Goal: Task Accomplishment & Management: Manage account settings

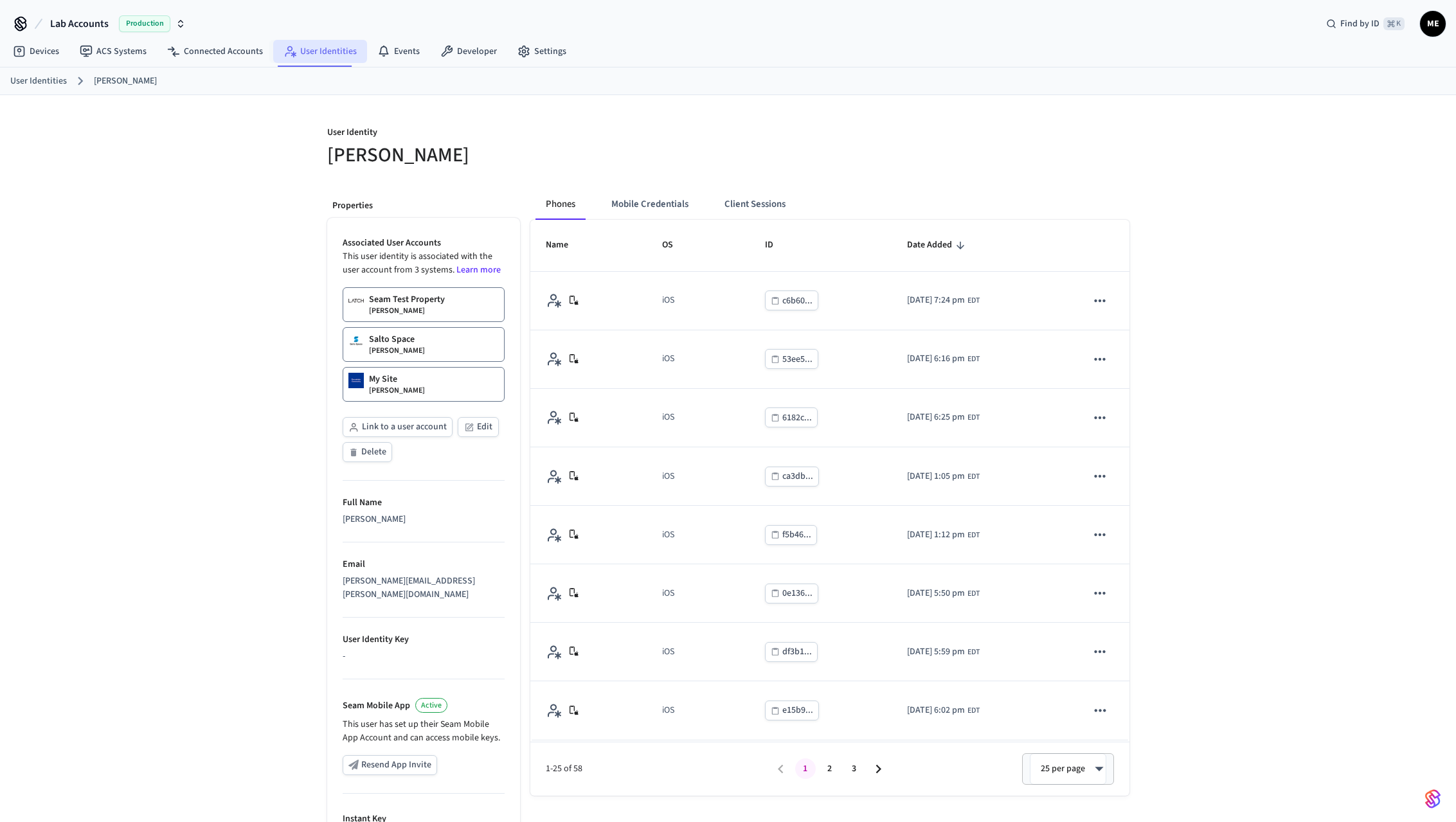
click at [347, 46] on link "User Identities" at bounding box center [320, 51] width 94 height 23
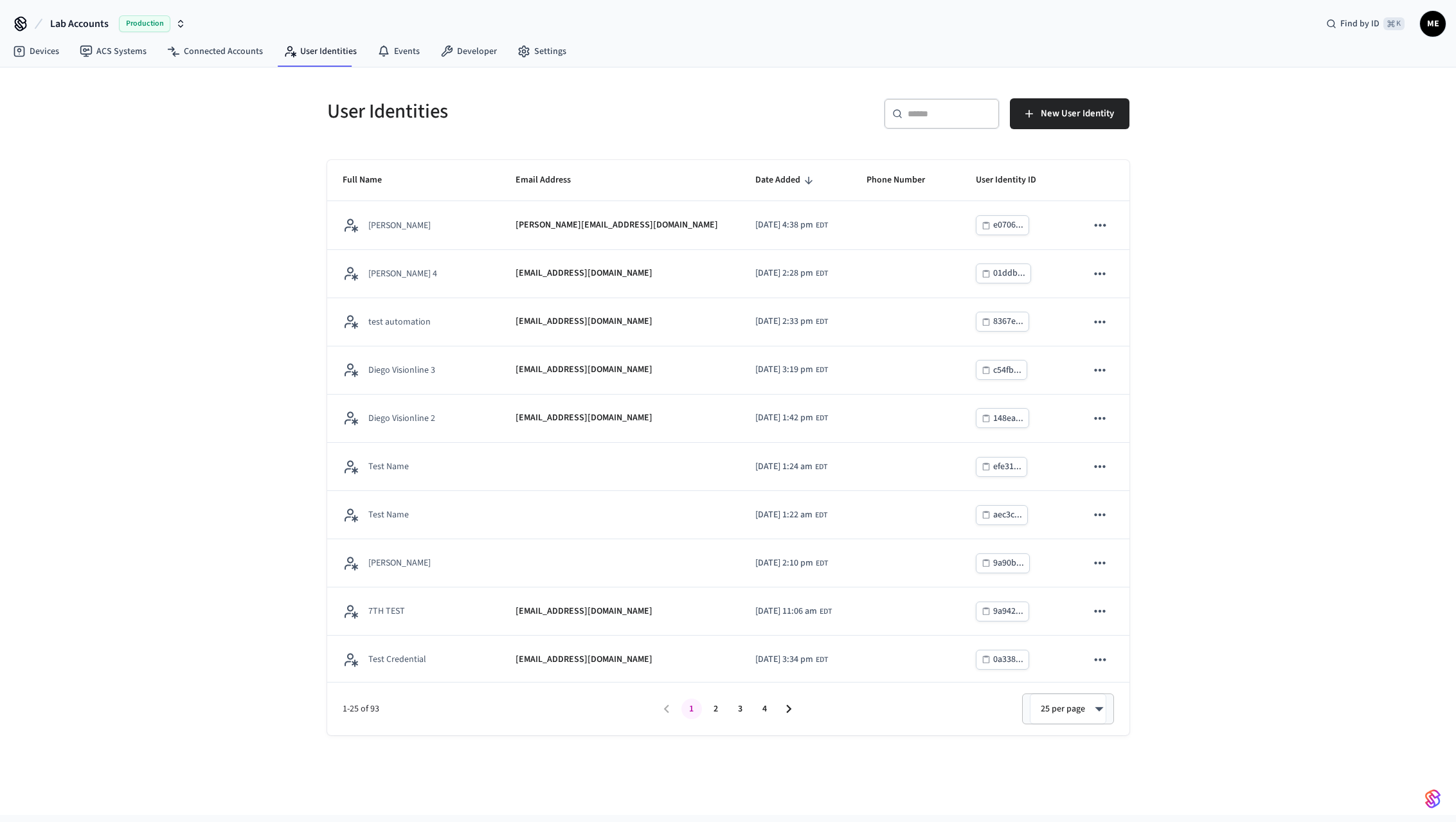
click at [963, 124] on div "​ ​" at bounding box center [942, 113] width 116 height 31
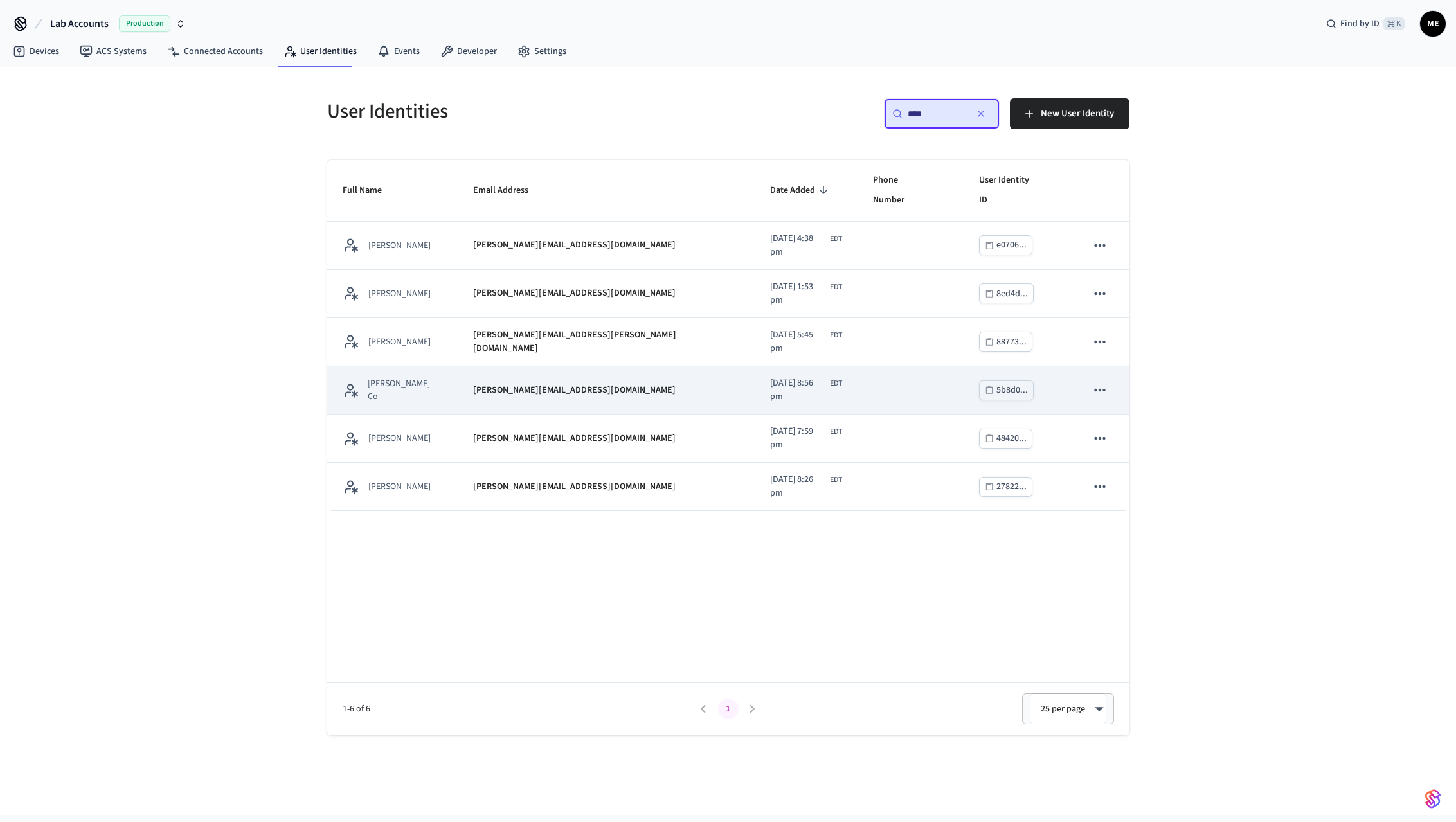
type input "****"
click at [528, 384] on p "matt@boring.co" at bounding box center [575, 390] width 203 height 14
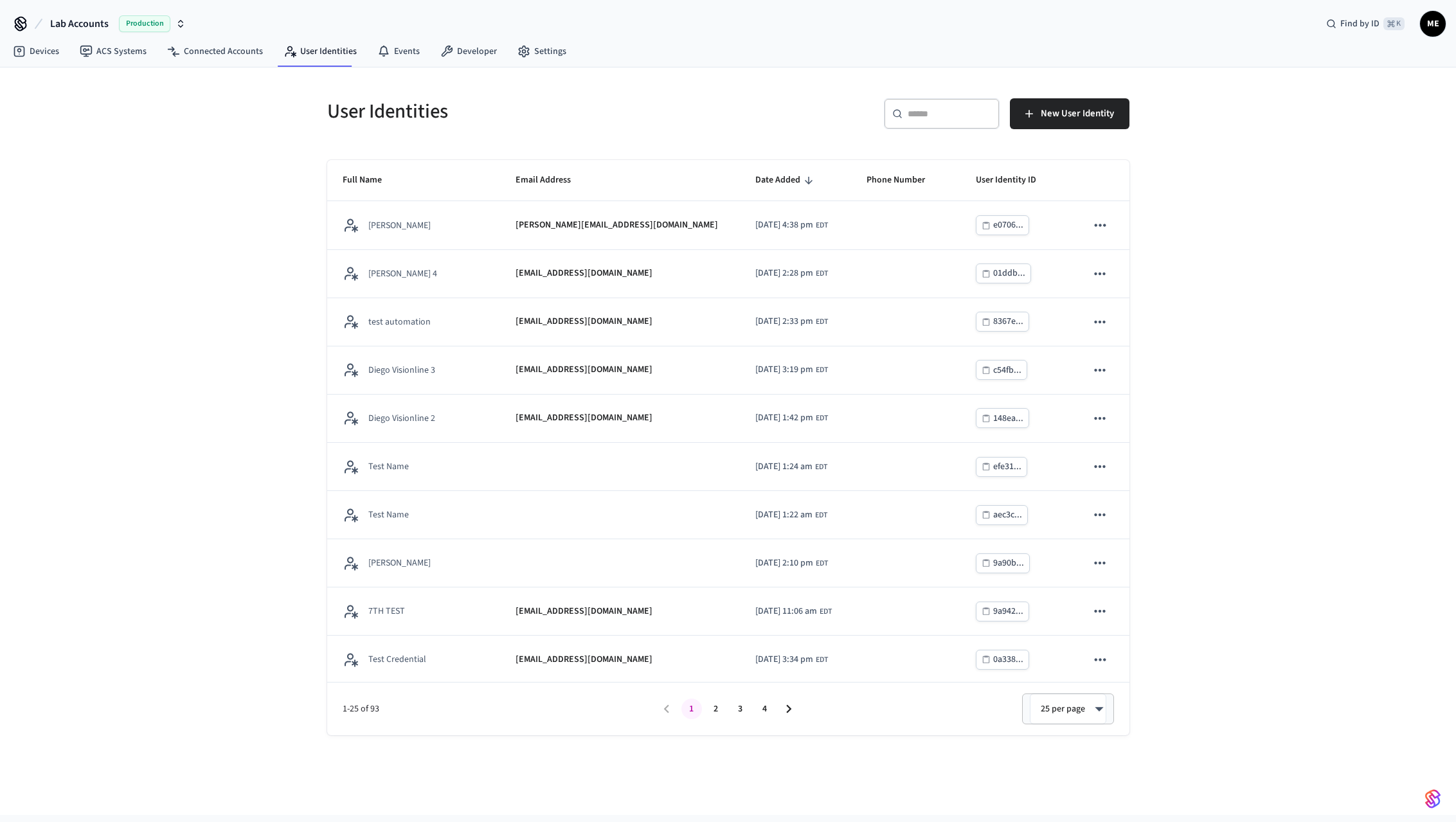
click at [908, 118] on input "text" at bounding box center [949, 113] width 84 height 13
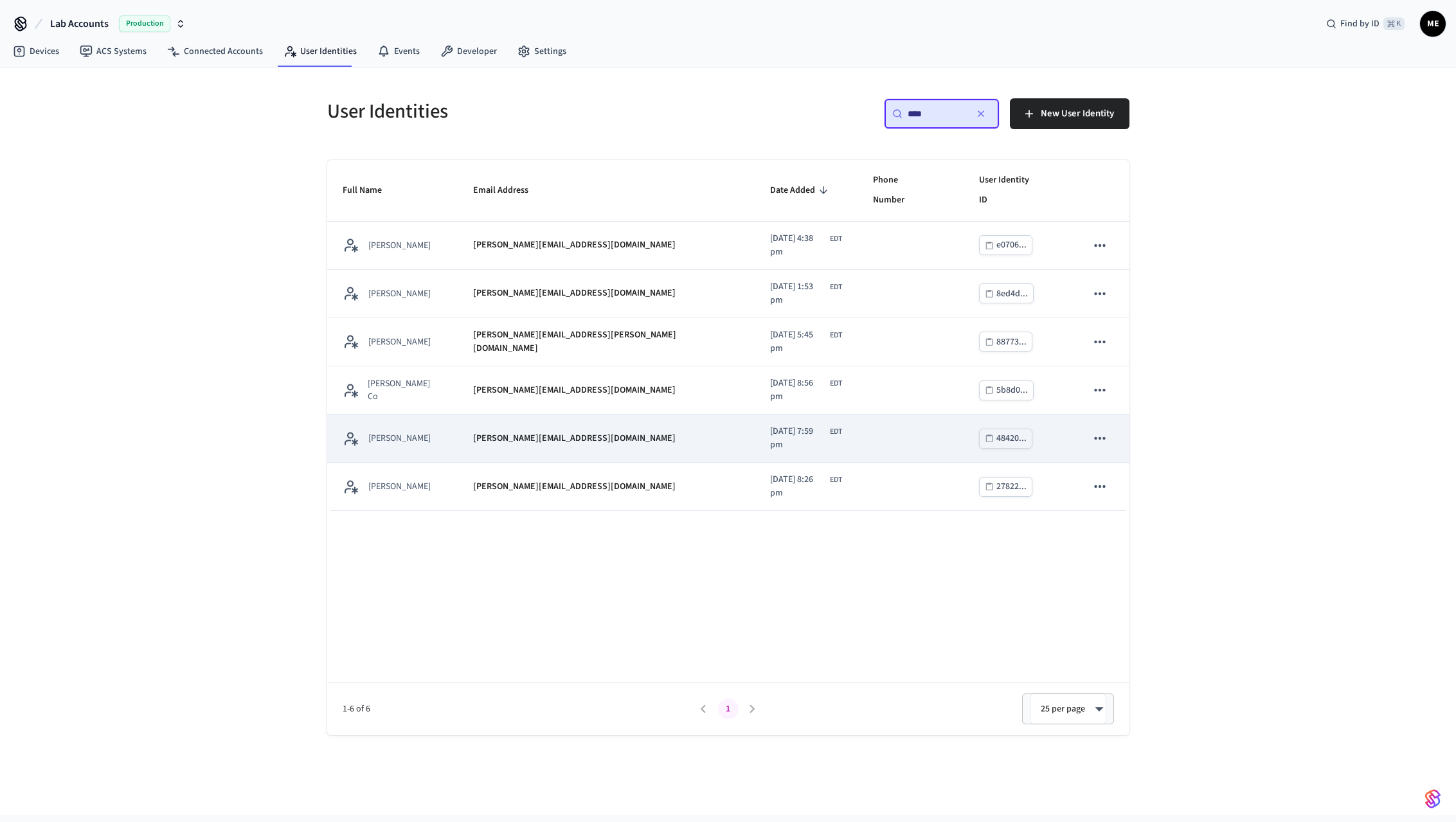
type input "****"
click at [585, 432] on div "[PERSON_NAME][EMAIL_ADDRESS][DOMAIN_NAME]" at bounding box center [606, 438] width 266 height 14
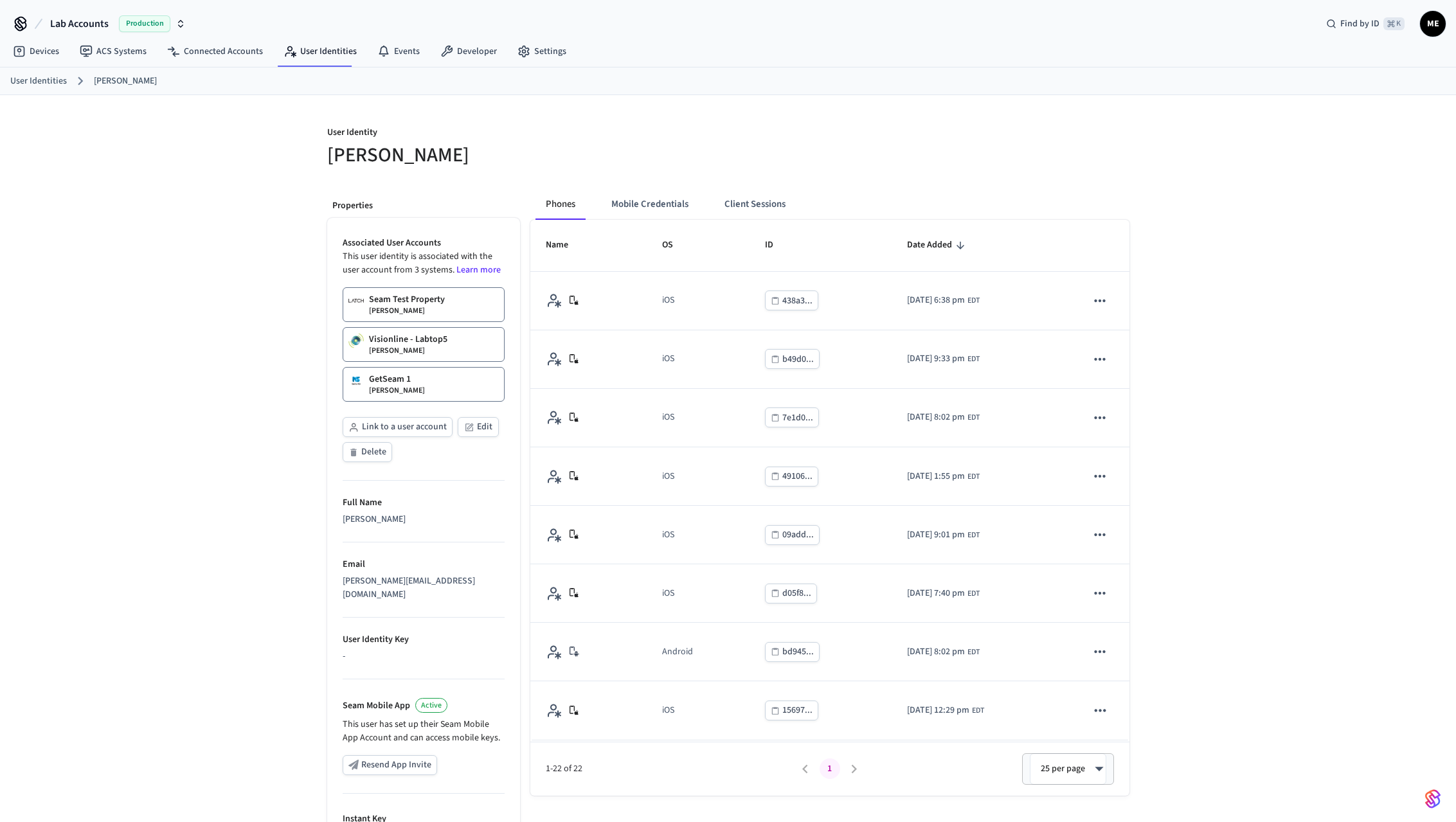
click at [435, 310] on div "Seam Test Property Matt Edmonds" at bounding box center [407, 305] width 76 height 23
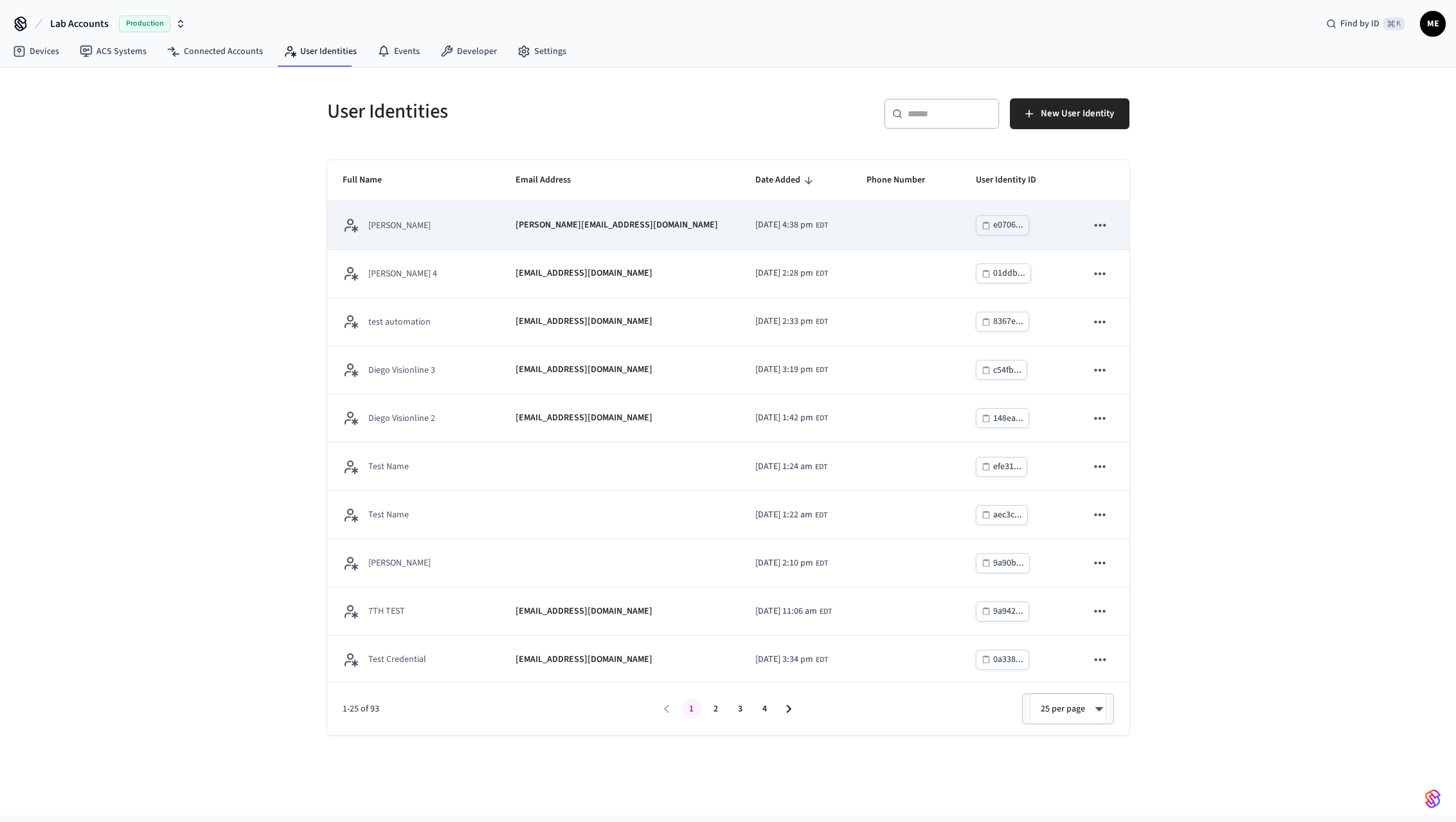
click at [540, 222] on p "matt@agaucho.com" at bounding box center [617, 225] width 203 height 14
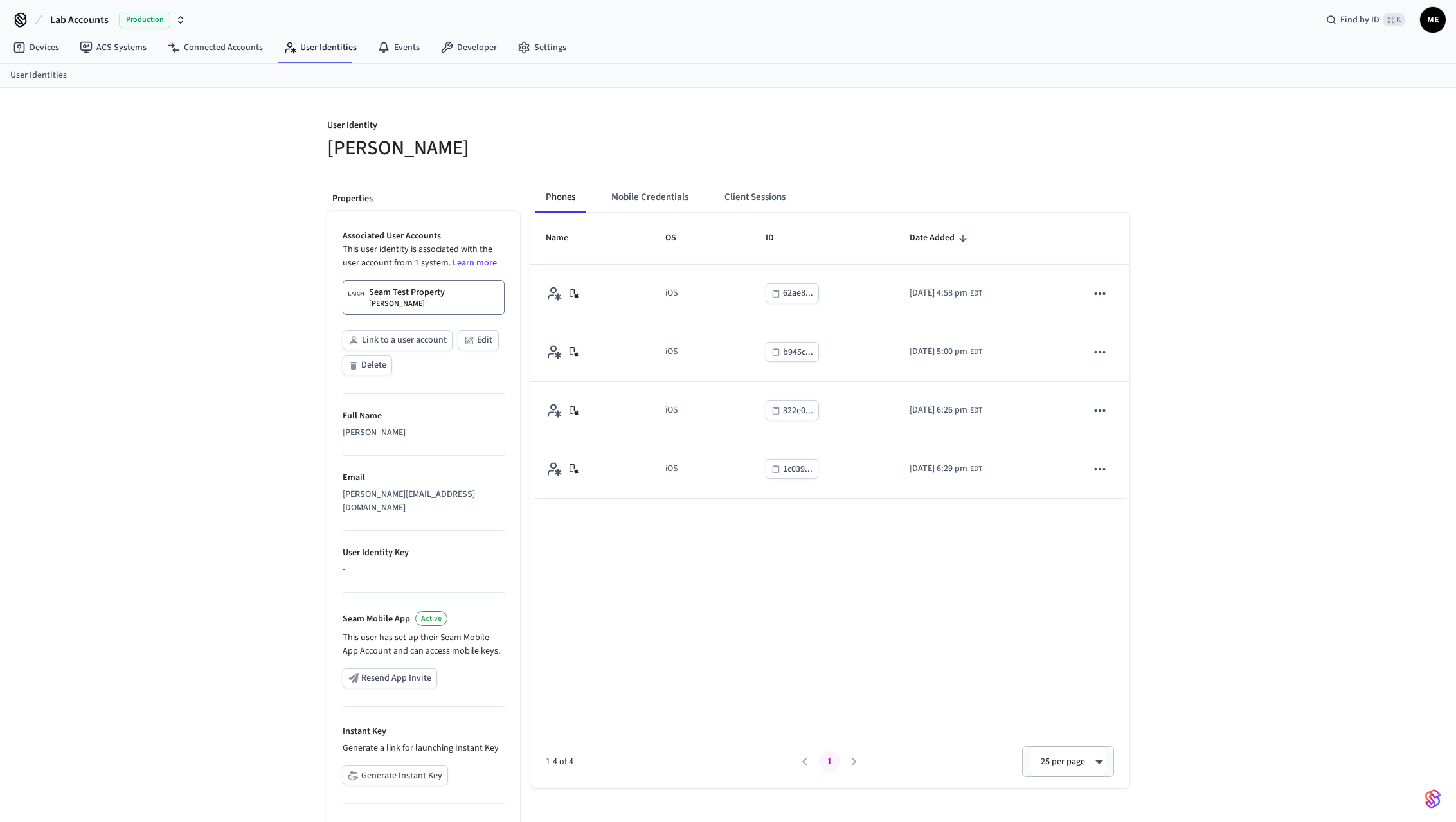
scroll to position [6, 0]
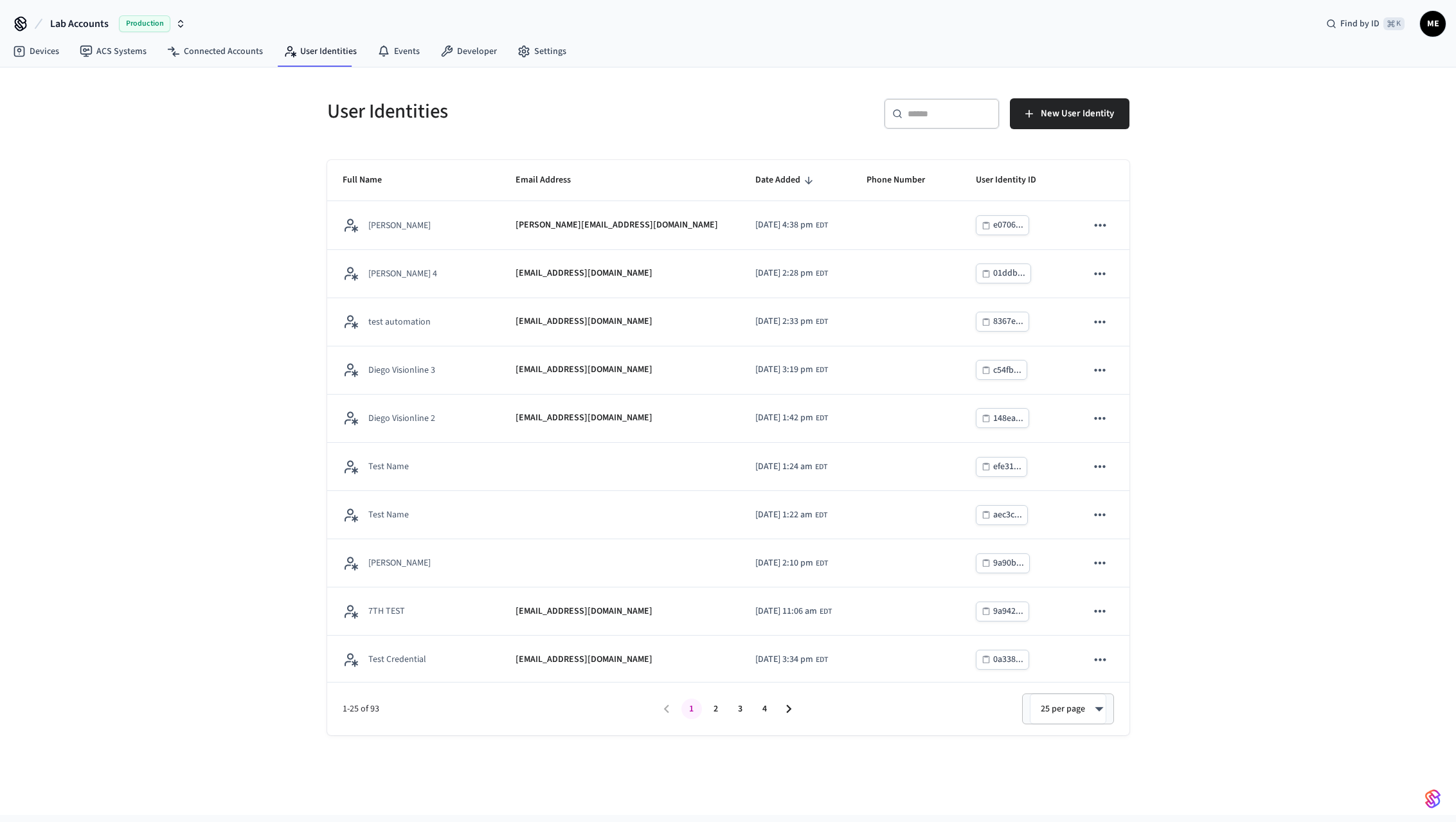
click at [911, 116] on input "text" at bounding box center [949, 113] width 84 height 13
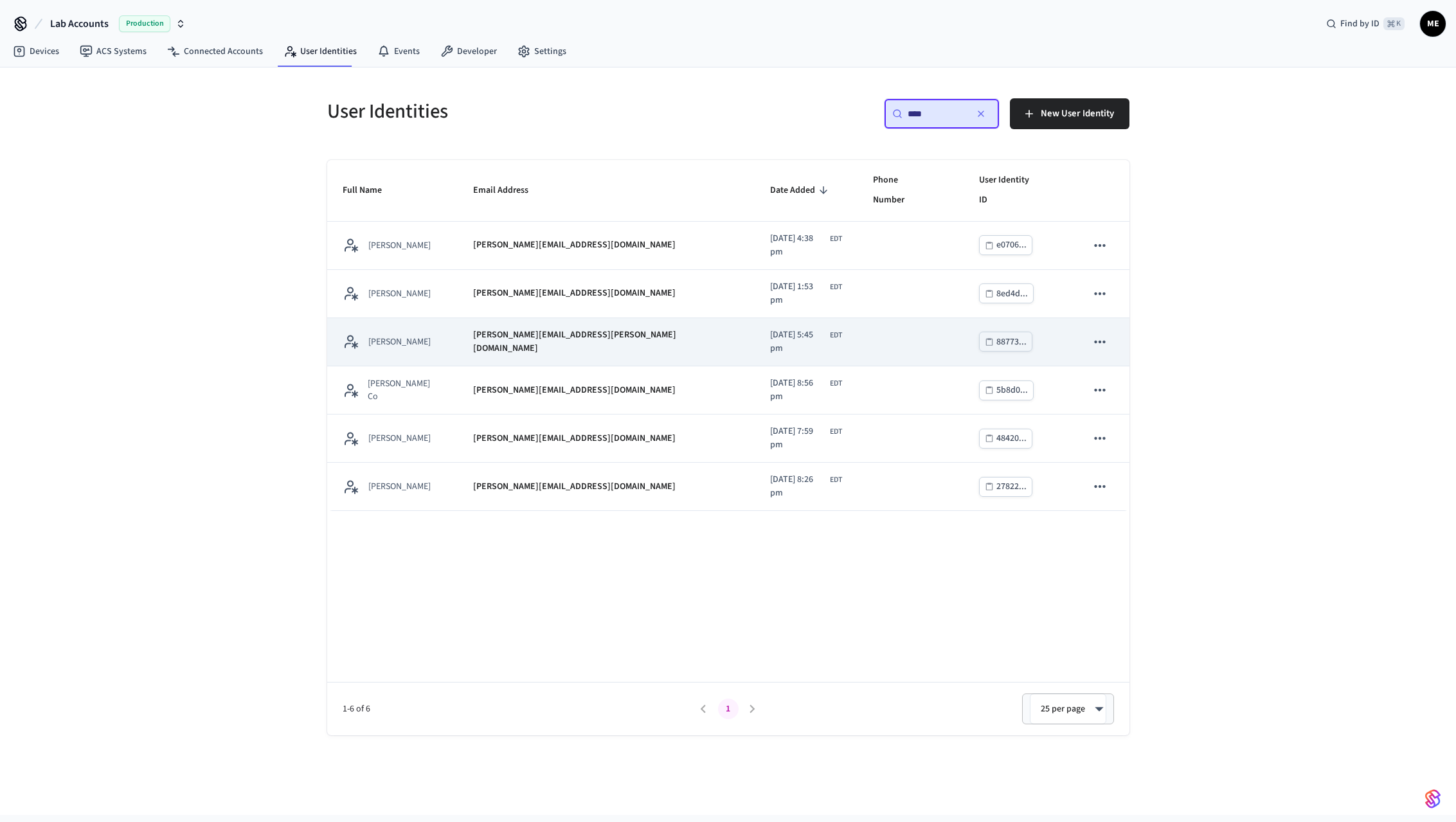
scroll to position [1, 0]
type input "****"
click at [635, 328] on div "[PERSON_NAME][EMAIL_ADDRESS][PERSON_NAME][DOMAIN_NAME]" at bounding box center [606, 342] width 266 height 27
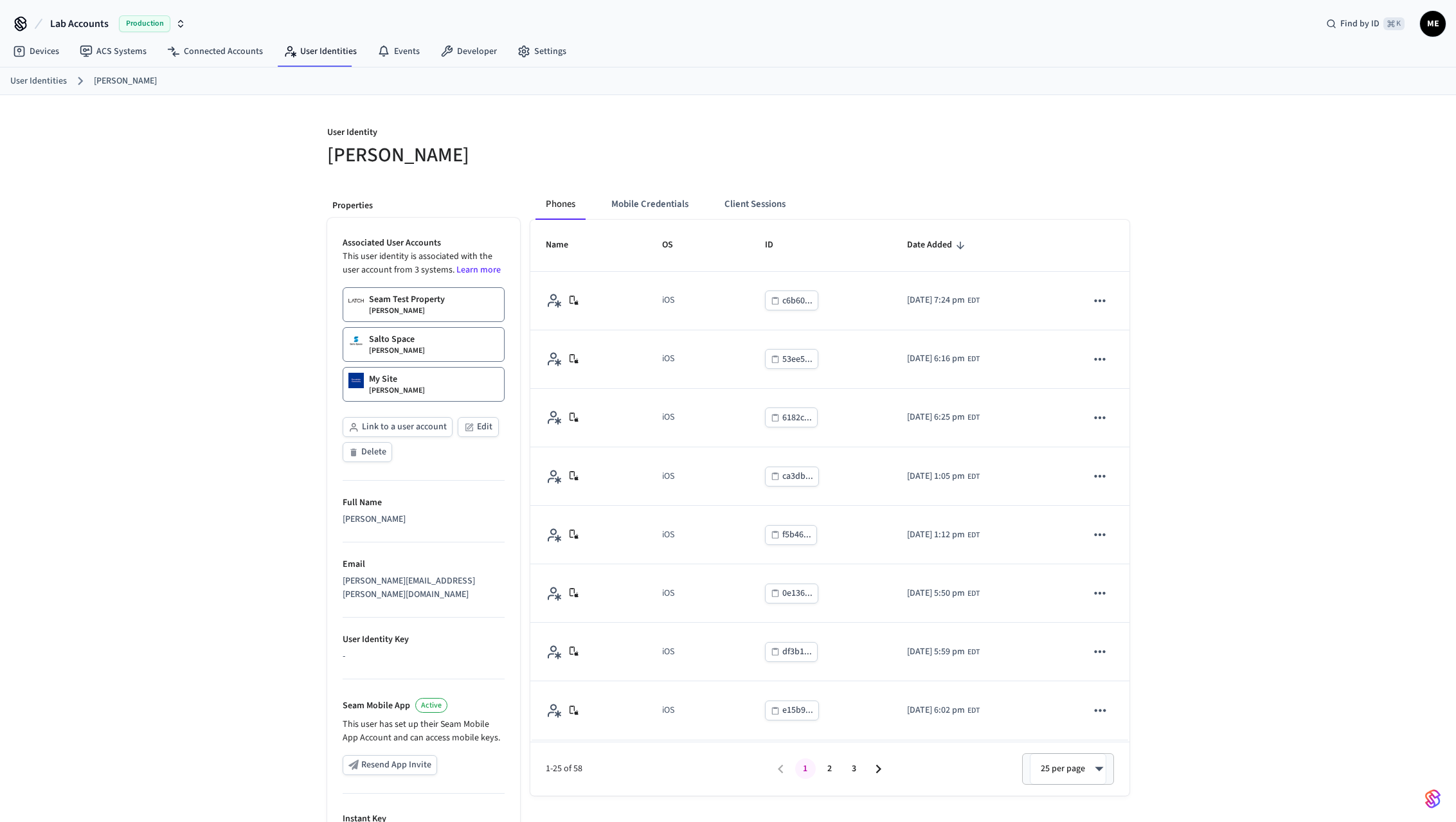
click at [405, 305] on p "Seam Test Property" at bounding box center [407, 300] width 76 height 13
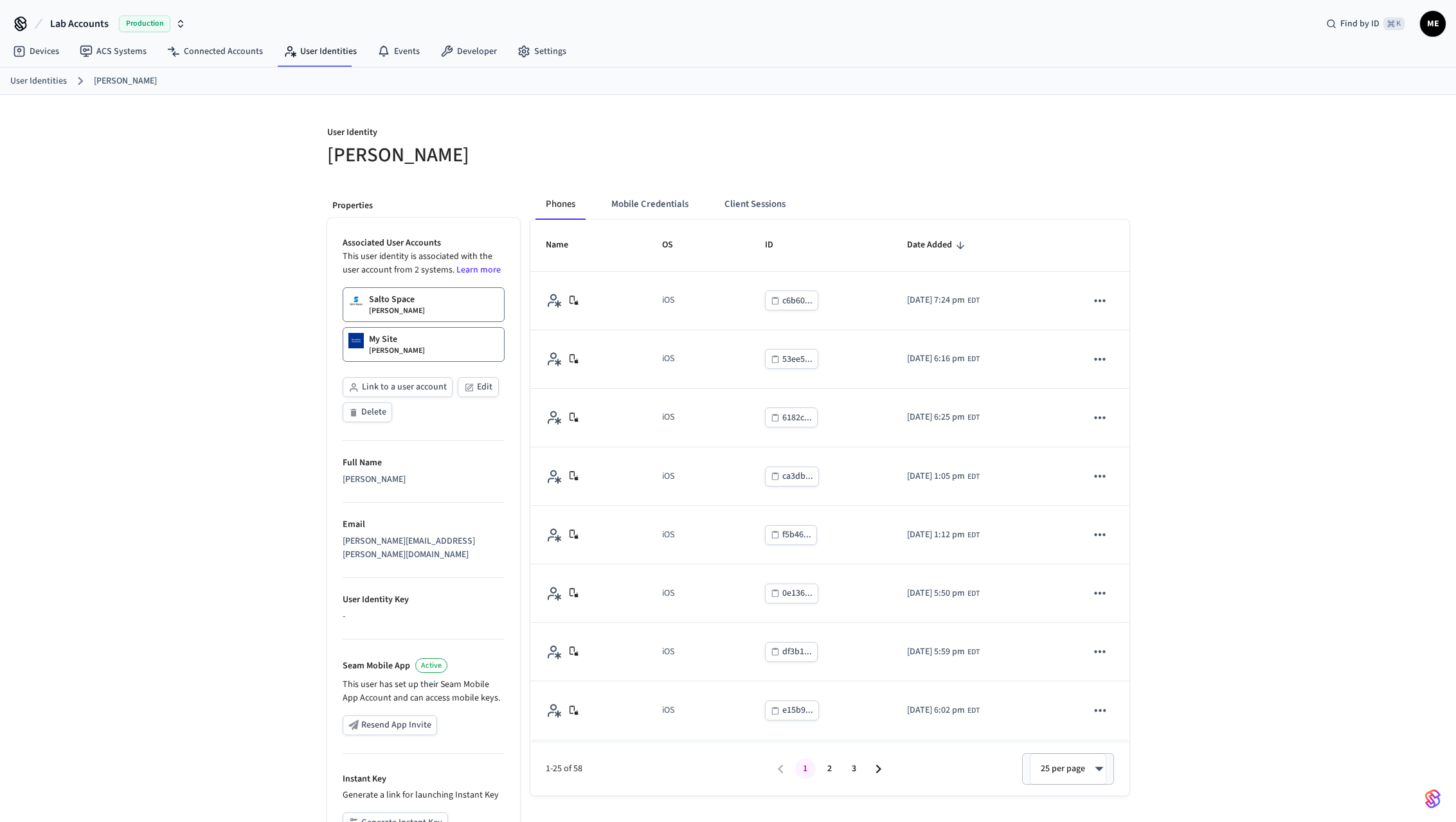
click at [423, 311] on link "Salto Space Matt Edmonds" at bounding box center [423, 305] width 162 height 35
click at [410, 347] on p "Matt Edmonds" at bounding box center [397, 351] width 56 height 10
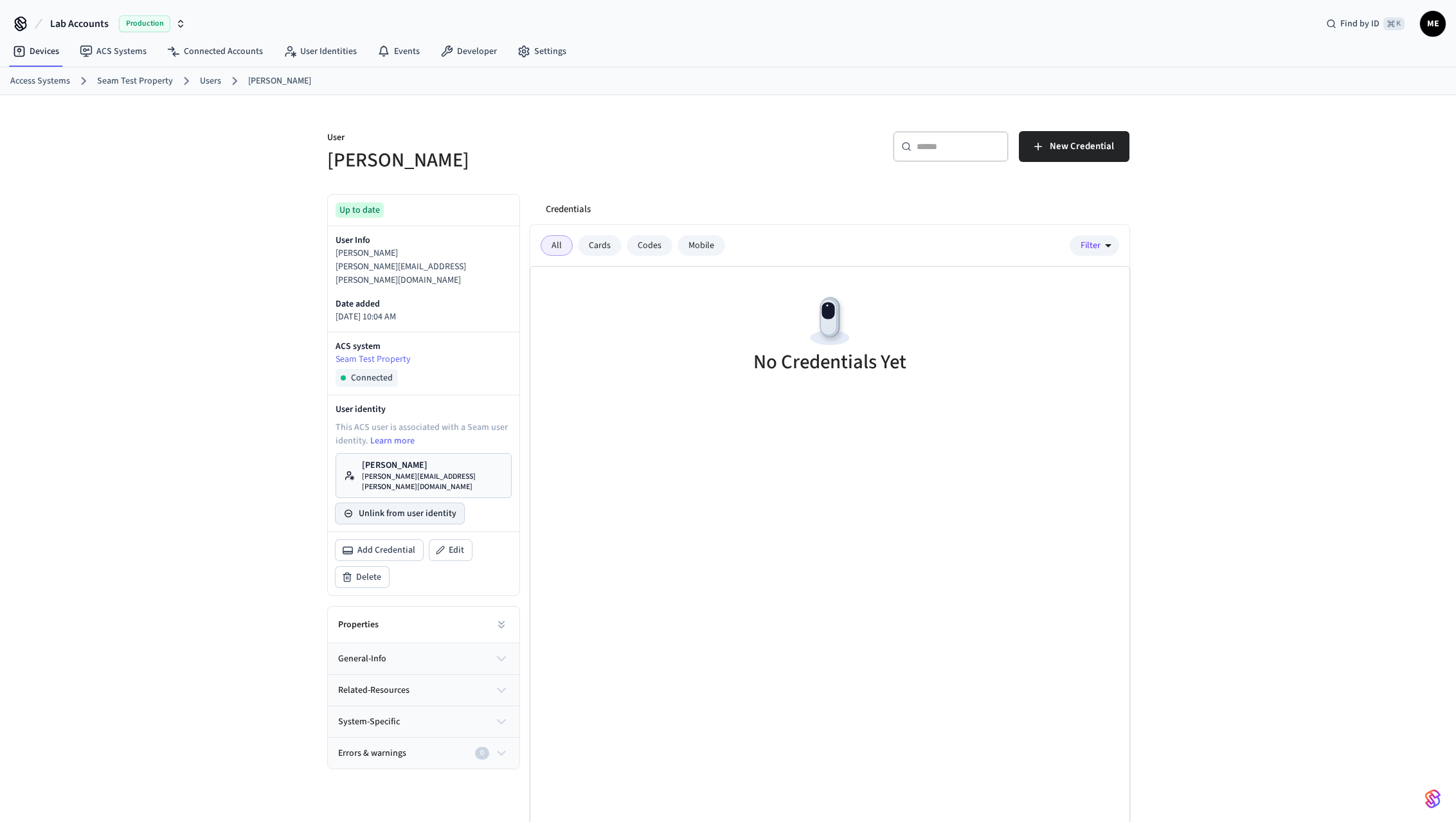
click at [388, 503] on button "Unlink from user identity" at bounding box center [400, 513] width 128 height 21
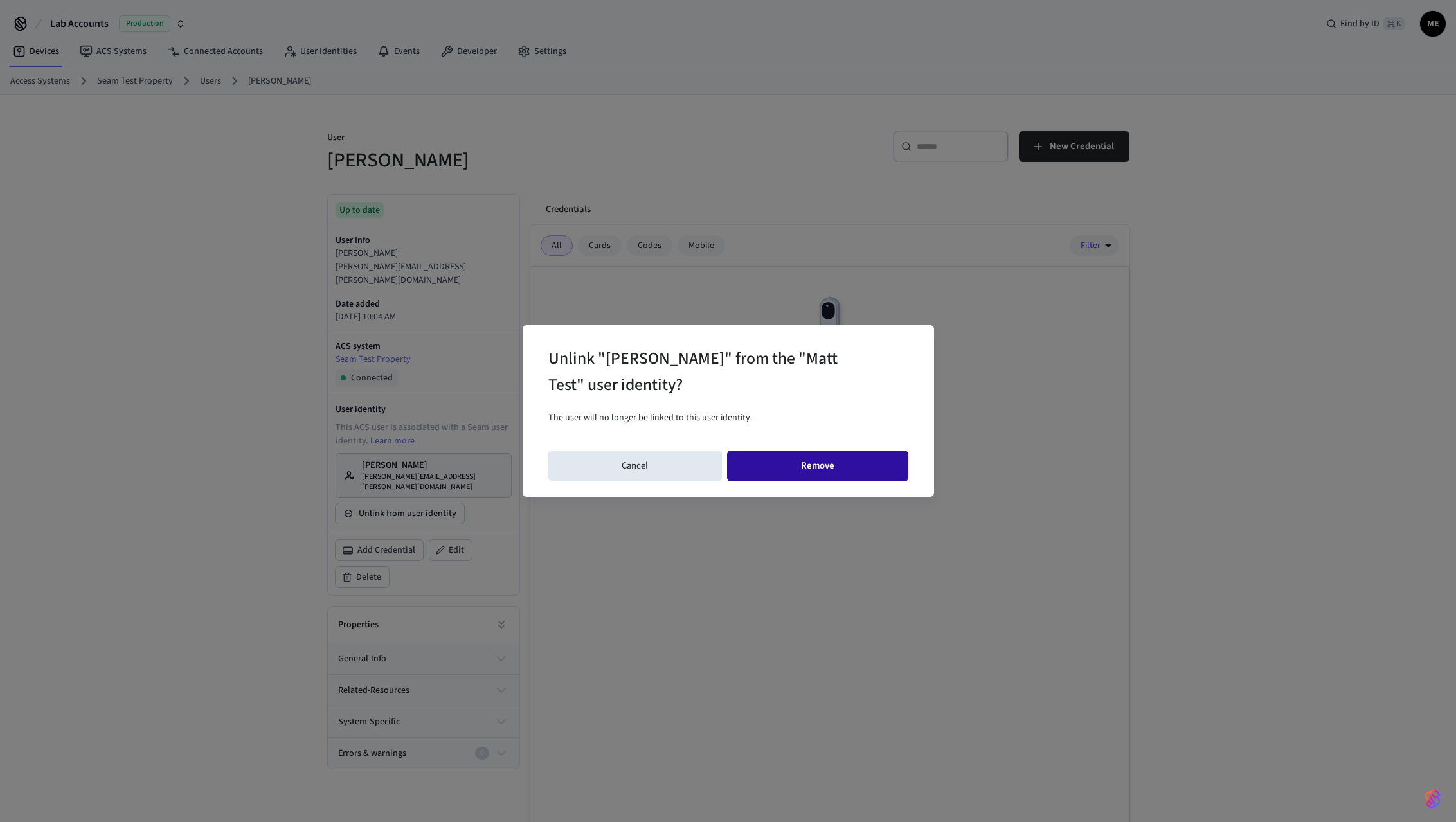
click at [865, 477] on button "Remove" at bounding box center [818, 465] width 181 height 31
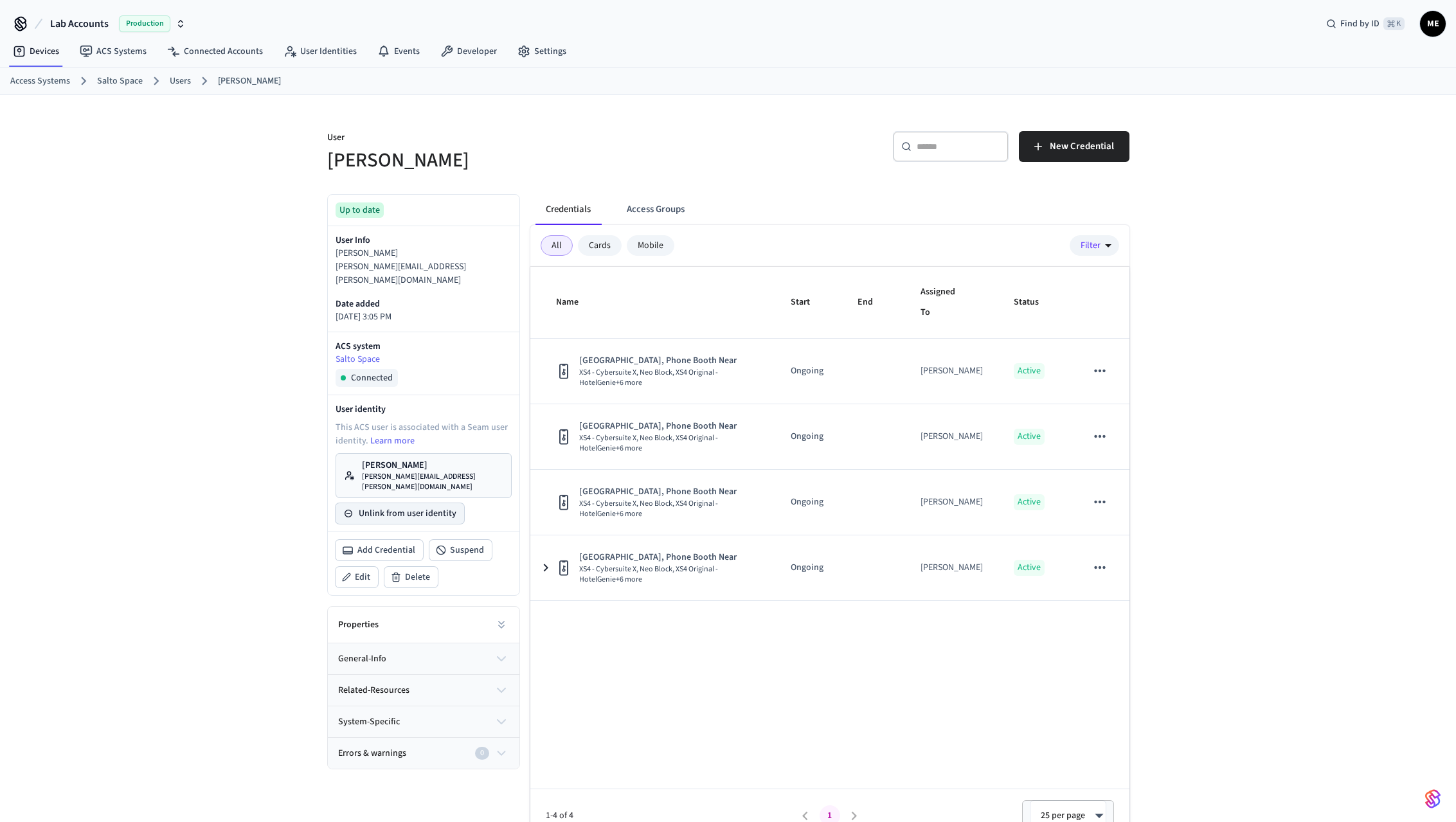
click at [401, 503] on button "Unlink from user identity" at bounding box center [400, 513] width 128 height 21
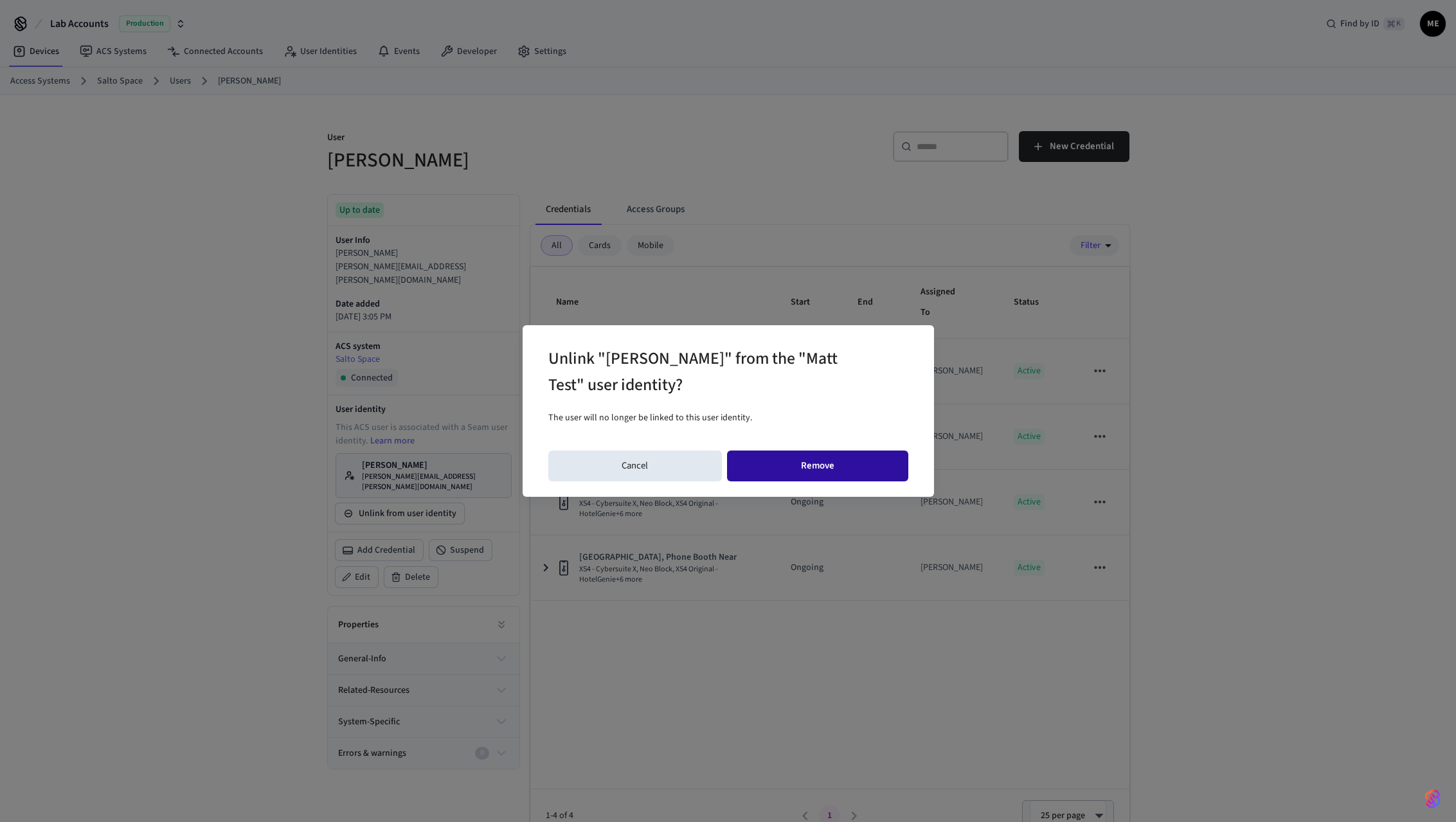
click at [807, 470] on button "Remove" at bounding box center [818, 465] width 181 height 31
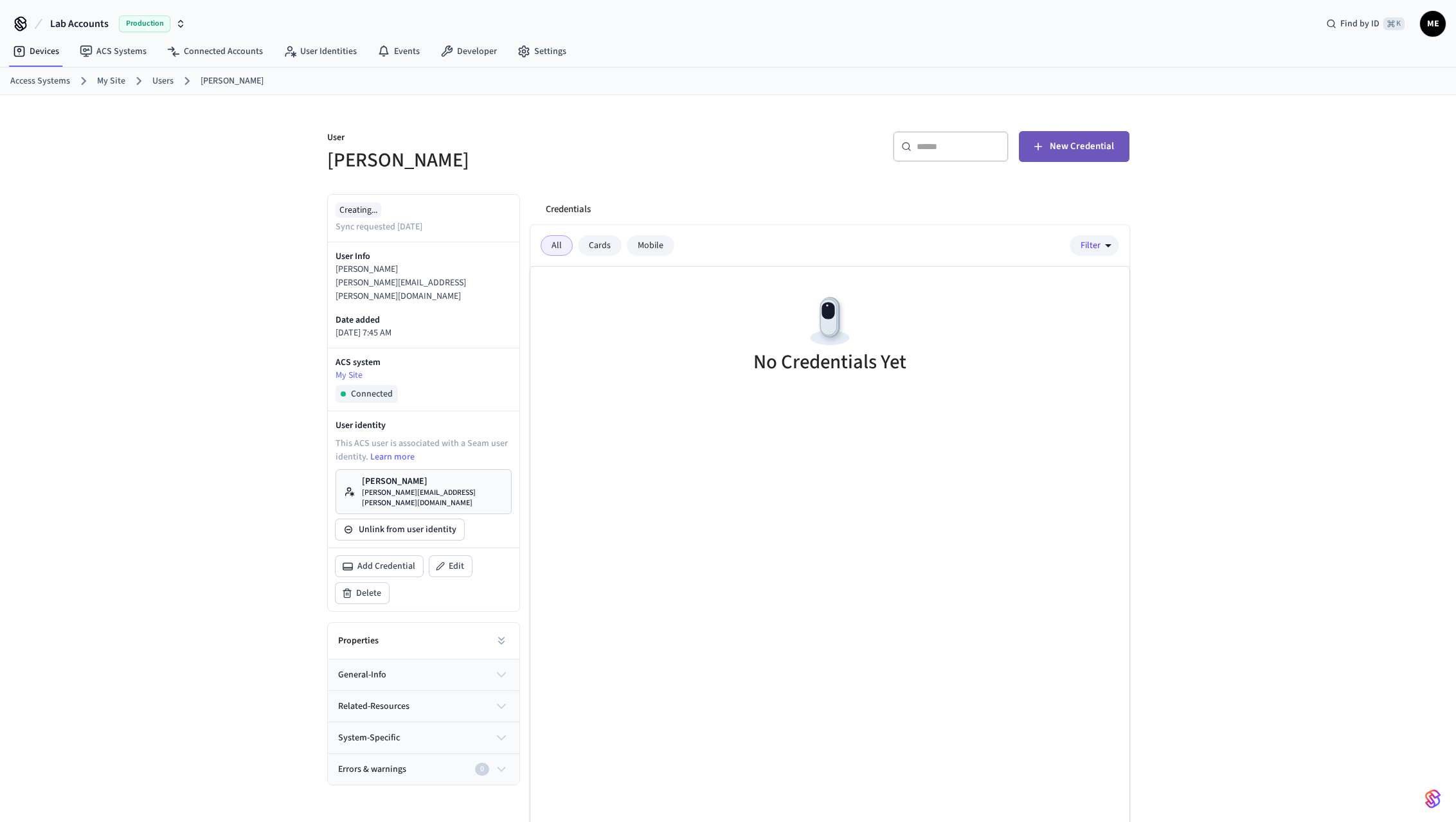
click at [1053, 150] on span "New Credential" at bounding box center [1082, 146] width 64 height 16
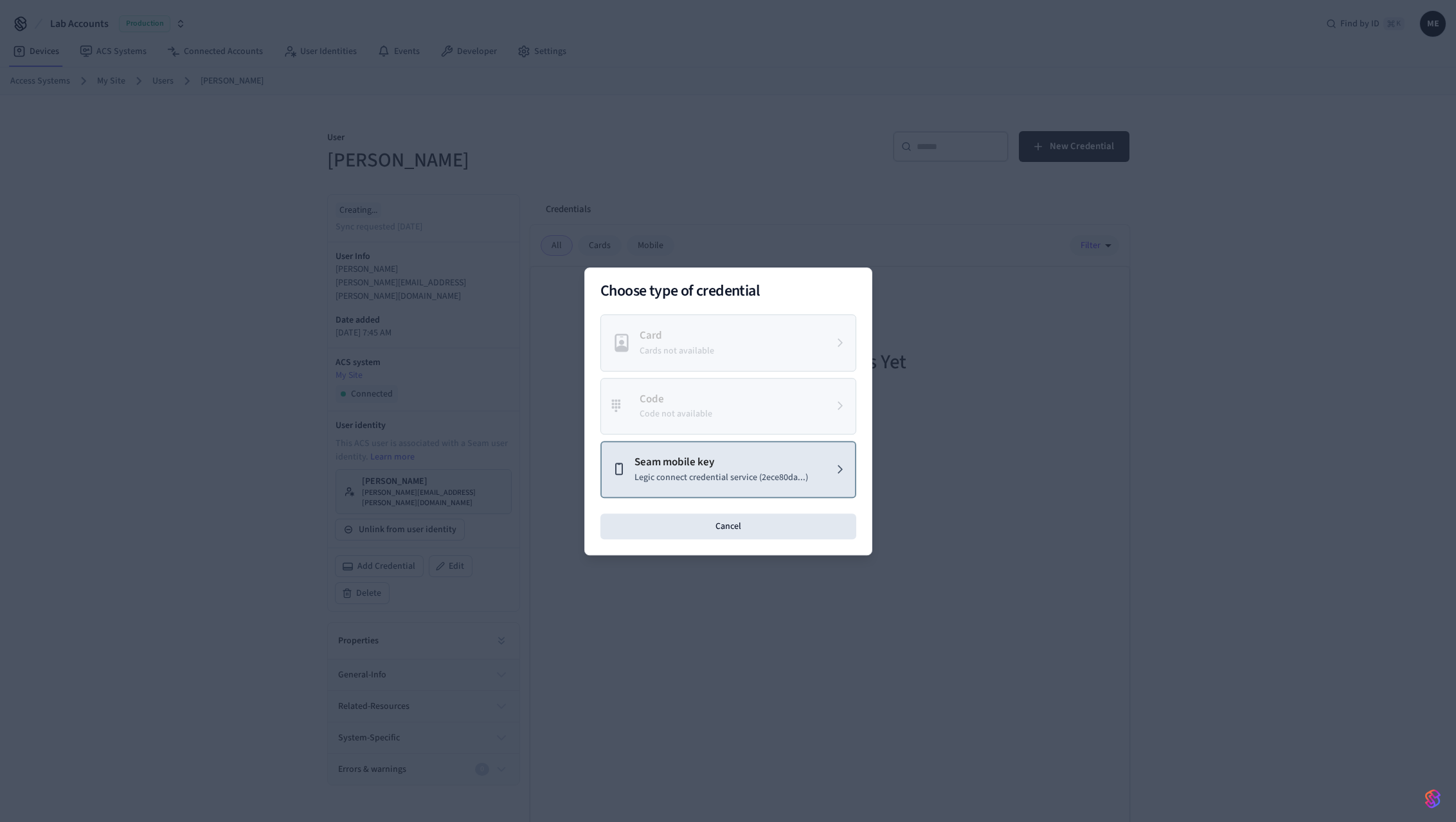
click at [789, 462] on p "Seam mobile key" at bounding box center [721, 462] width 173 height 16
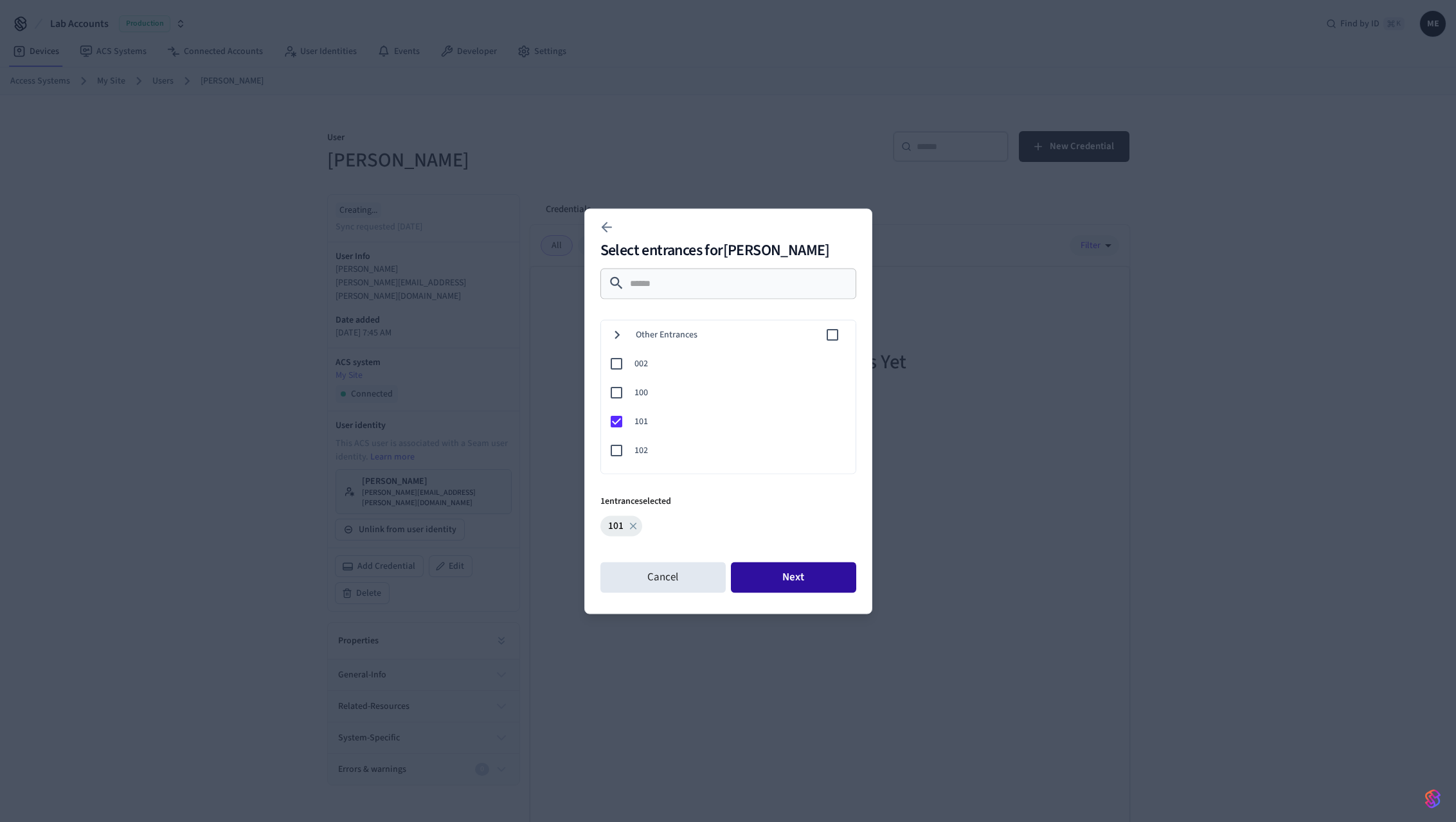
click at [828, 584] on button "Next" at bounding box center [794, 577] width 126 height 31
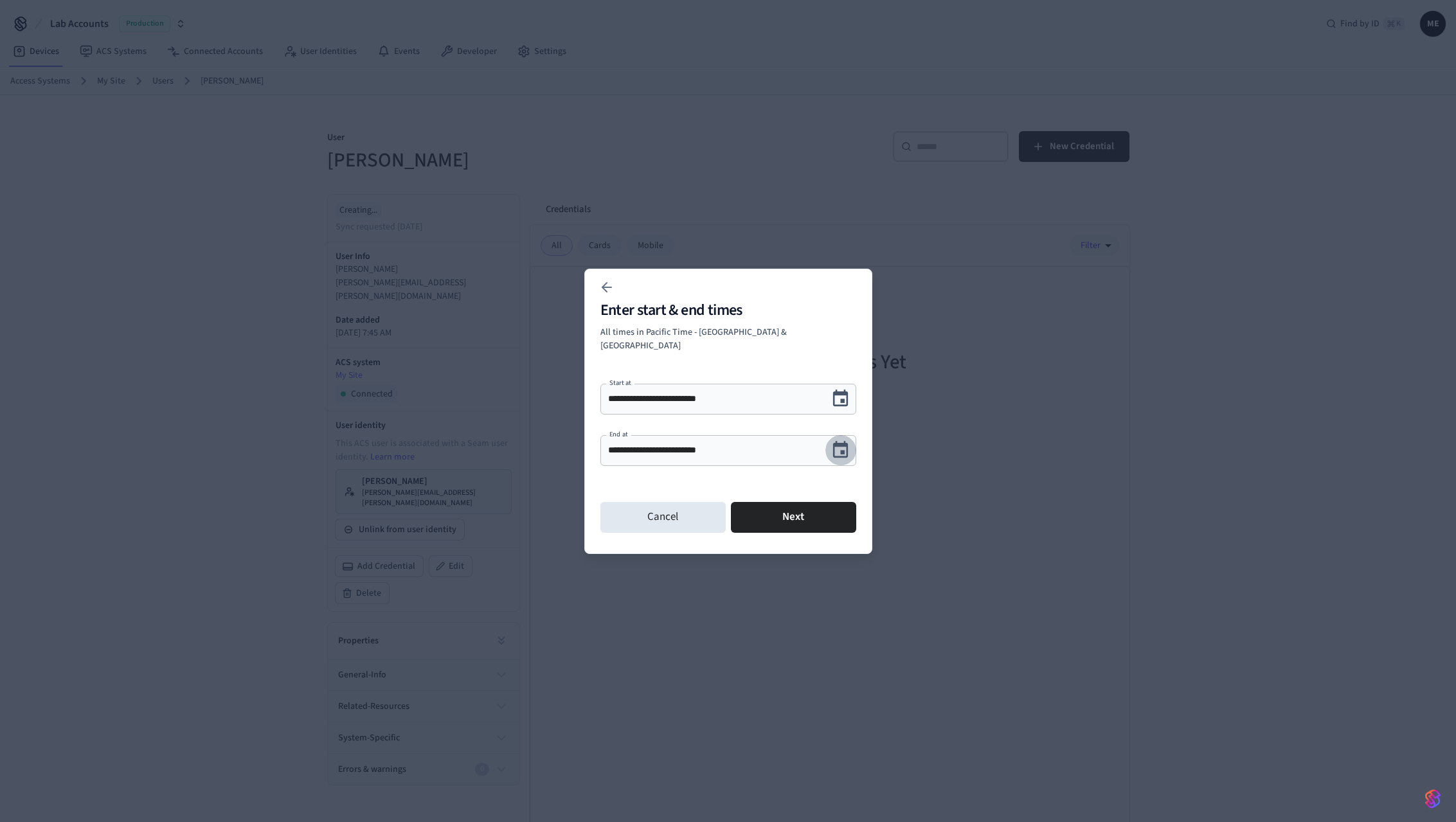
click at [835, 447] on icon "Choose date, selected date is Oct 10, 2025" at bounding box center [841, 450] width 20 height 20
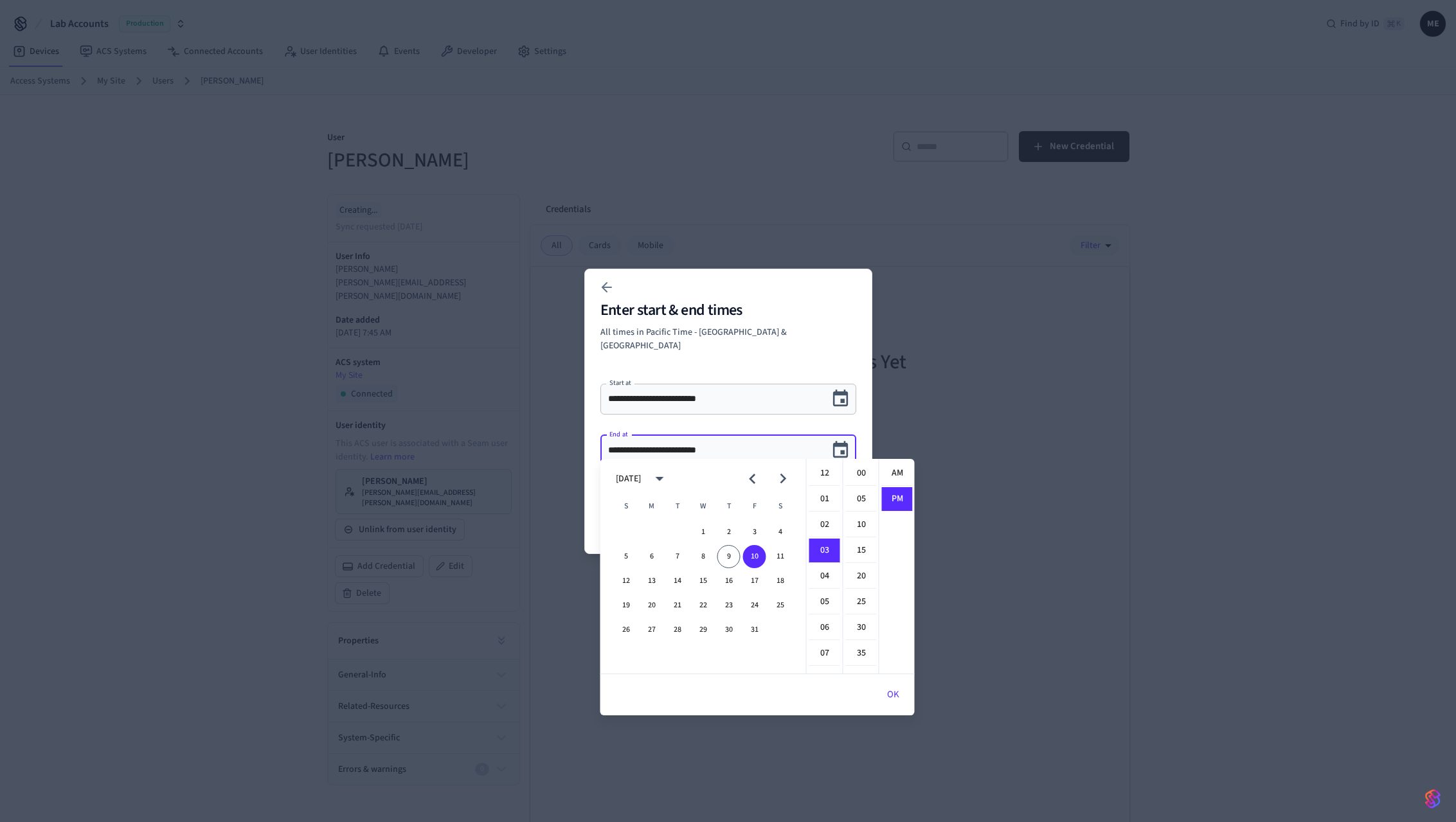
scroll to position [24, 0]
click at [757, 625] on button "31" at bounding box center [754, 630] width 23 height 23
type input "**********"
click at [909, 699] on button "OK" at bounding box center [893, 694] width 43 height 31
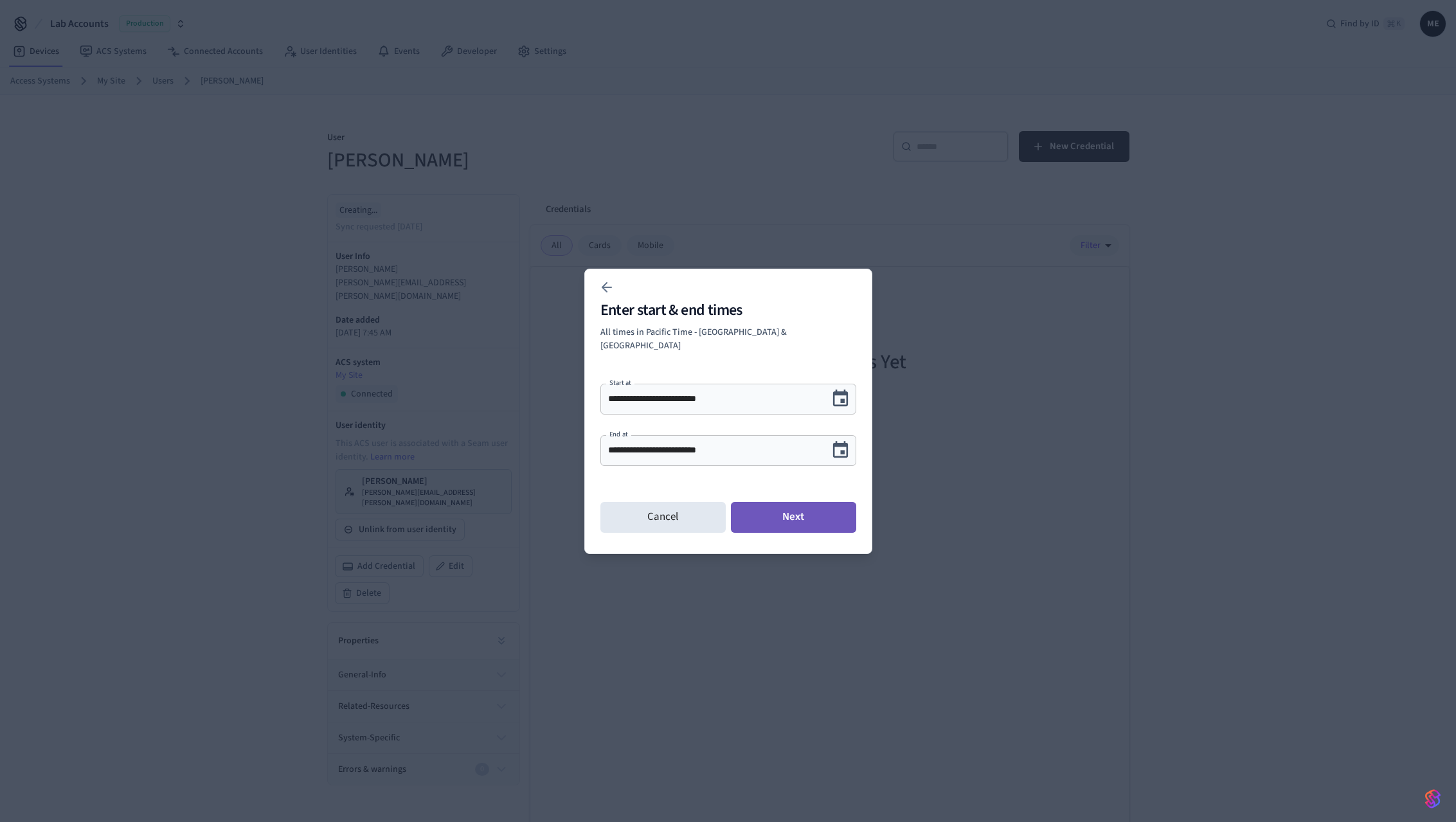
click at [783, 516] on button "Next" at bounding box center [794, 517] width 126 height 31
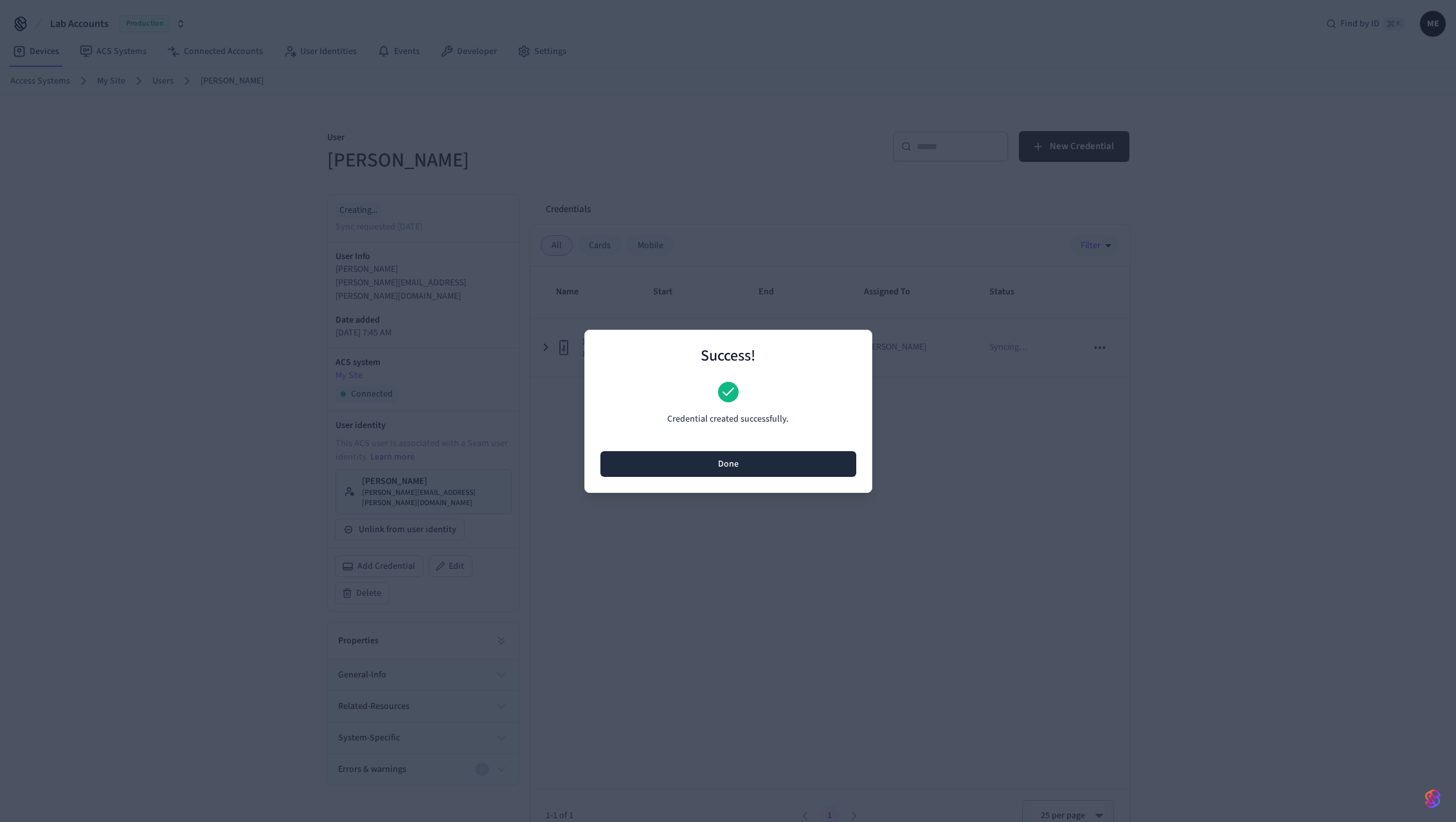
click at [774, 472] on button "Done" at bounding box center [728, 464] width 256 height 26
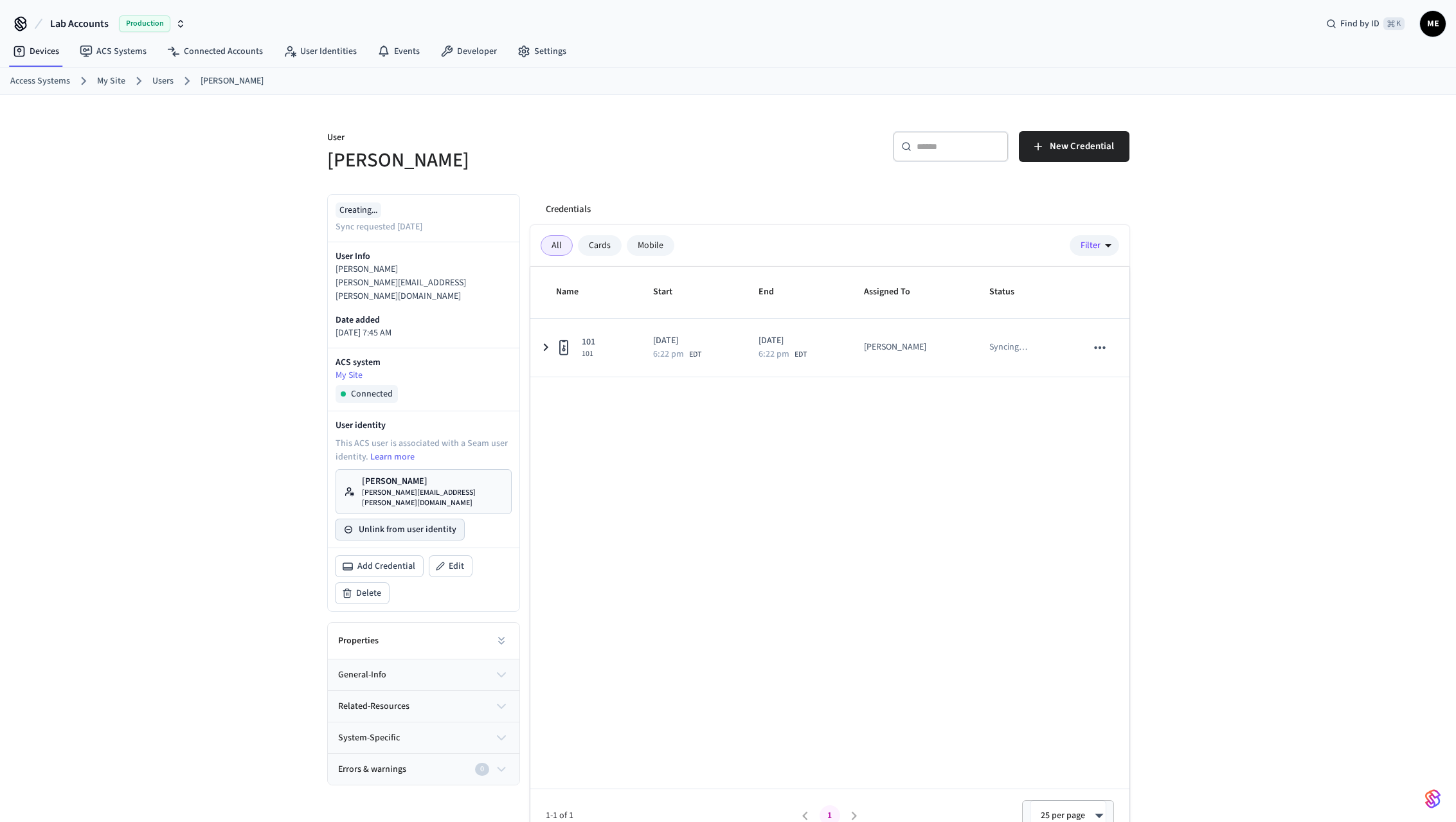
click at [426, 519] on button "Unlink from user identity" at bounding box center [400, 529] width 128 height 21
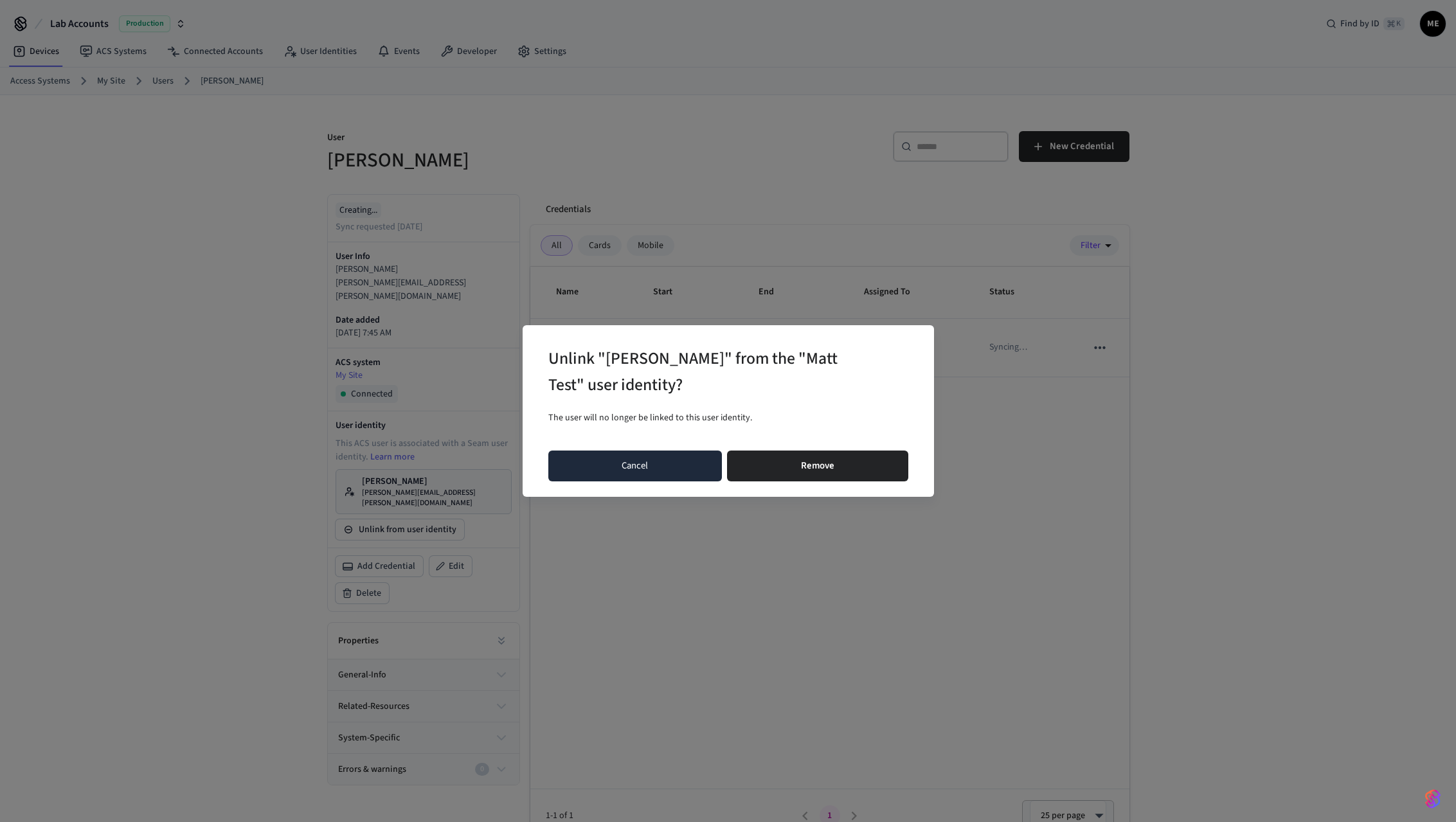
drag, startPoint x: 580, startPoint y: 442, endPoint x: 589, endPoint y: 455, distance: 15.8
click at [585, 447] on div "Unlink "Matt Edmonds" from the "Matt Test" user identity? The user will no long…" at bounding box center [728, 411] width 412 height 172
drag, startPoint x: 590, startPoint y: 457, endPoint x: 570, endPoint y: 459, distance: 20.1
click at [588, 457] on button "Cancel" at bounding box center [635, 465] width 174 height 31
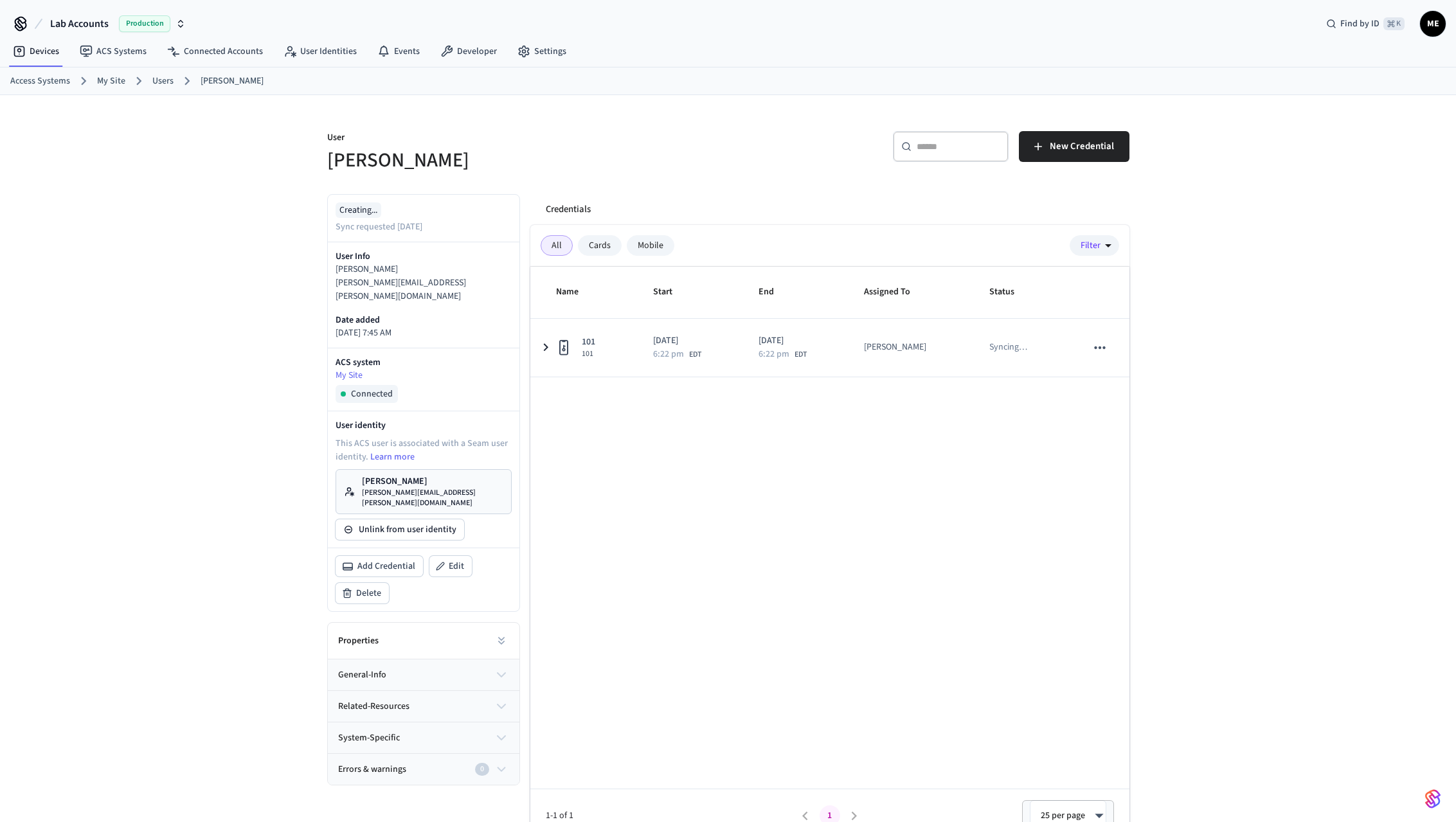
click at [445, 475] on p "[PERSON_NAME]" at bounding box center [433, 482] width 141 height 13
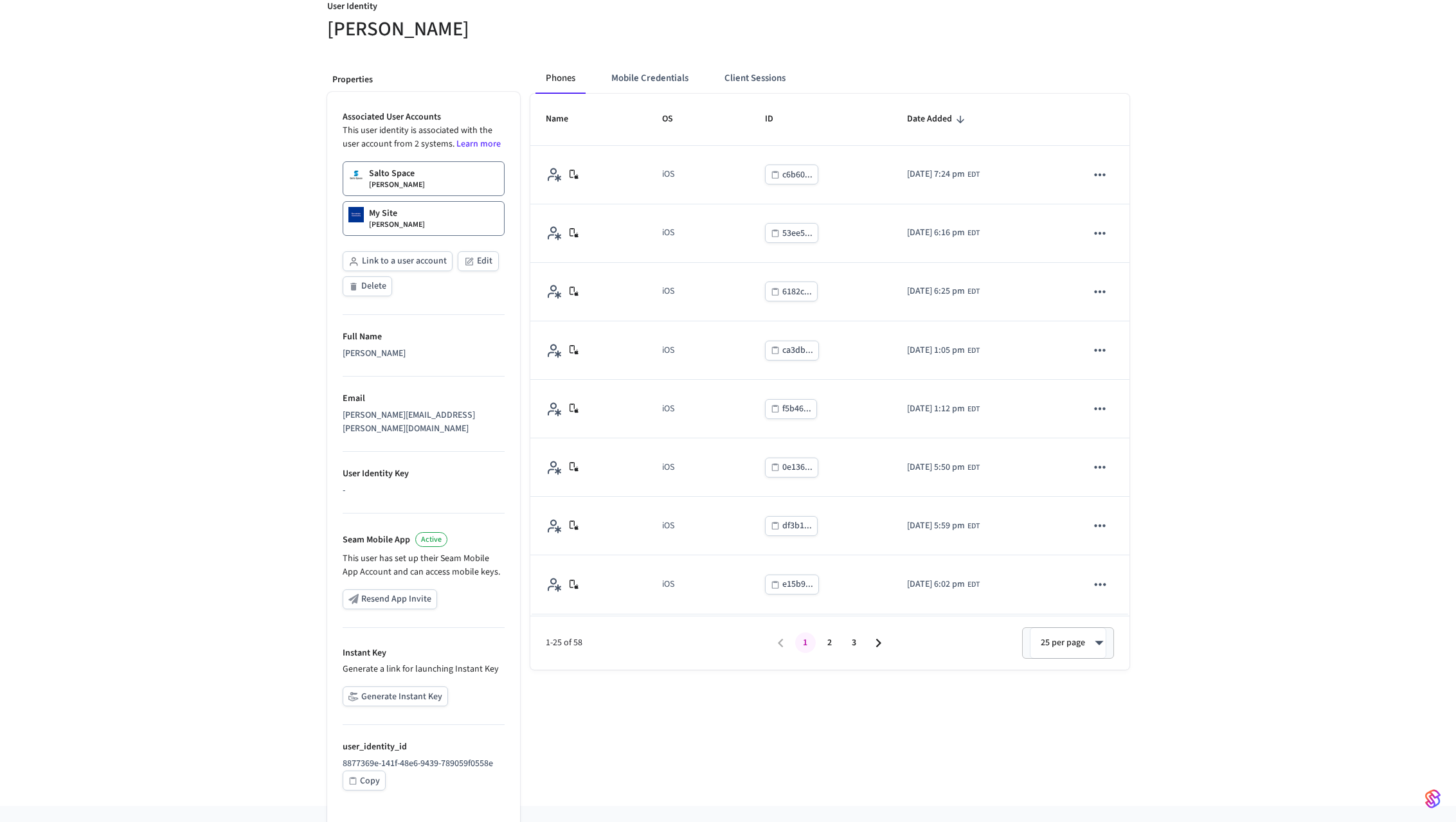
scroll to position [126, 0]
click at [403, 687] on button "Generate Instant Key" at bounding box center [395, 697] width 106 height 20
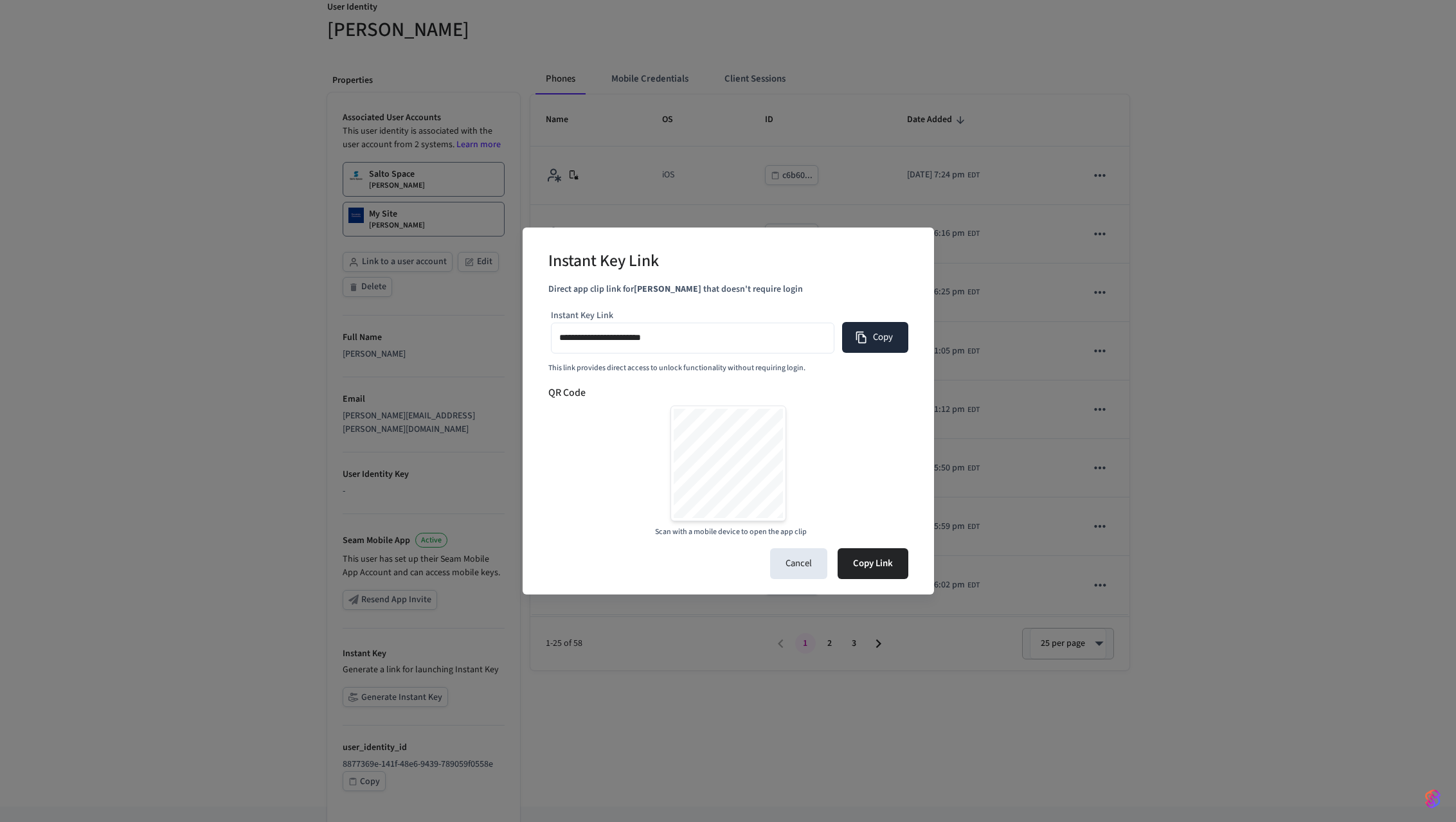
click at [883, 339] on button "Copy" at bounding box center [875, 337] width 66 height 31
click at [211, 299] on div "**********" at bounding box center [728, 411] width 1456 height 822
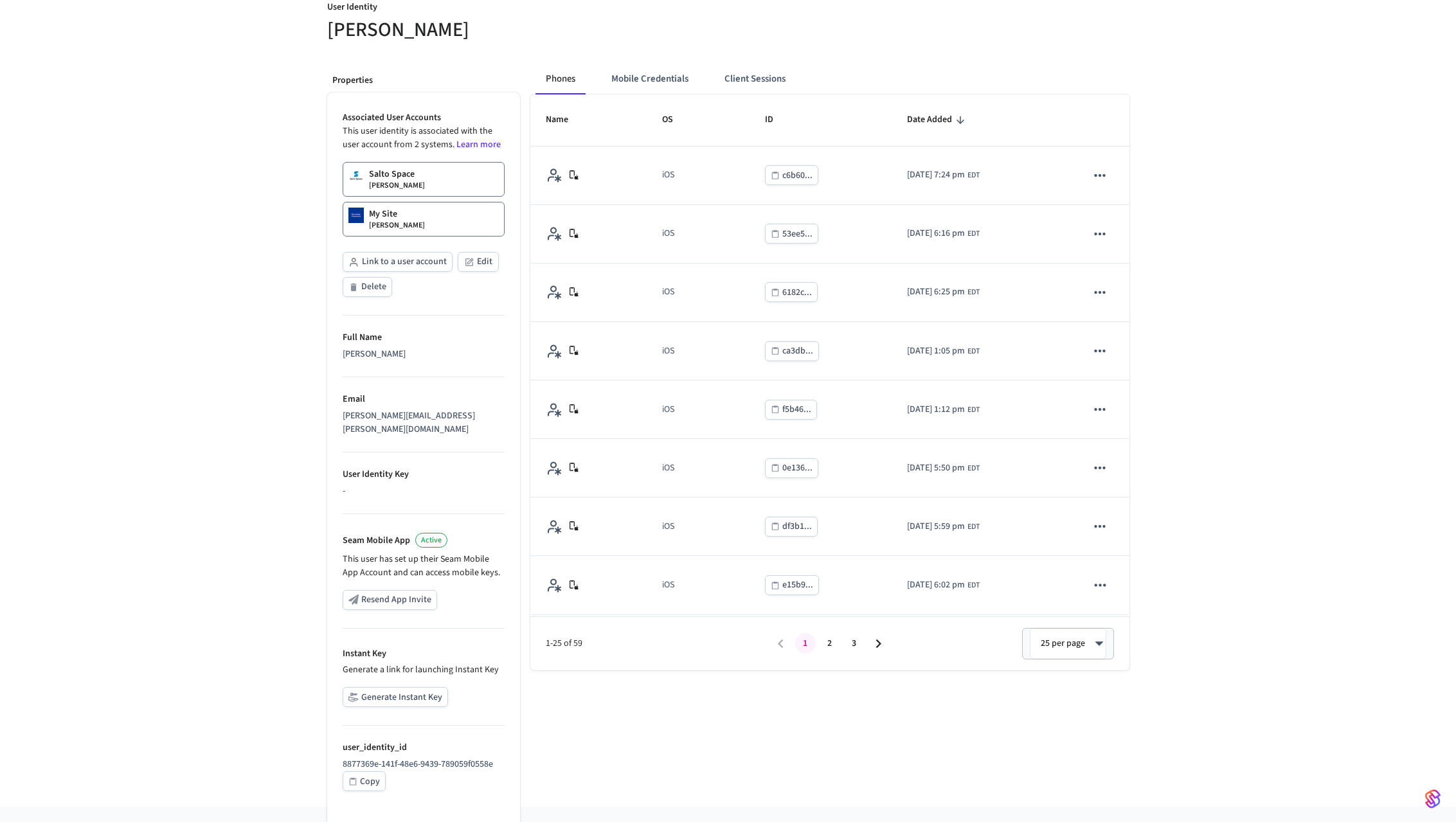
click at [369, 217] on p "My Site" at bounding box center [383, 214] width 29 height 13
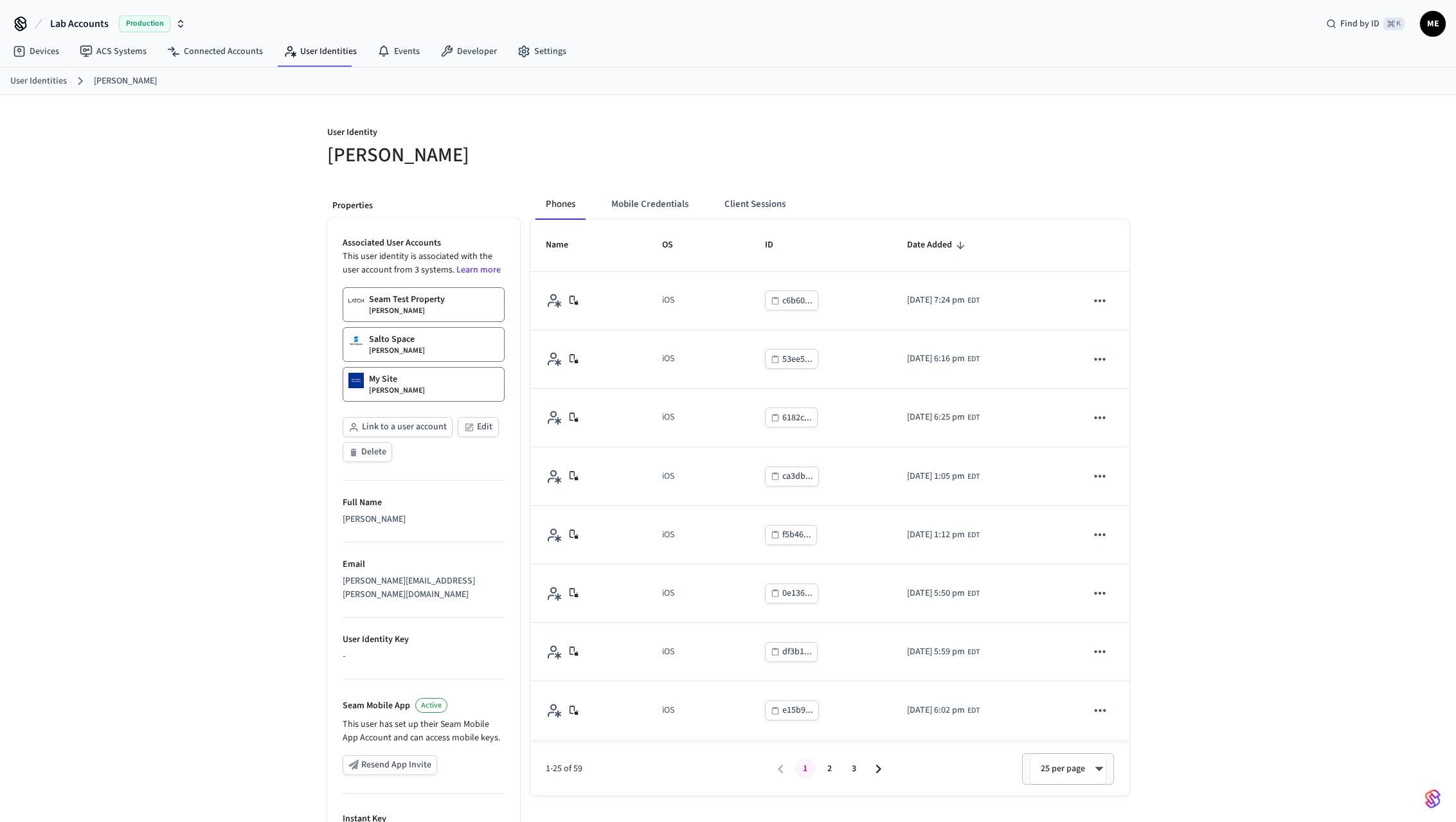
click at [420, 349] on link "Salto Space [PERSON_NAME]" at bounding box center [423, 345] width 162 height 35
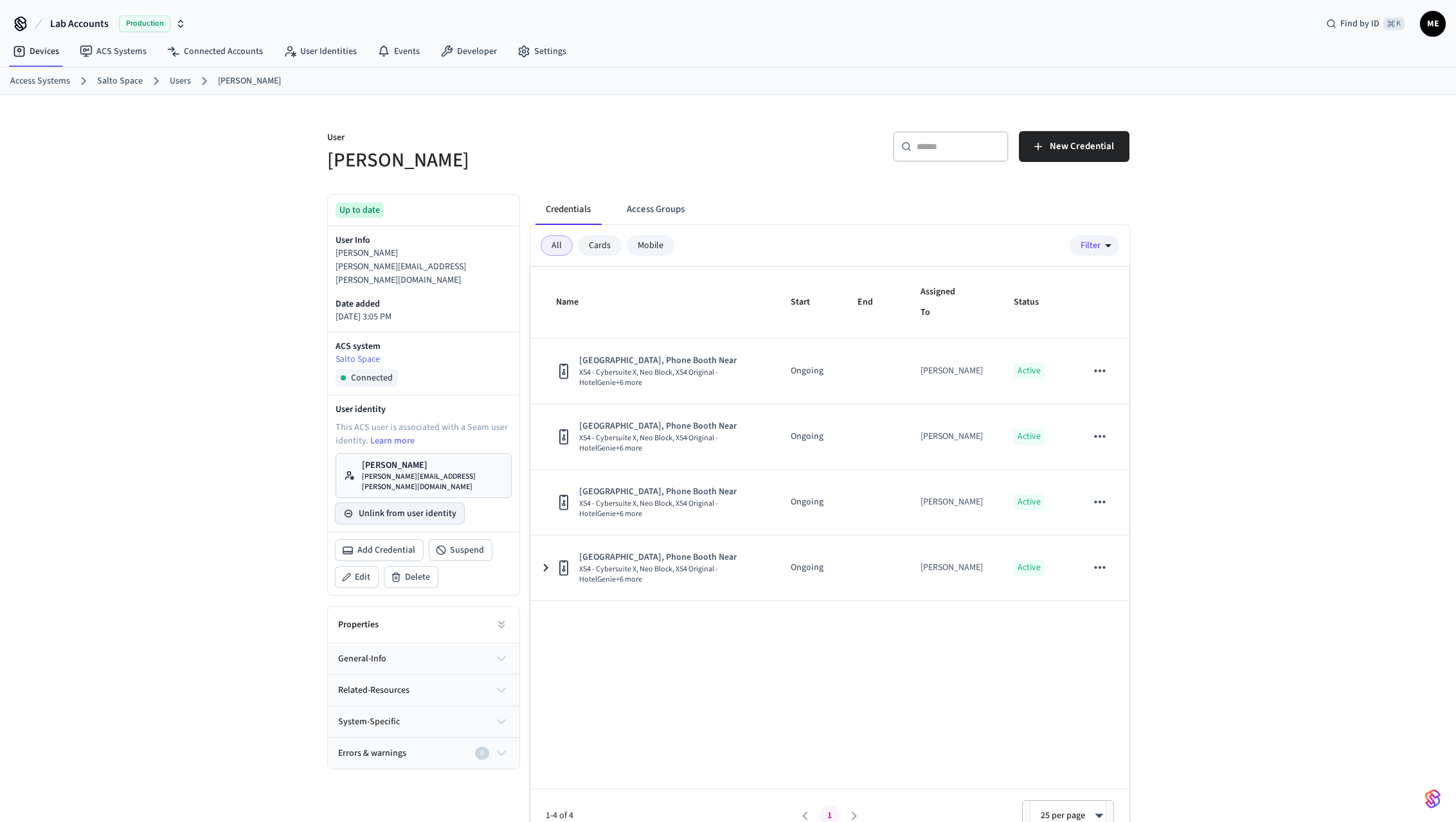
click at [425, 503] on button "Unlink from user identity" at bounding box center [400, 513] width 128 height 21
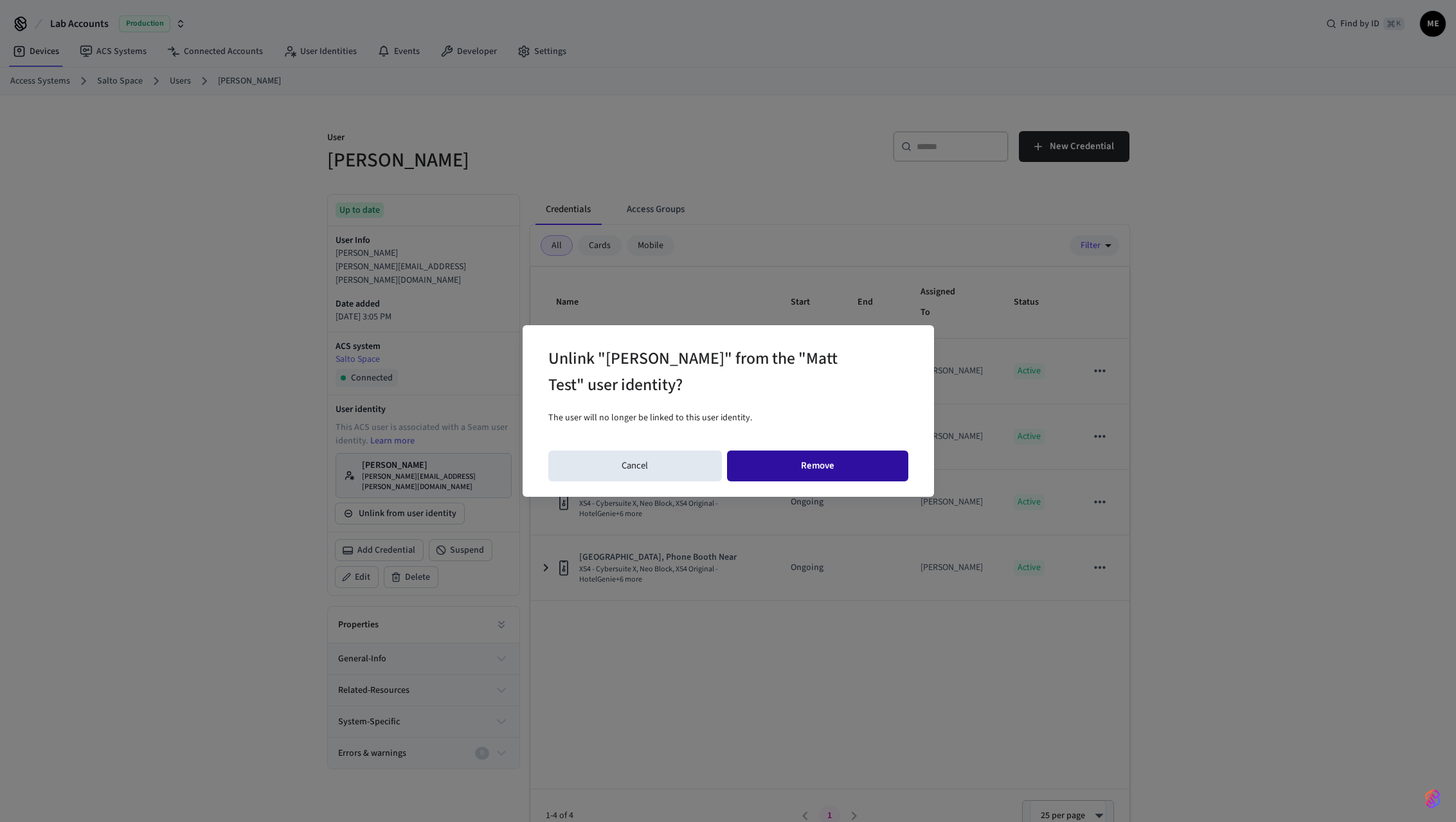
click at [859, 465] on button "Remove" at bounding box center [818, 465] width 181 height 31
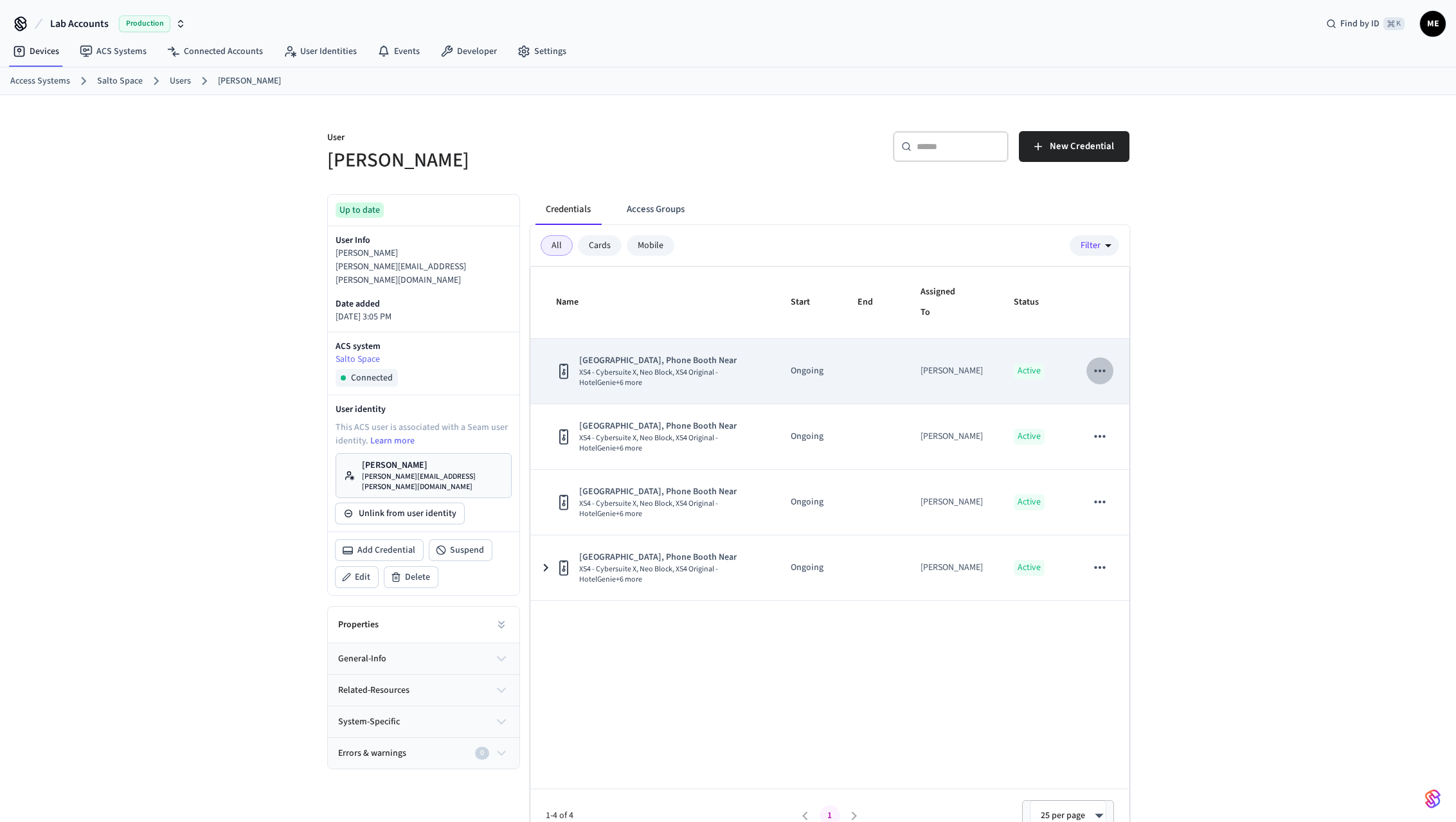
click at [1092, 376] on icon "sticky table" at bounding box center [1100, 370] width 16 height 16
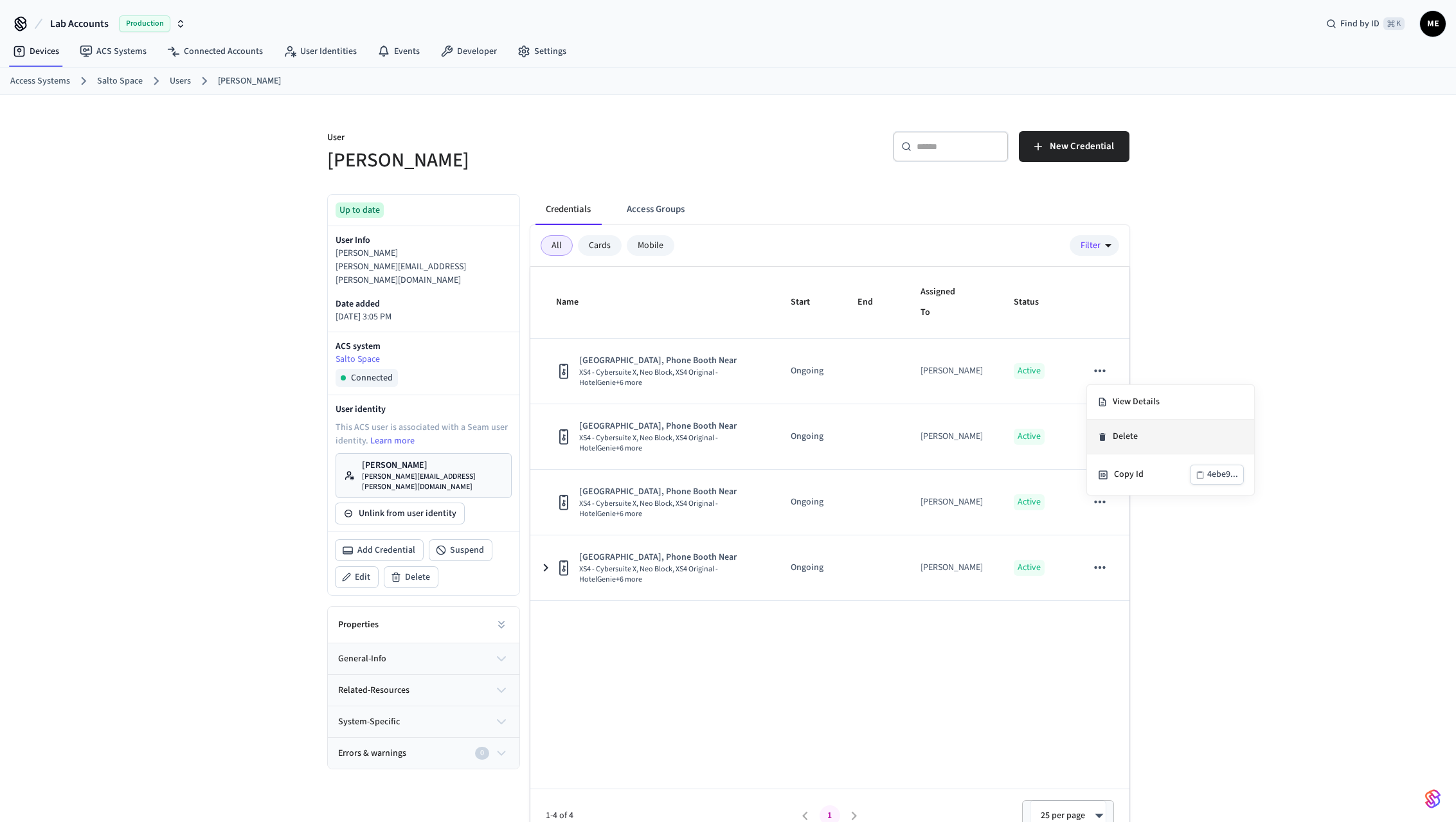
click at [1148, 445] on li "Delete" at bounding box center [1171, 437] width 167 height 35
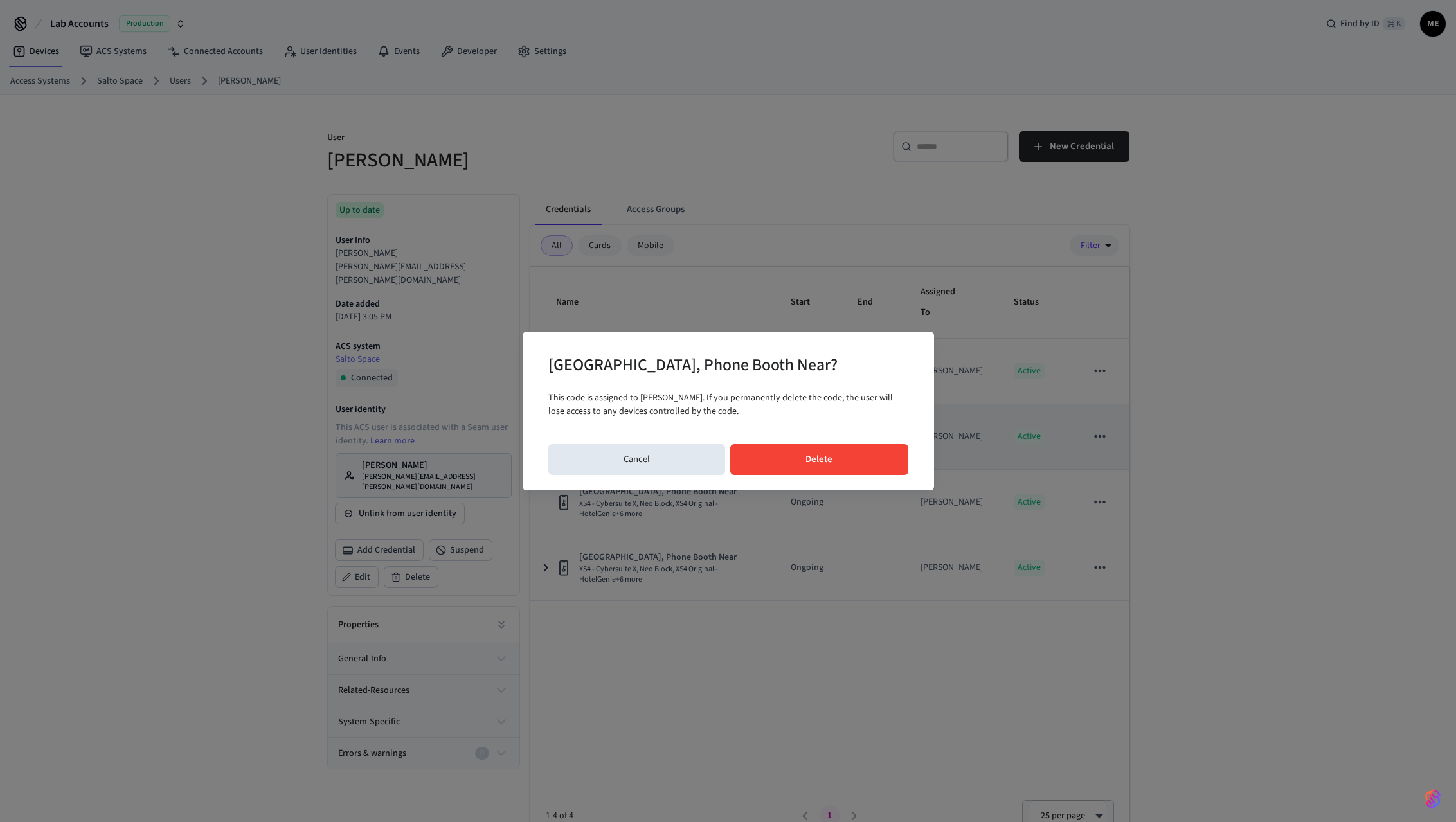
drag, startPoint x: 866, startPoint y: 454, endPoint x: 952, endPoint y: 452, distance: 86.0
click at [869, 455] on button "Delete" at bounding box center [819, 459] width 178 height 31
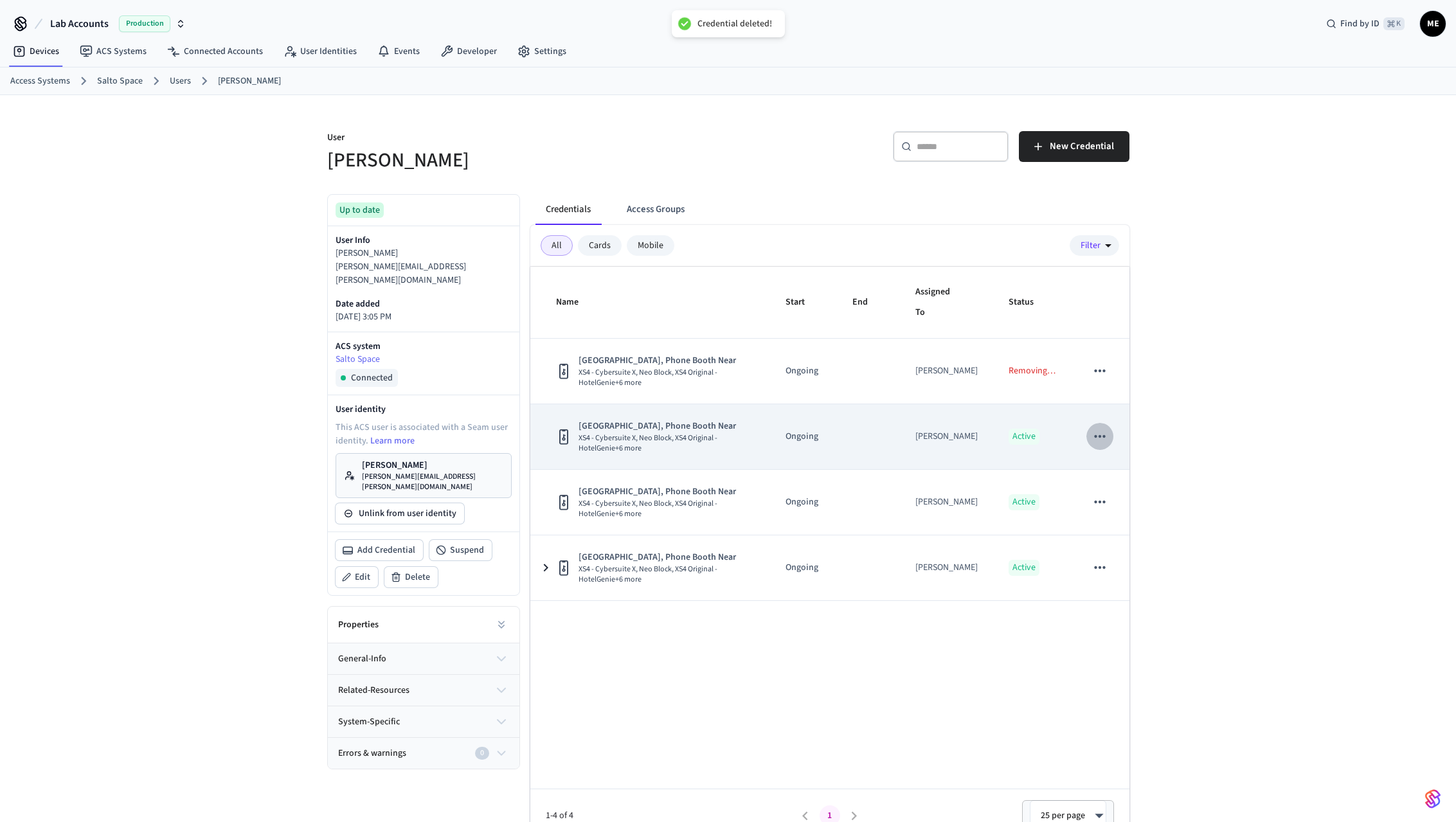
click at [1099, 431] on icon "sticky table" at bounding box center [1100, 436] width 16 height 16
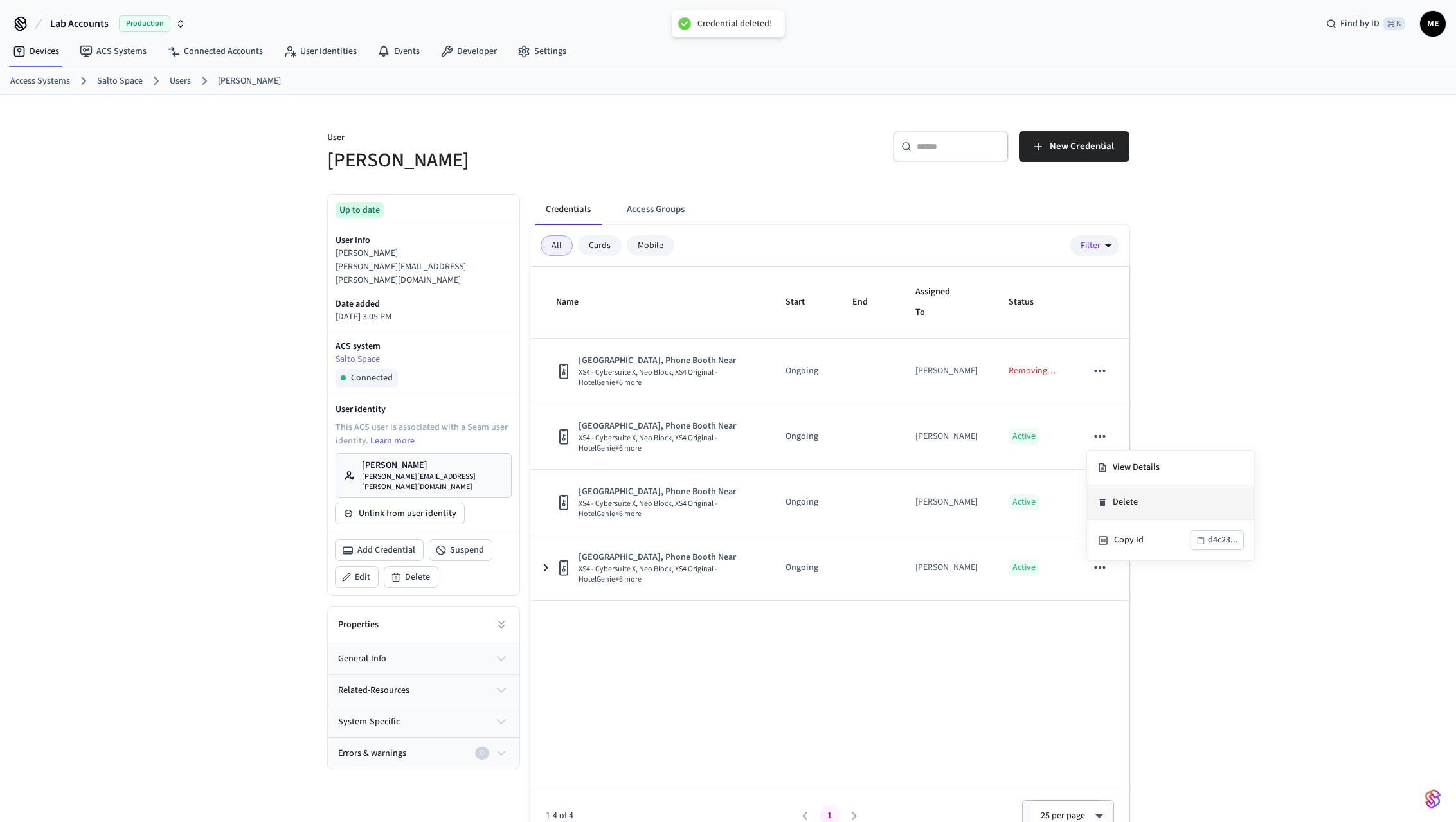
click at [1126, 512] on li "Delete" at bounding box center [1171, 502] width 167 height 35
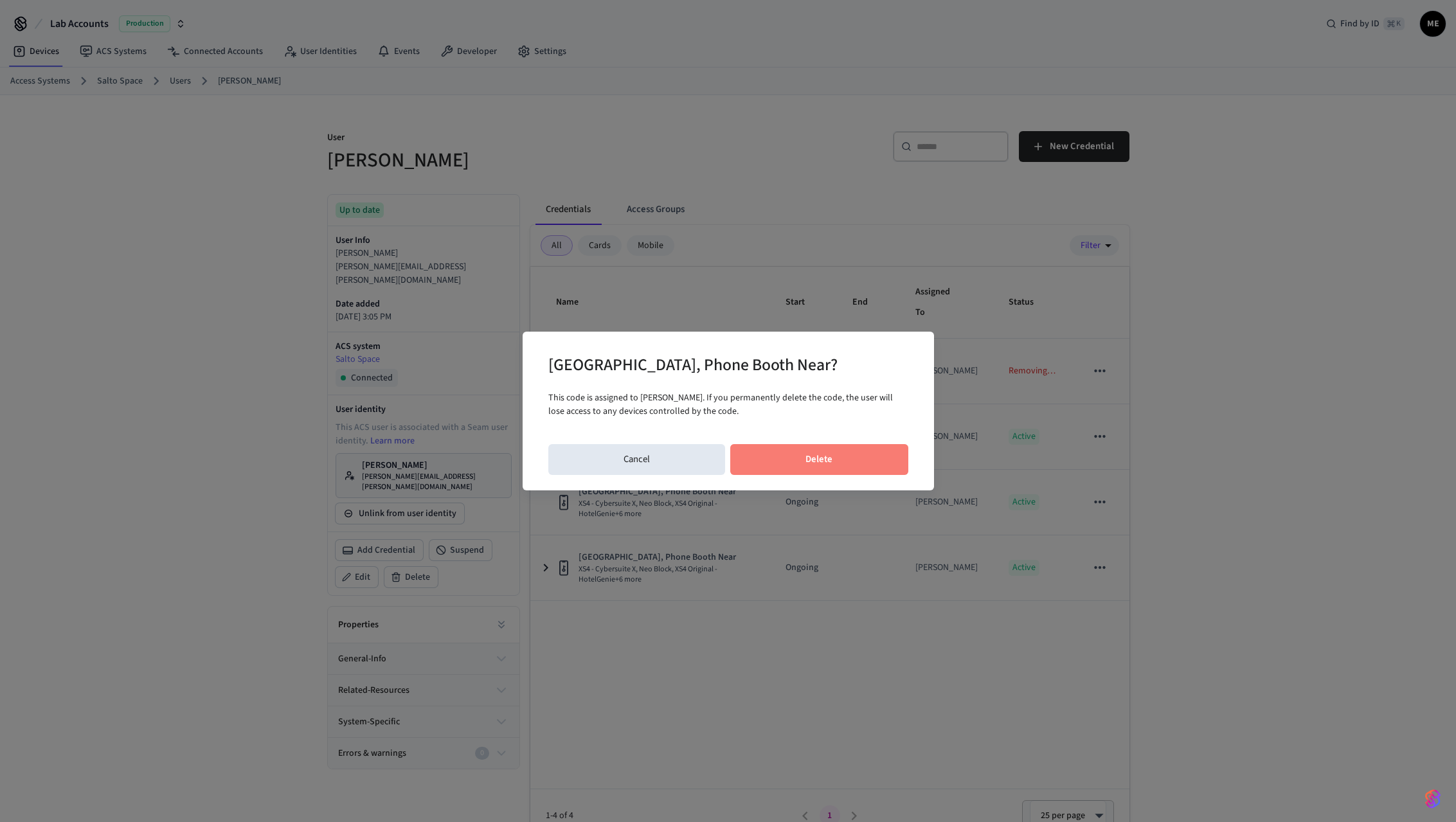
click at [848, 463] on button "Delete" at bounding box center [819, 459] width 178 height 31
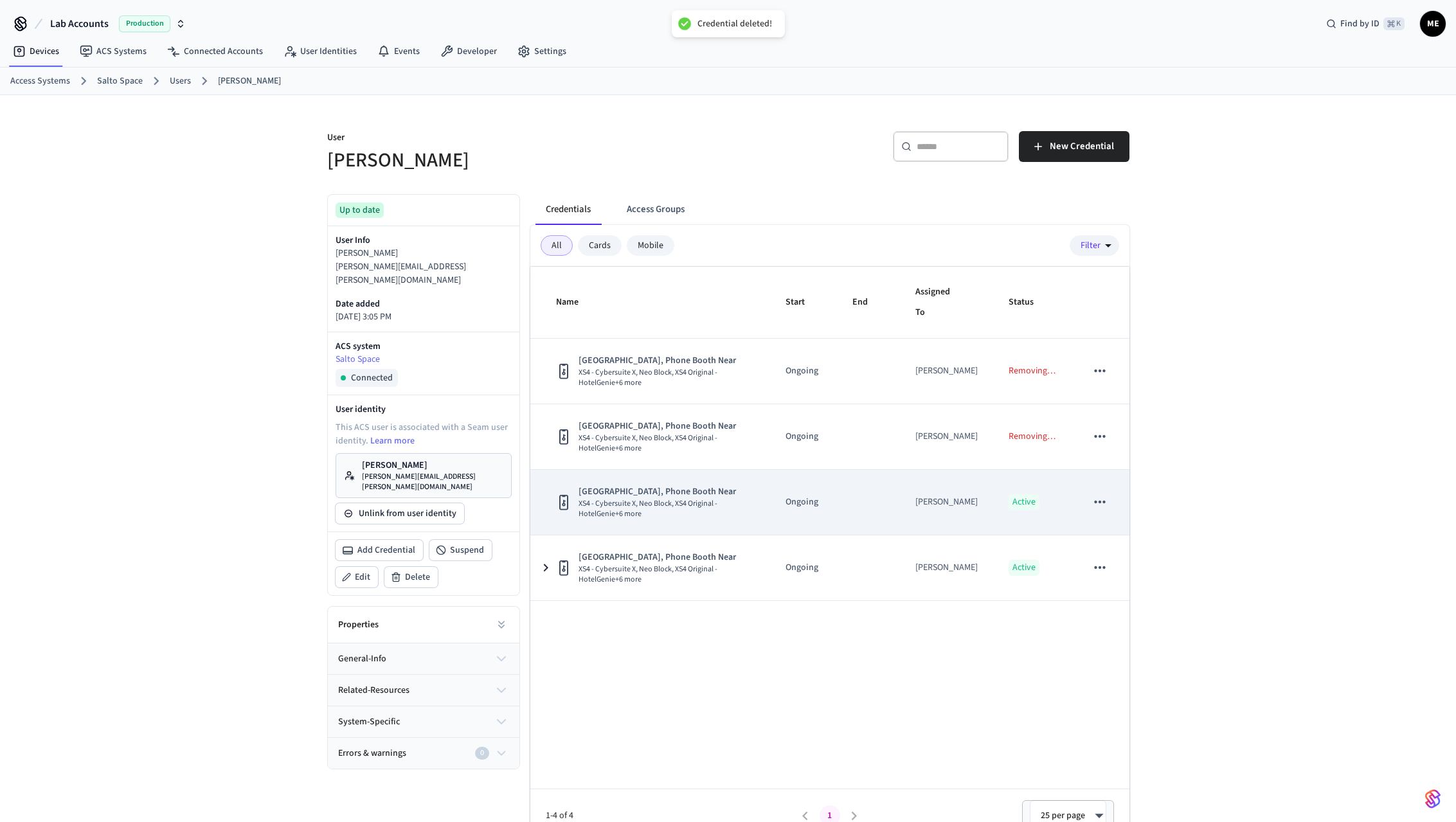
click at [1103, 507] on icon "sticky table" at bounding box center [1100, 502] width 16 height 16
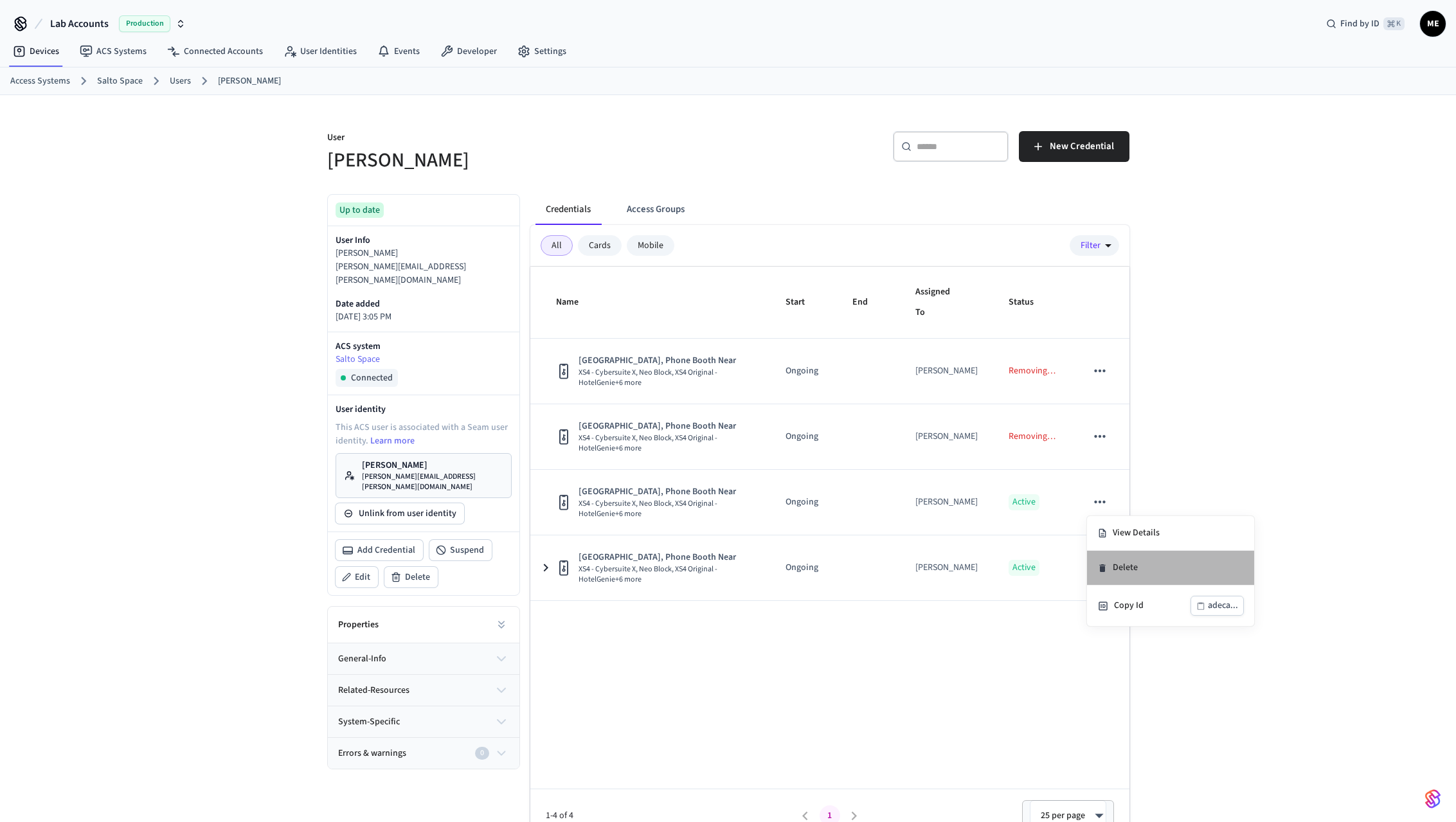
click at [1118, 559] on li "Delete" at bounding box center [1171, 568] width 167 height 35
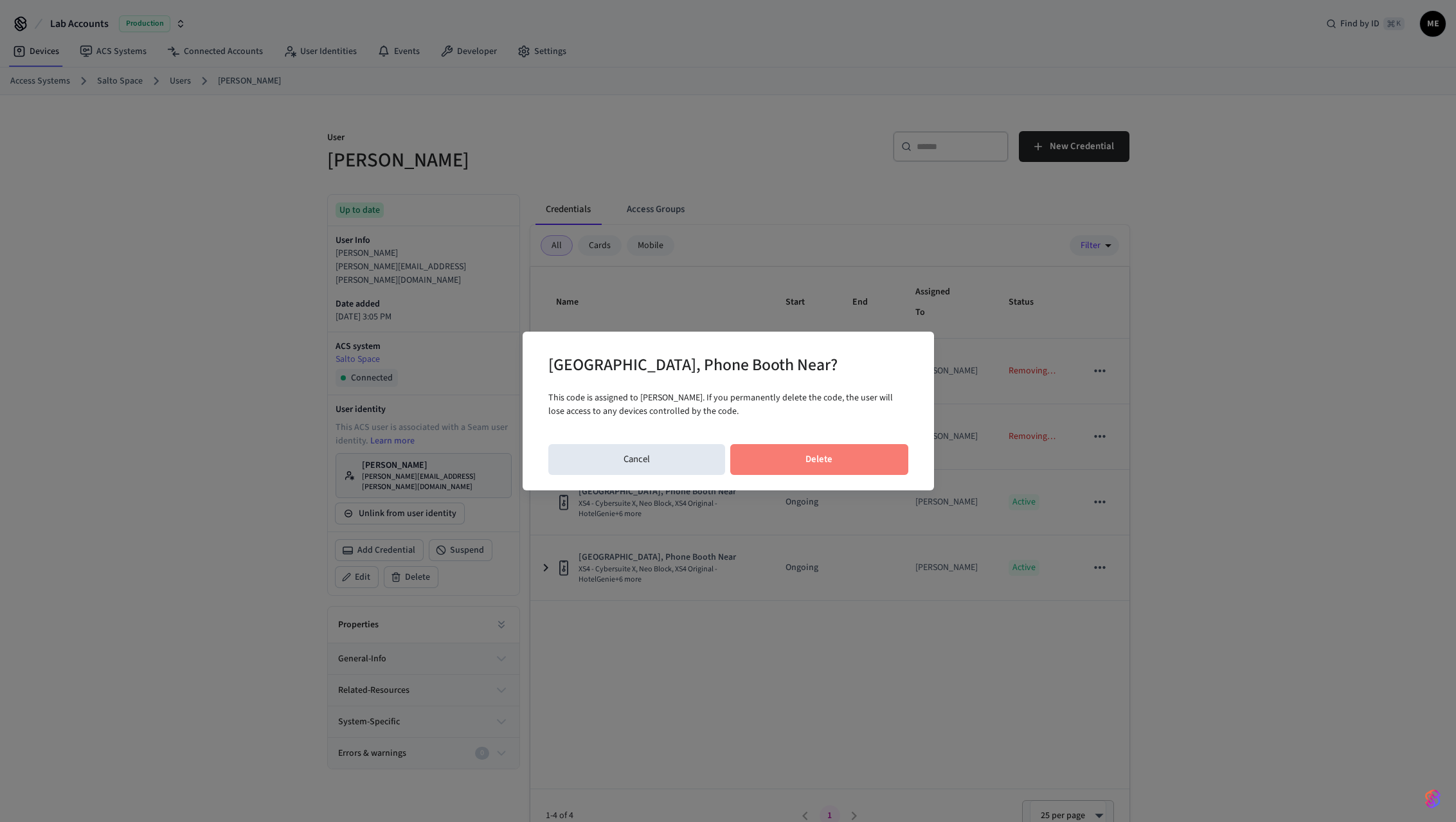
click at [805, 463] on button "Delete" at bounding box center [819, 459] width 178 height 31
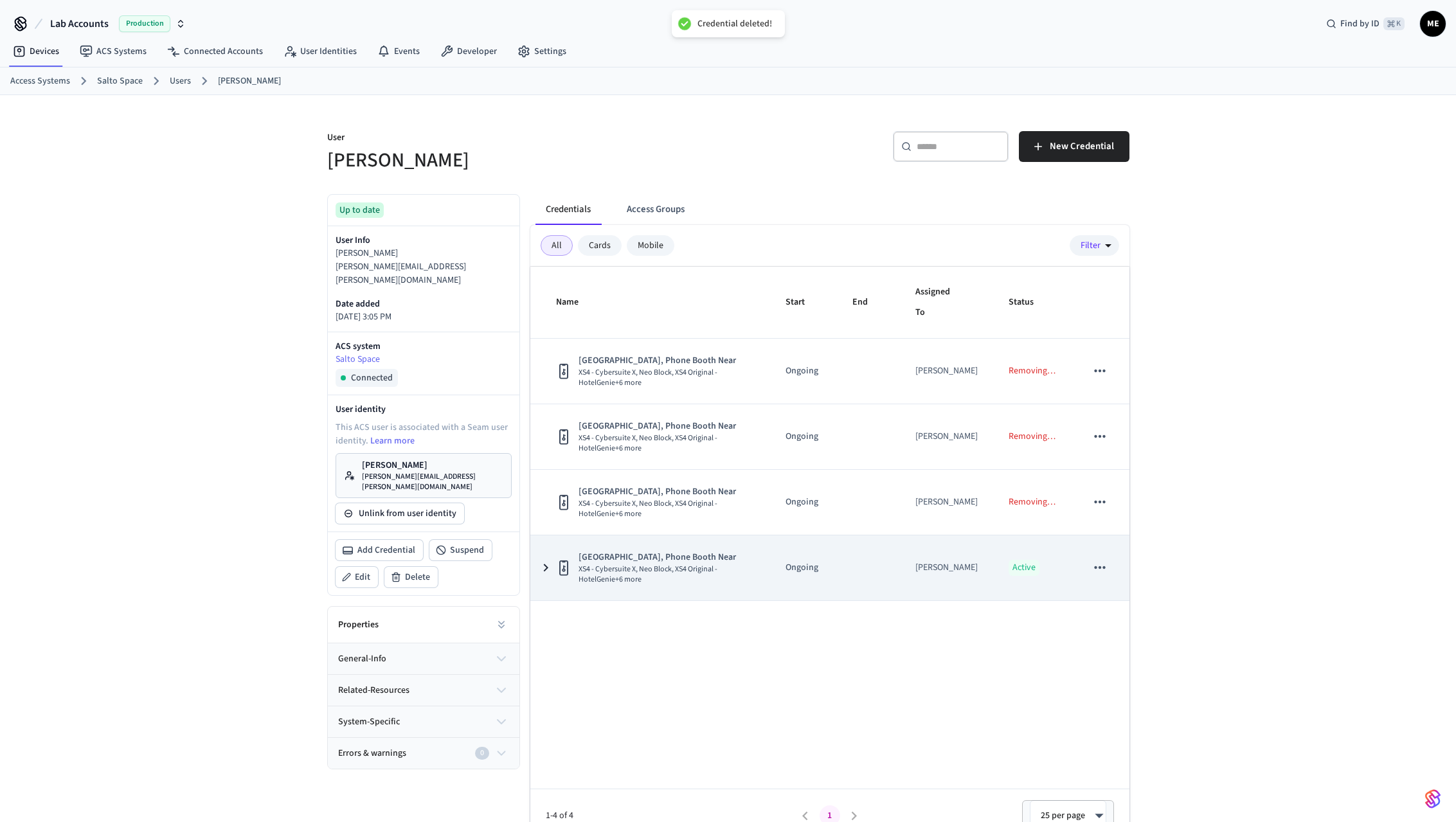
click at [1102, 567] on icon "sticky table" at bounding box center [1100, 567] width 16 height 16
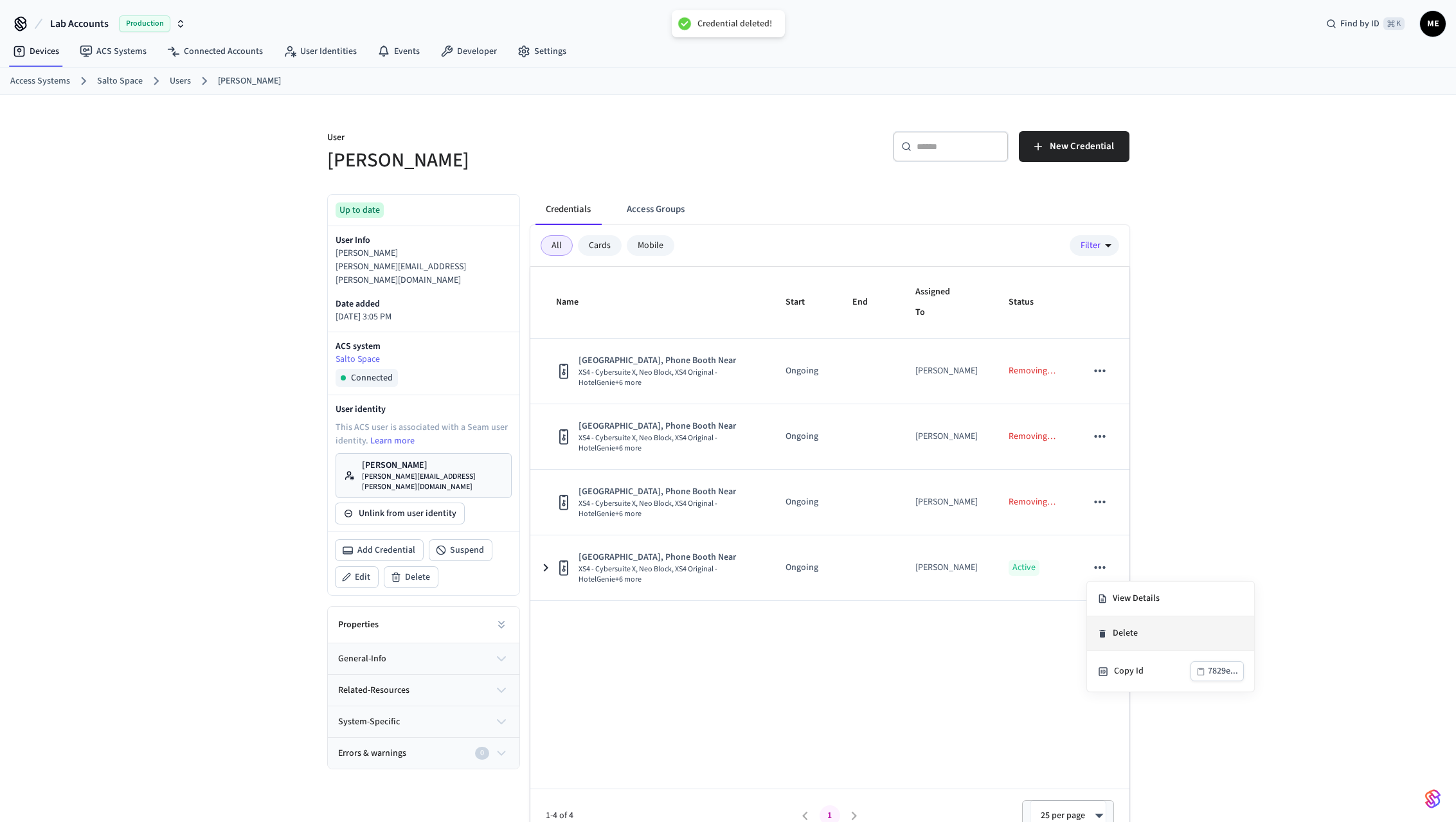
click at [1133, 623] on li "Delete" at bounding box center [1171, 634] width 167 height 35
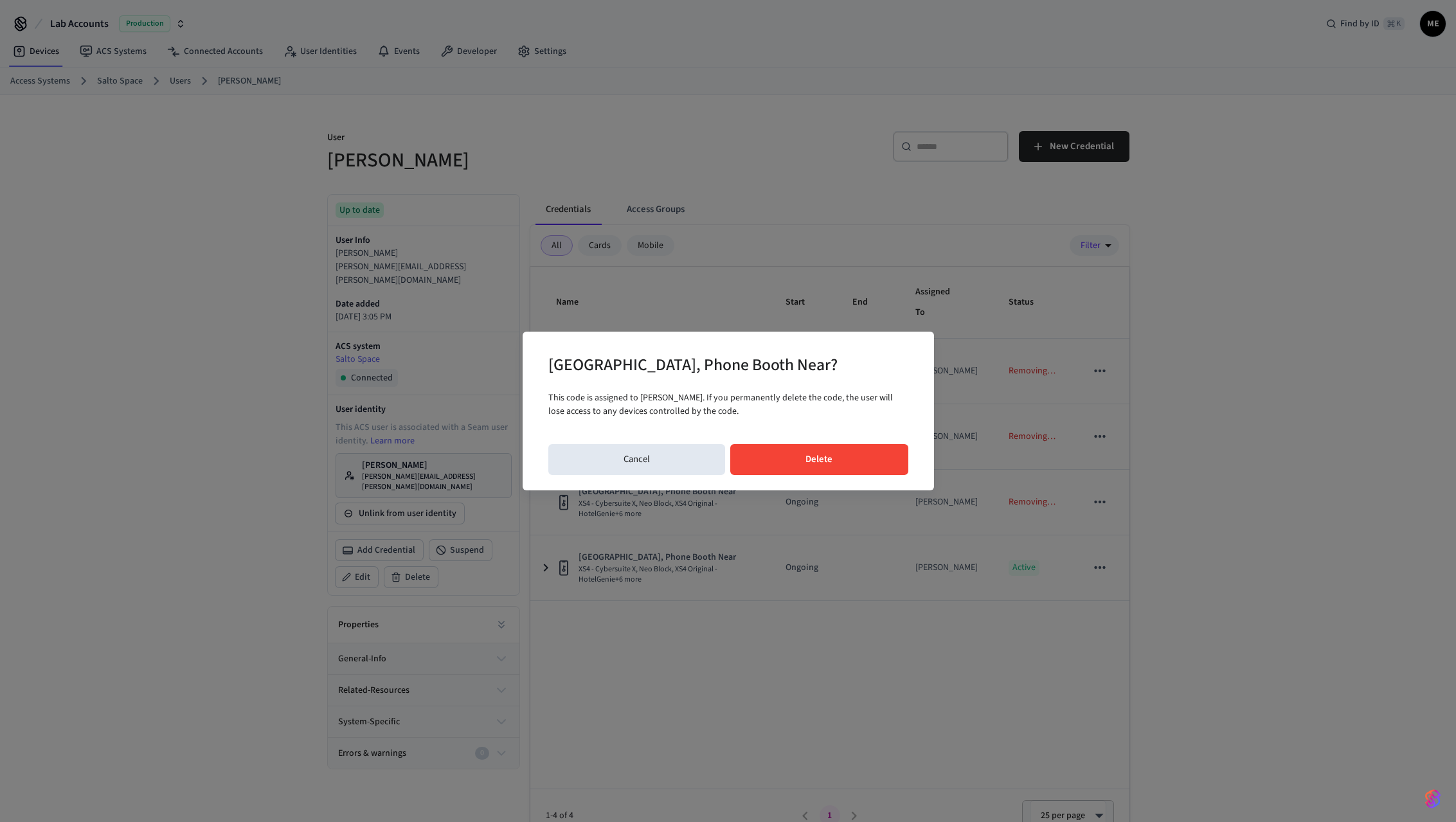
click at [854, 464] on button "Delete" at bounding box center [819, 459] width 178 height 31
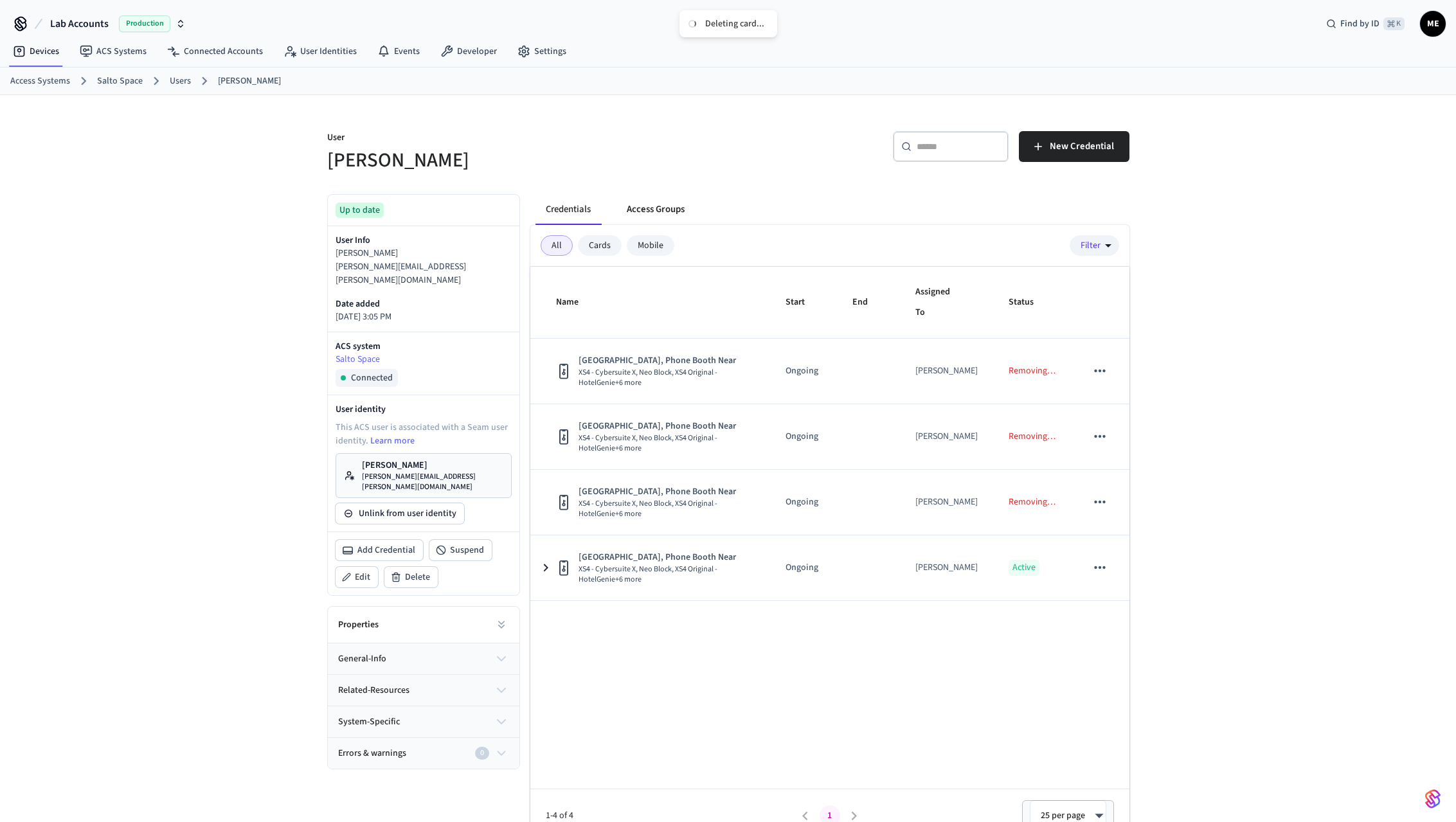
click at [642, 218] on button "Access Groups" at bounding box center [656, 209] width 79 height 31
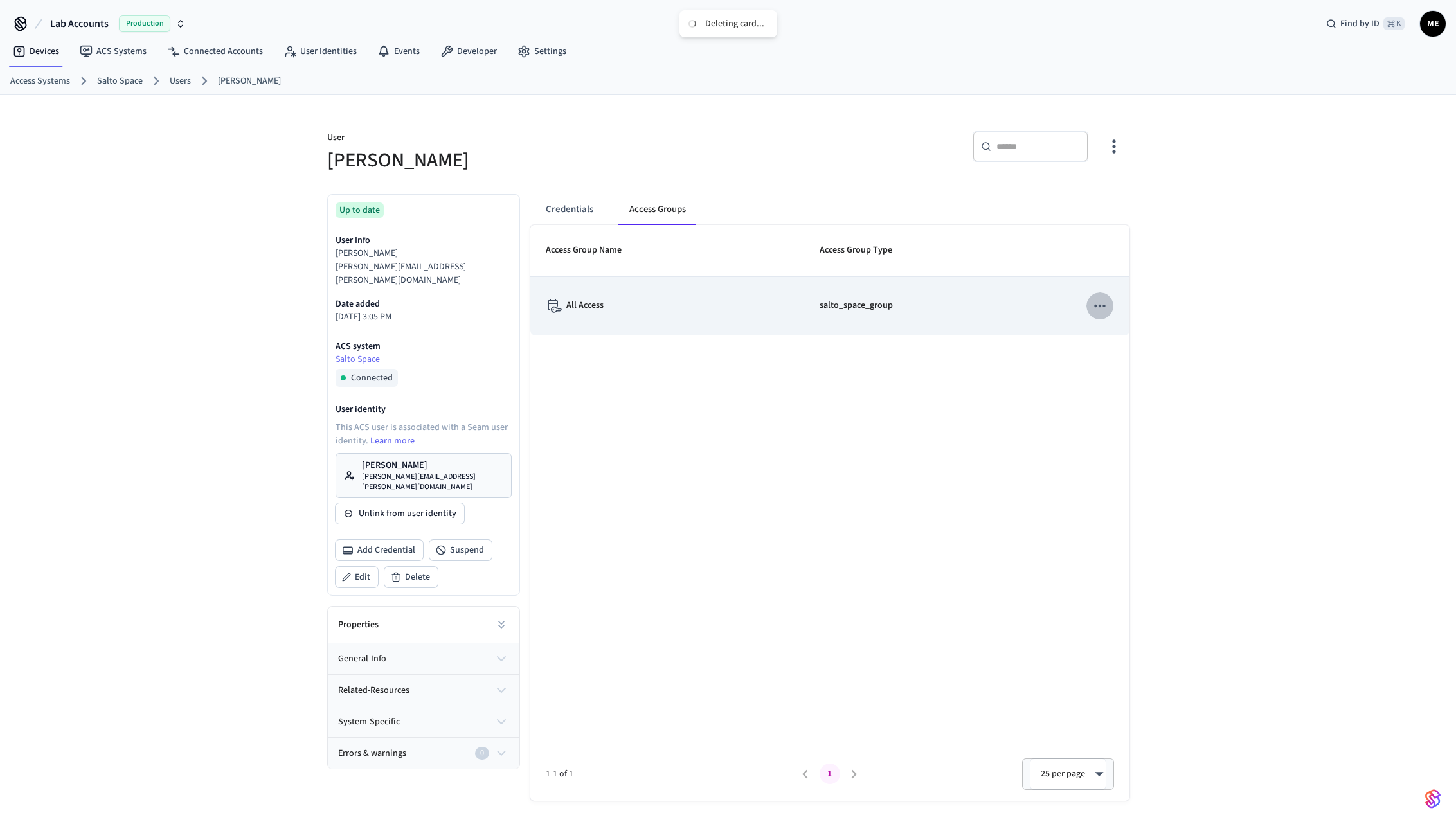
click at [1101, 307] on icon "sticky table" at bounding box center [1100, 305] width 16 height 16
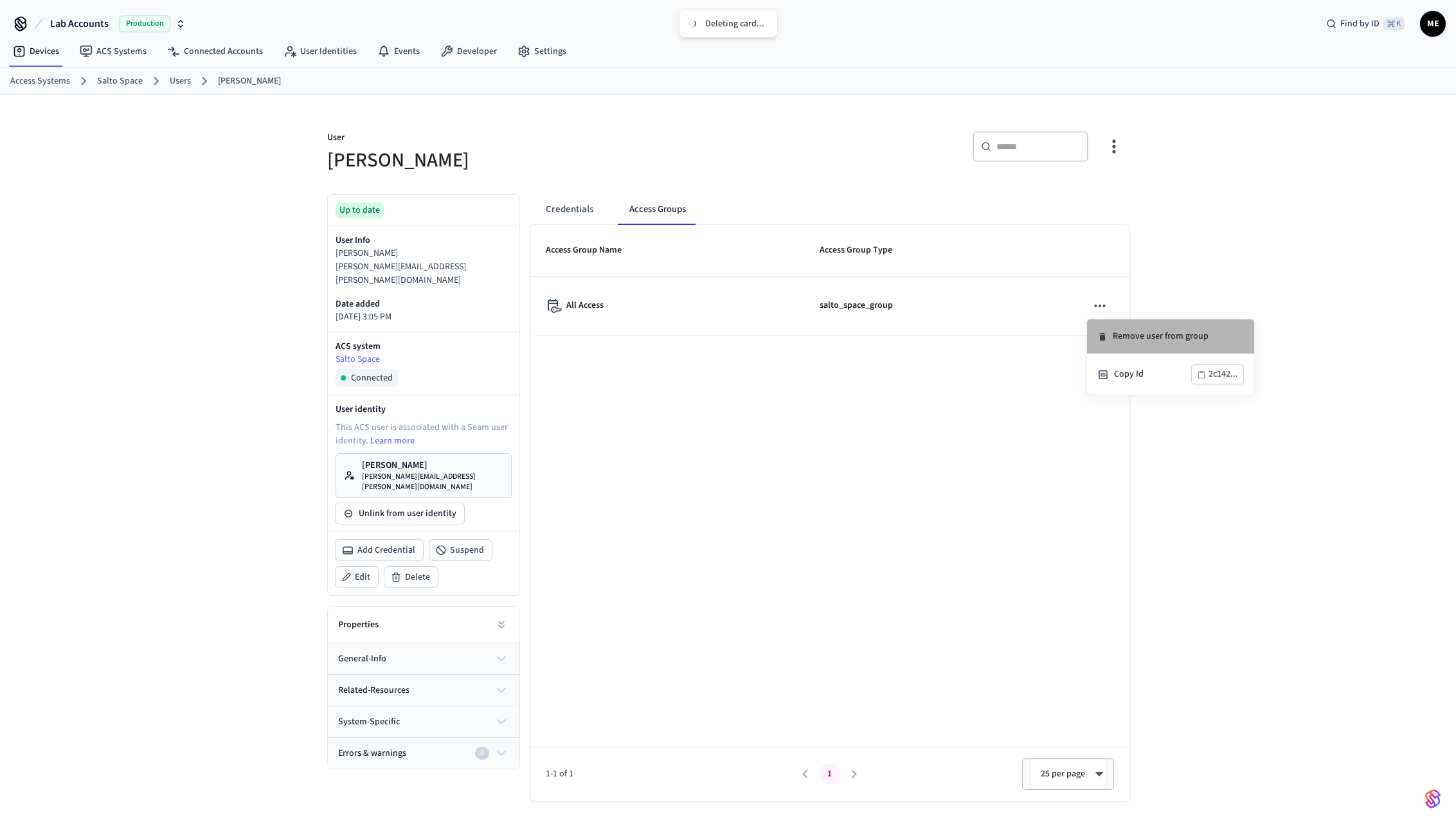
click at [1138, 347] on li "Remove user from group" at bounding box center [1171, 337] width 167 height 35
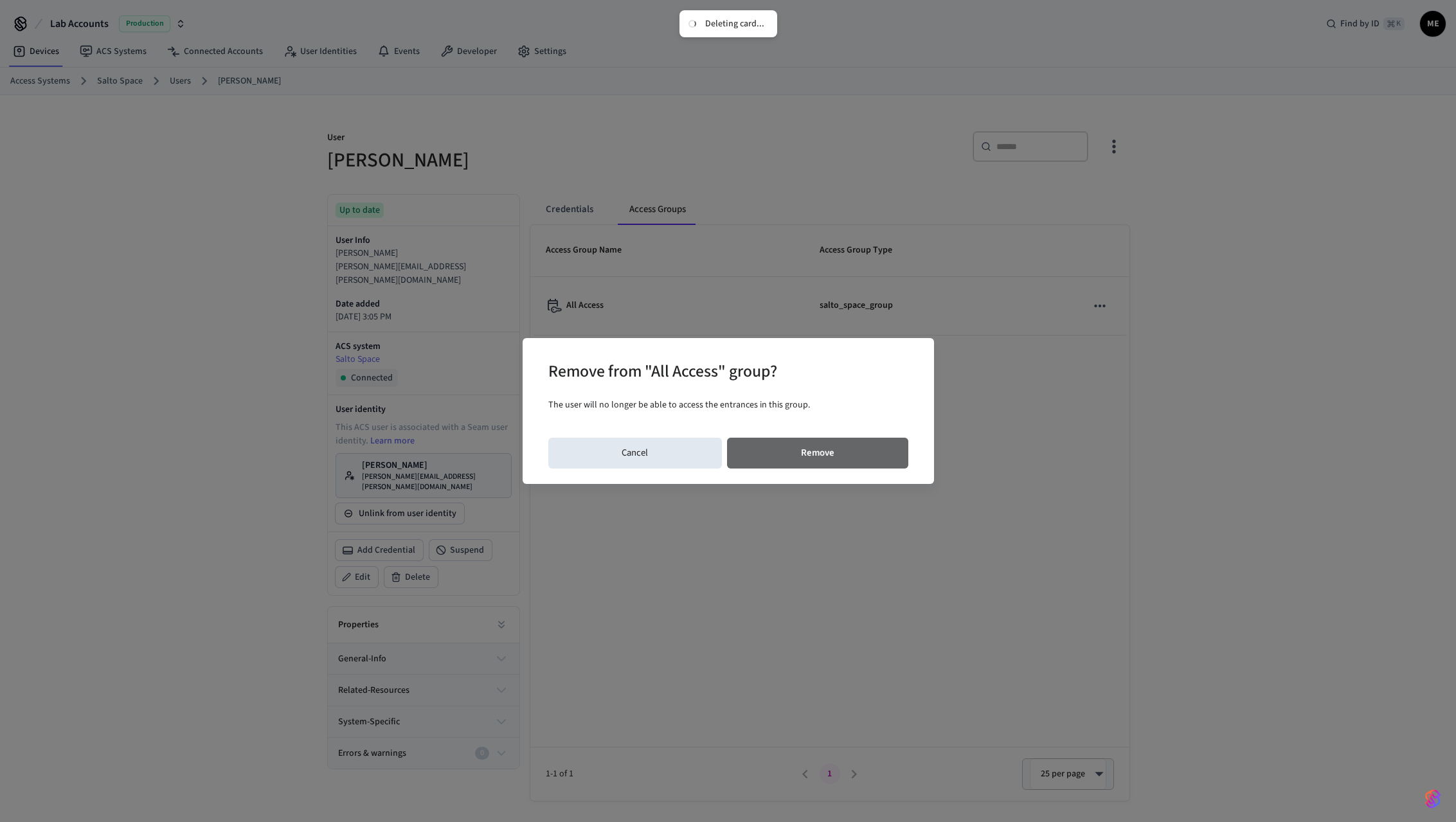
drag, startPoint x: 875, startPoint y: 462, endPoint x: 884, endPoint y: 462, distance: 9.0
click at [874, 462] on button "Remove" at bounding box center [818, 452] width 181 height 31
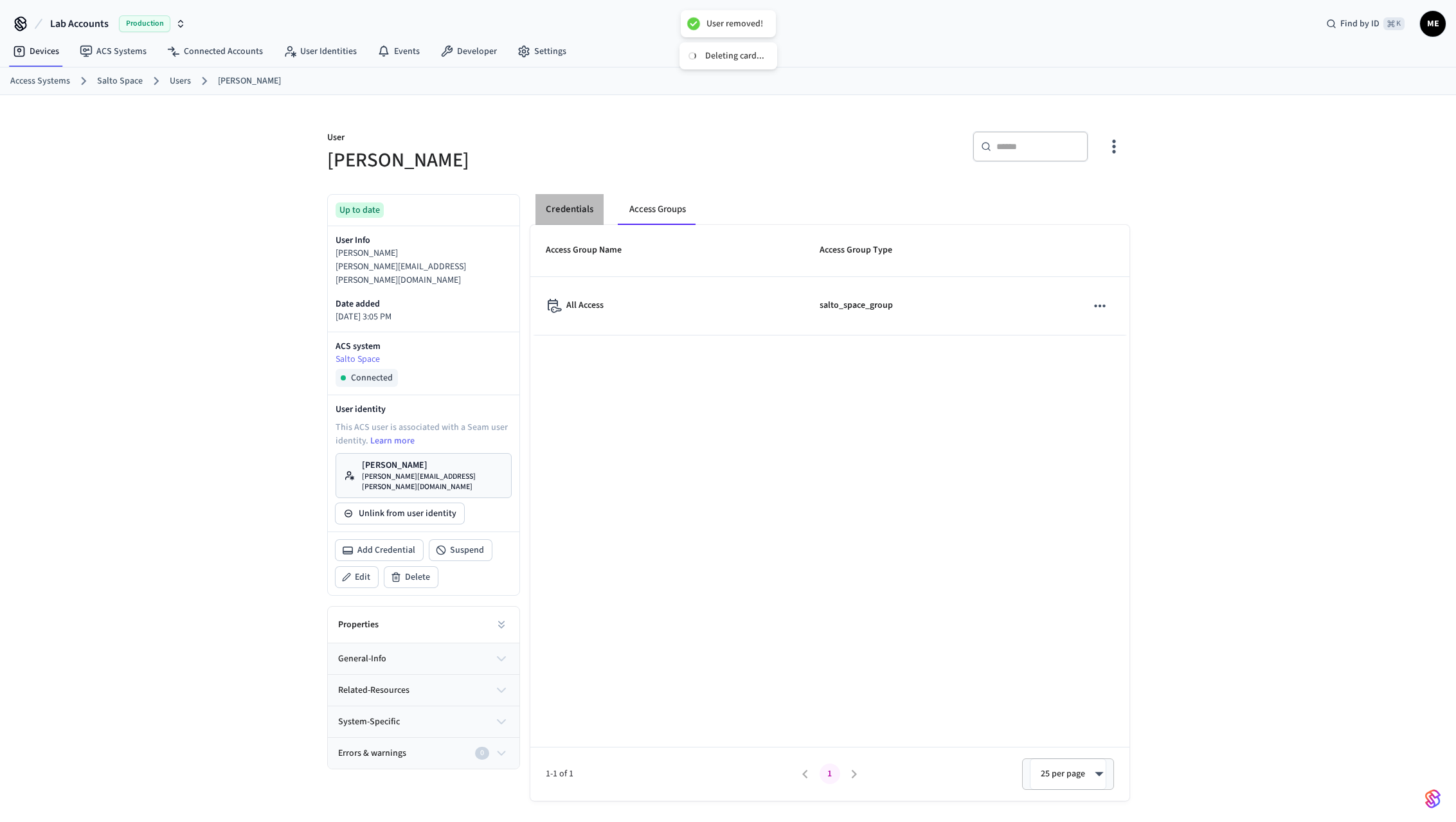
click at [562, 207] on button "Credentials" at bounding box center [569, 209] width 68 height 31
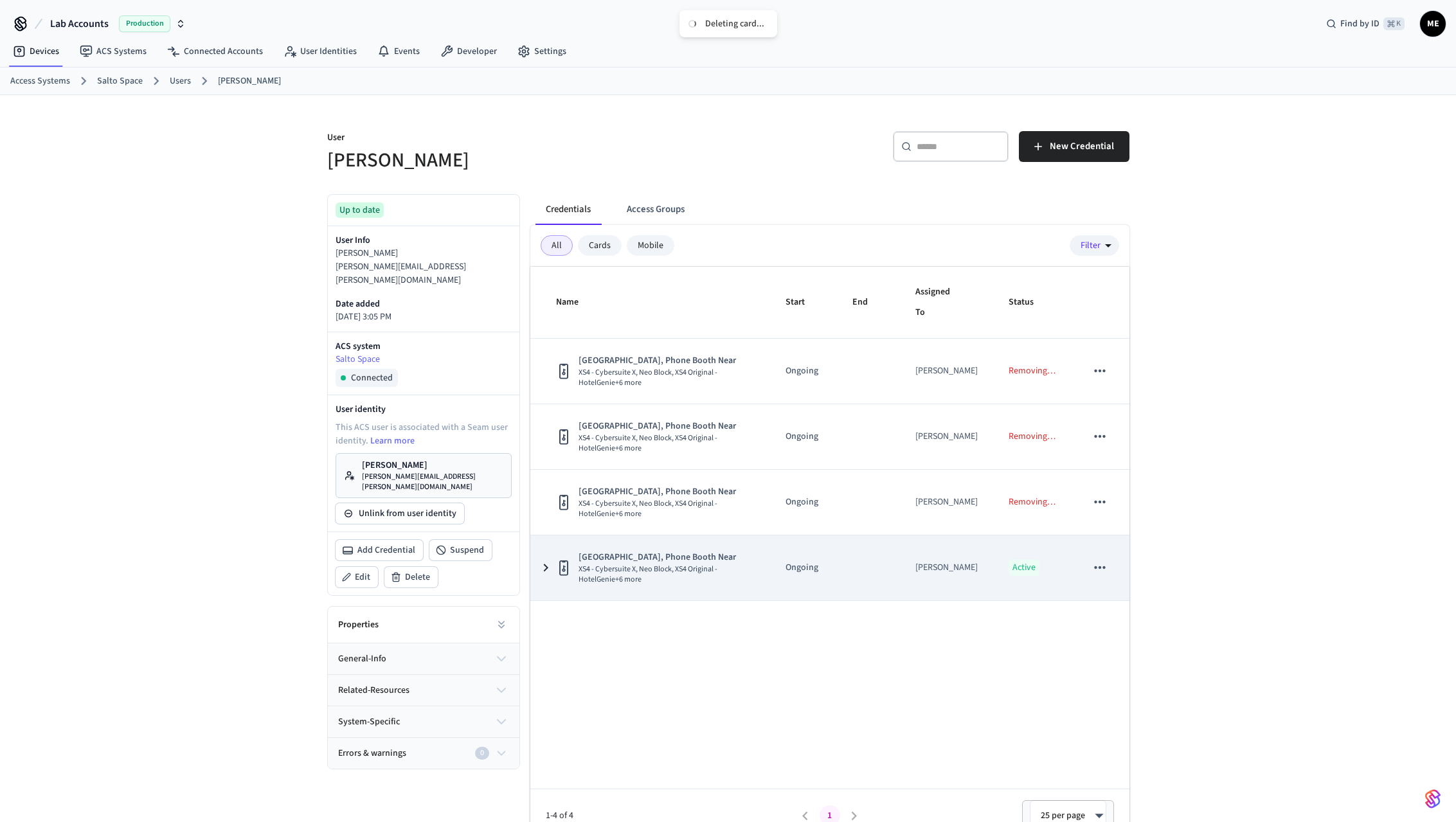
click at [1103, 569] on icon "sticky table" at bounding box center [1100, 567] width 16 height 16
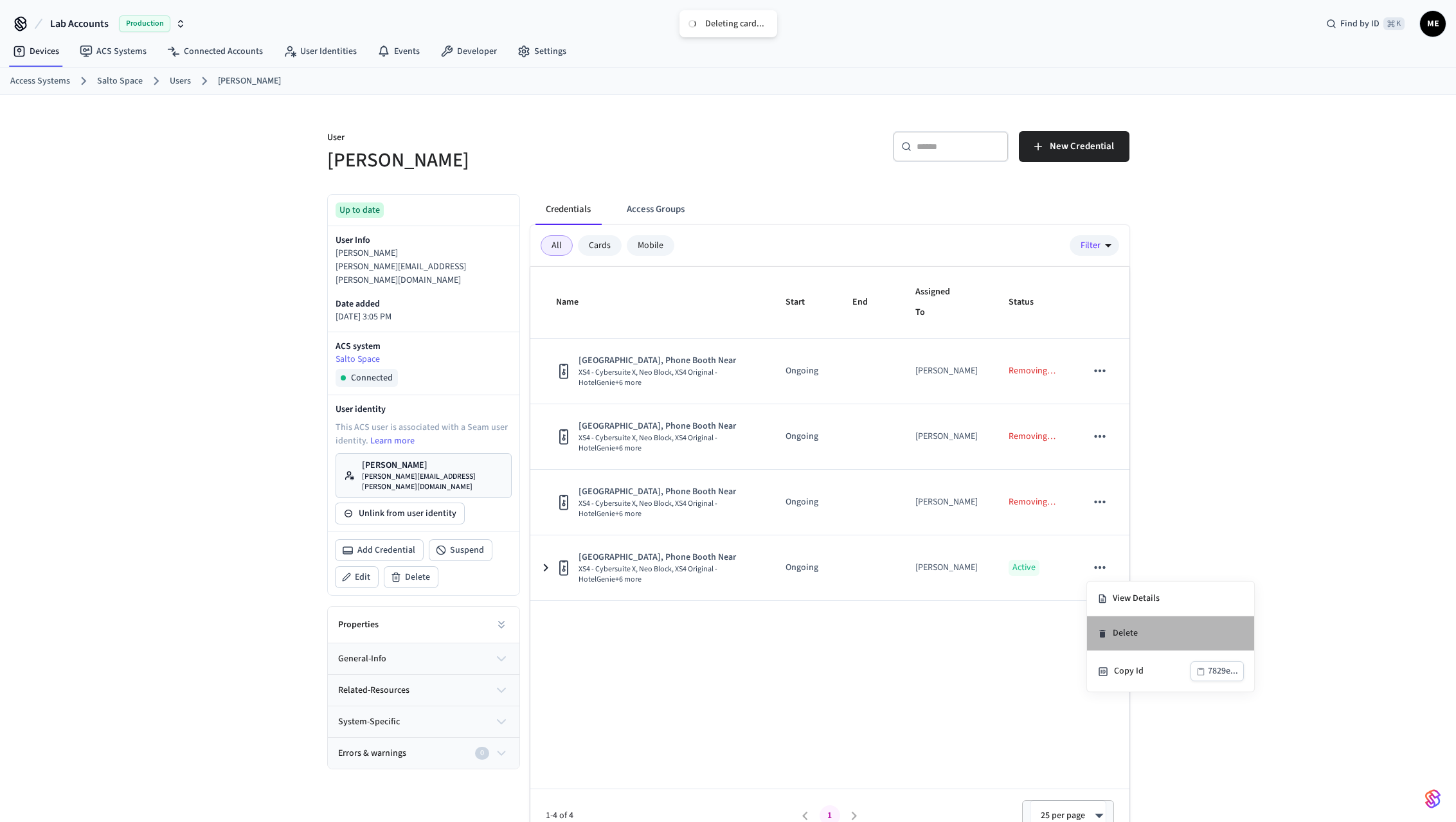
click at [1153, 640] on li "Delete" at bounding box center [1171, 634] width 167 height 35
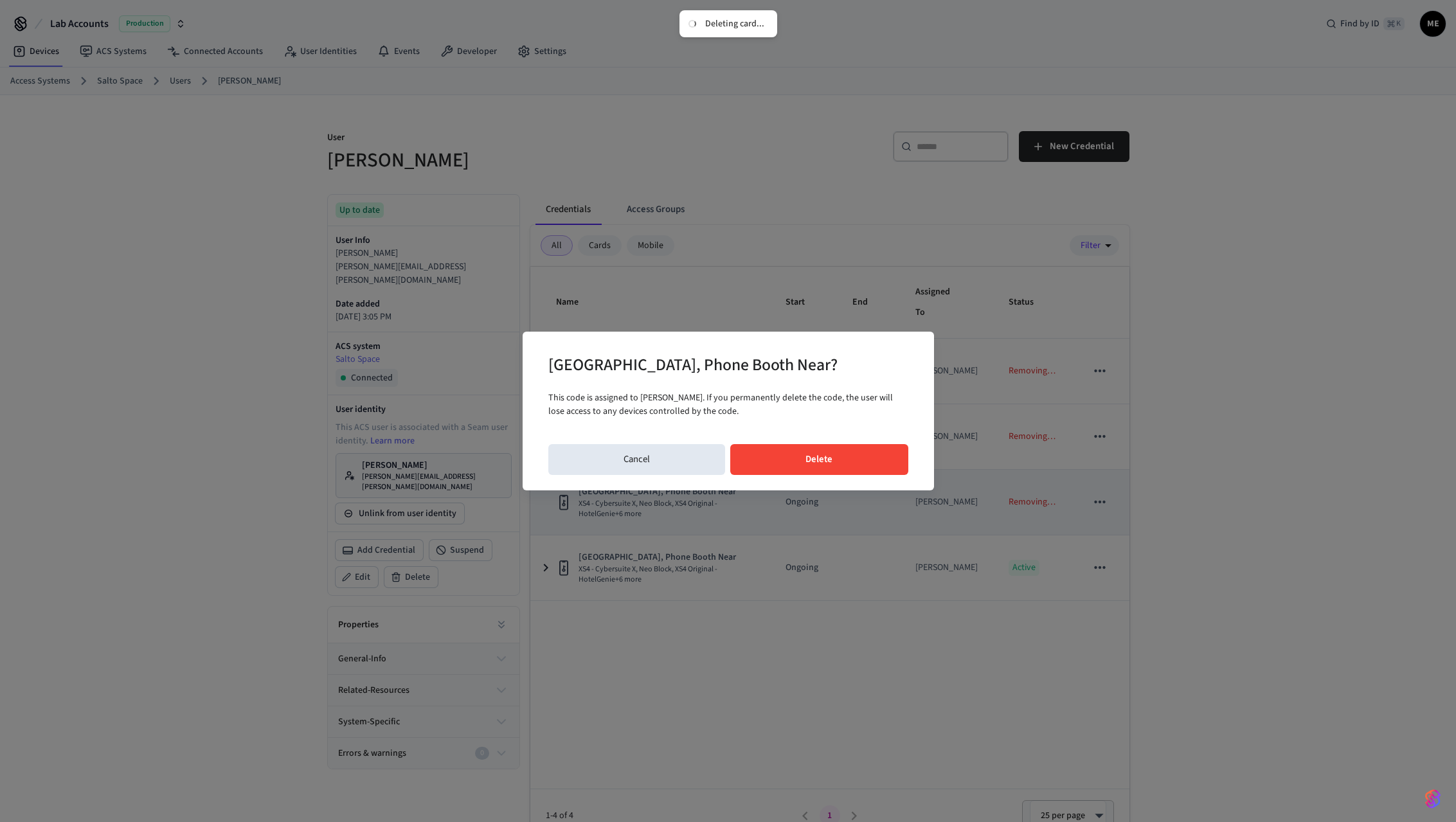
drag, startPoint x: 858, startPoint y: 464, endPoint x: 915, endPoint y: 508, distance: 72.0
click at [859, 465] on button "Delete" at bounding box center [819, 459] width 178 height 31
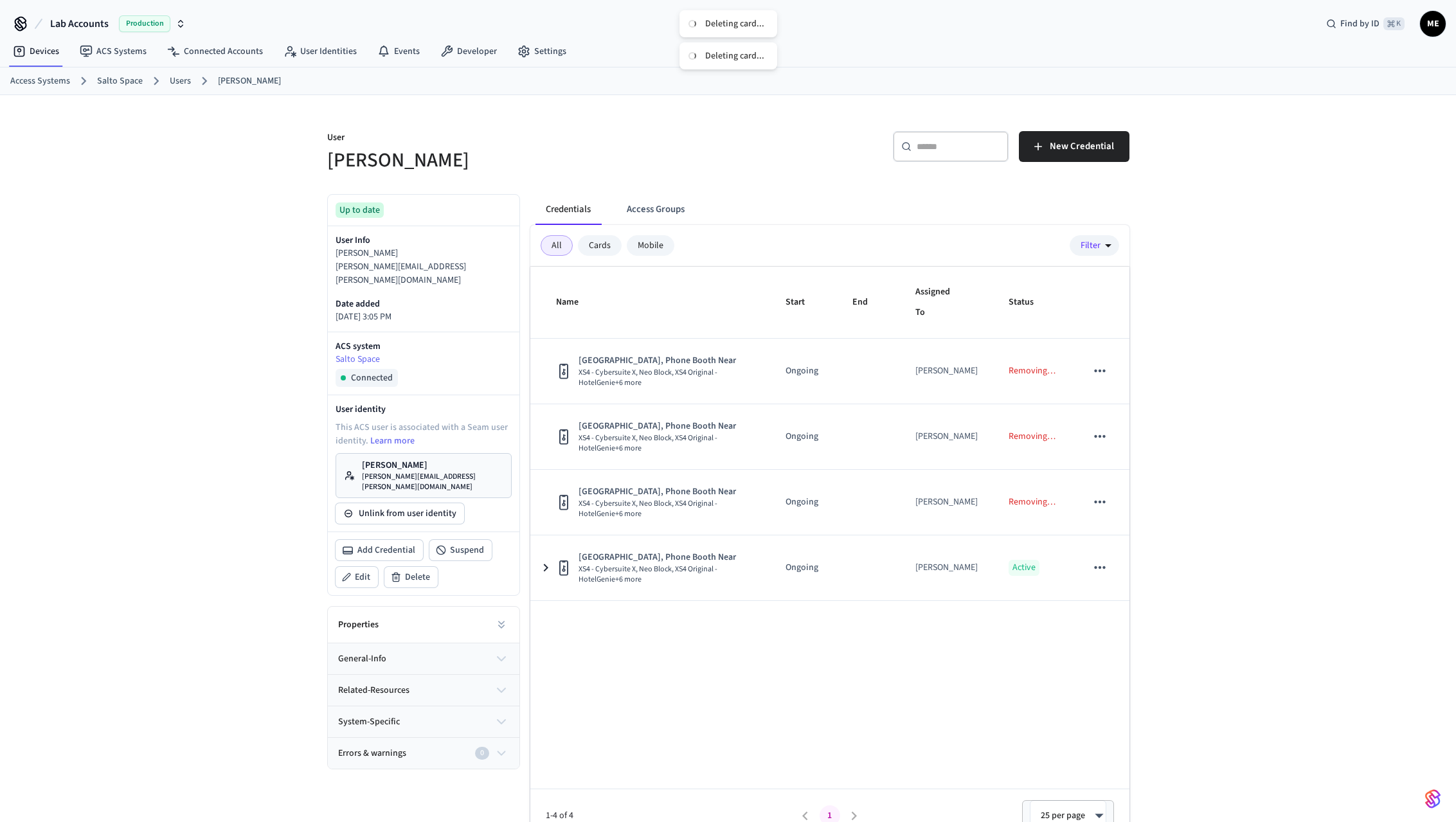
drag, startPoint x: 1007, startPoint y: 661, endPoint x: 1016, endPoint y: 660, distance: 9.1
click at [1008, 661] on div "Name Start End Assigned To Status Neo Block, Phone Booth Near XS4 - Cybersuite …" at bounding box center [830, 554] width 600 height 575
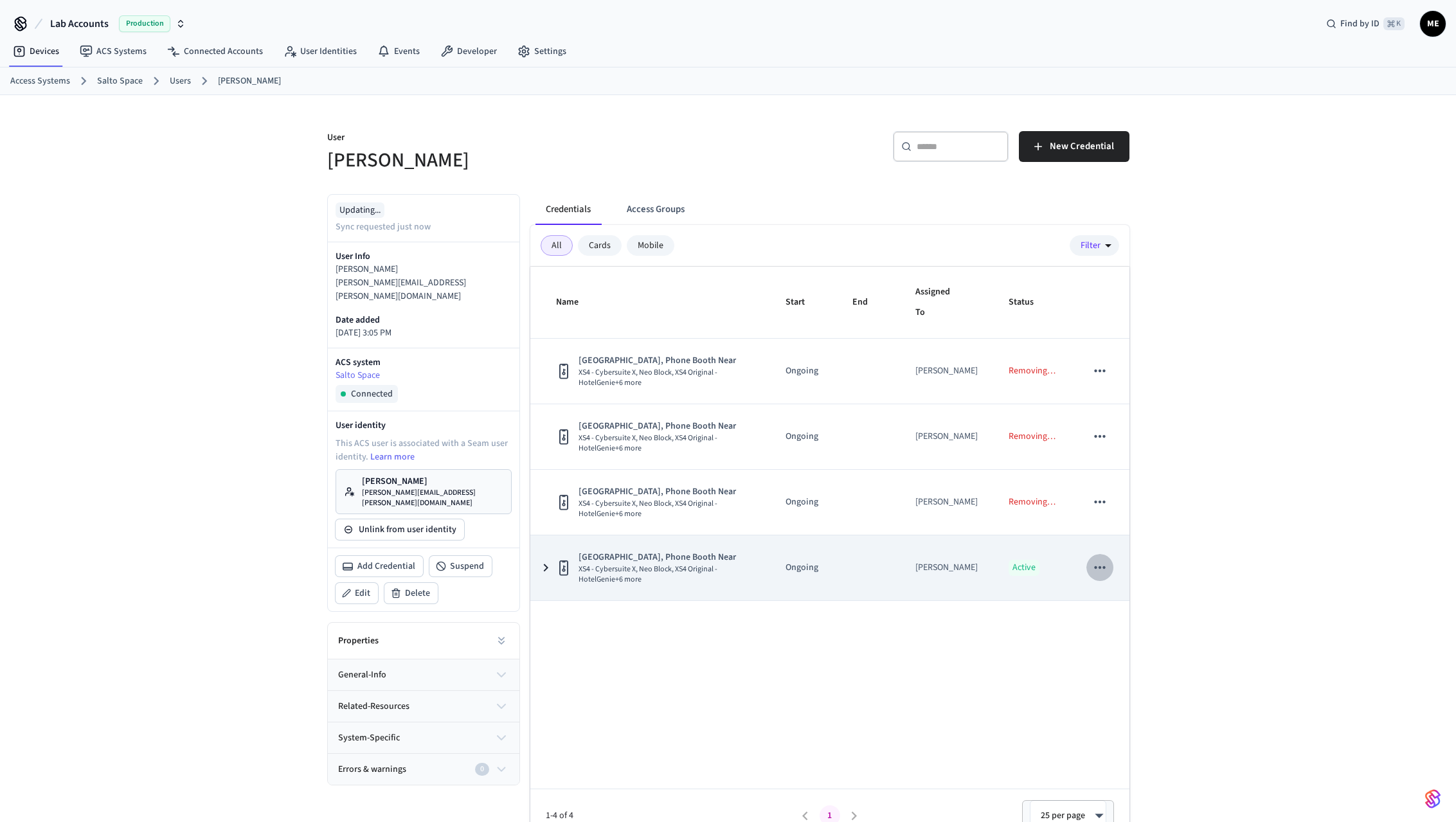
click at [1098, 572] on icon "sticky table" at bounding box center [1100, 567] width 16 height 16
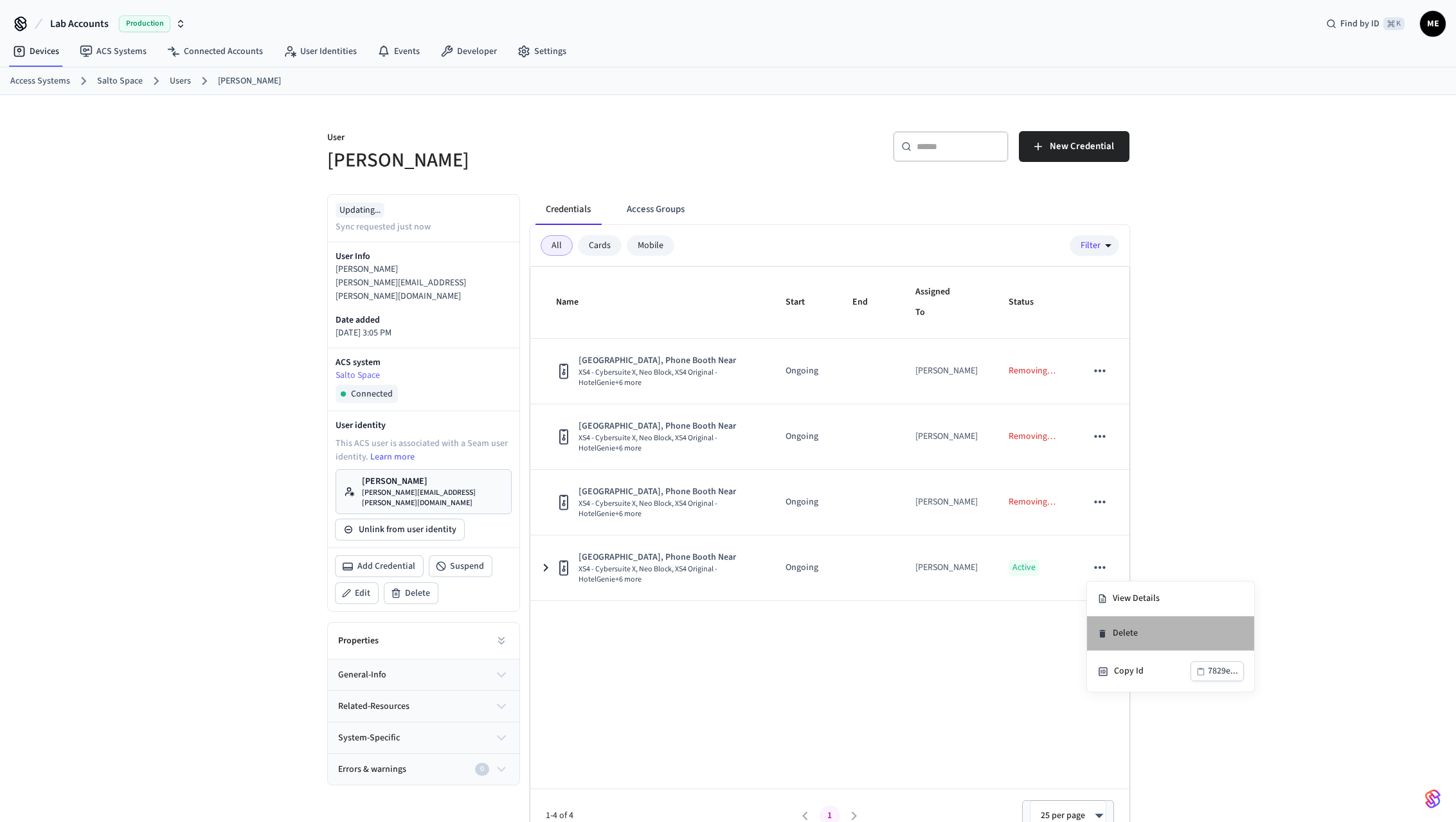
click at [1126, 634] on li "Delete" at bounding box center [1171, 634] width 167 height 35
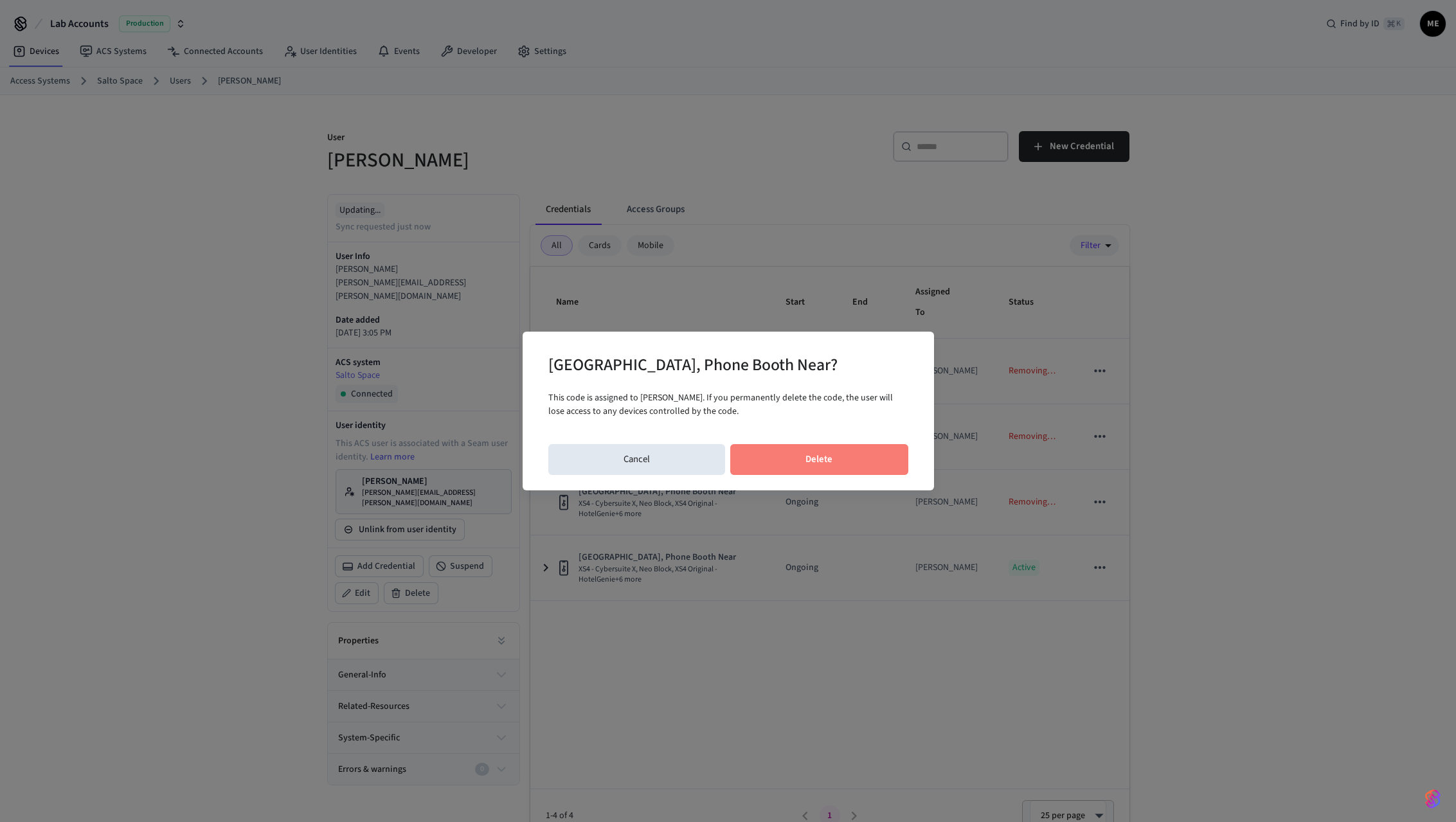
click at [833, 450] on button "Delete" at bounding box center [819, 459] width 178 height 31
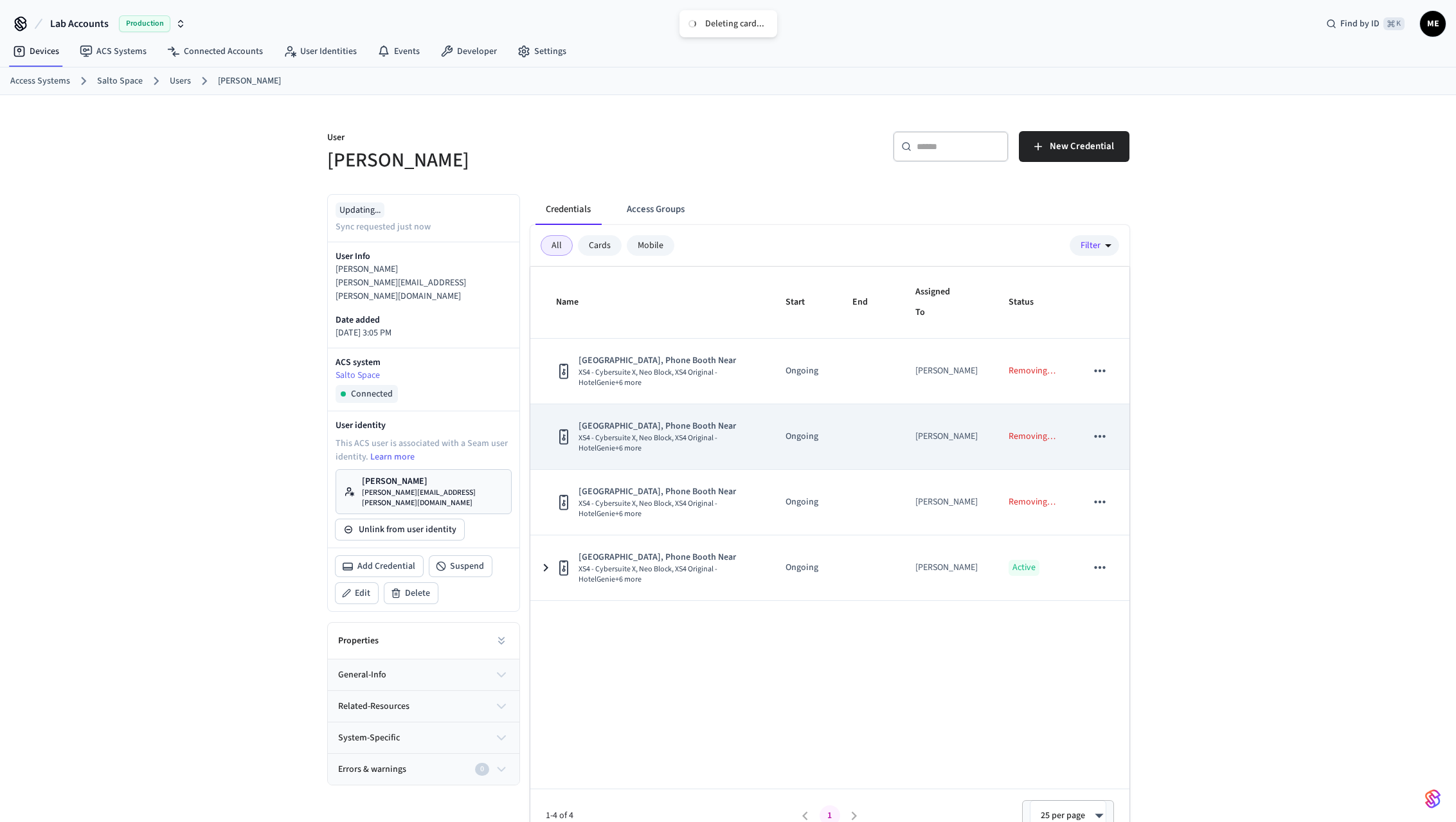
click at [837, 463] on td "Ongoing" at bounding box center [804, 437] width 67 height 66
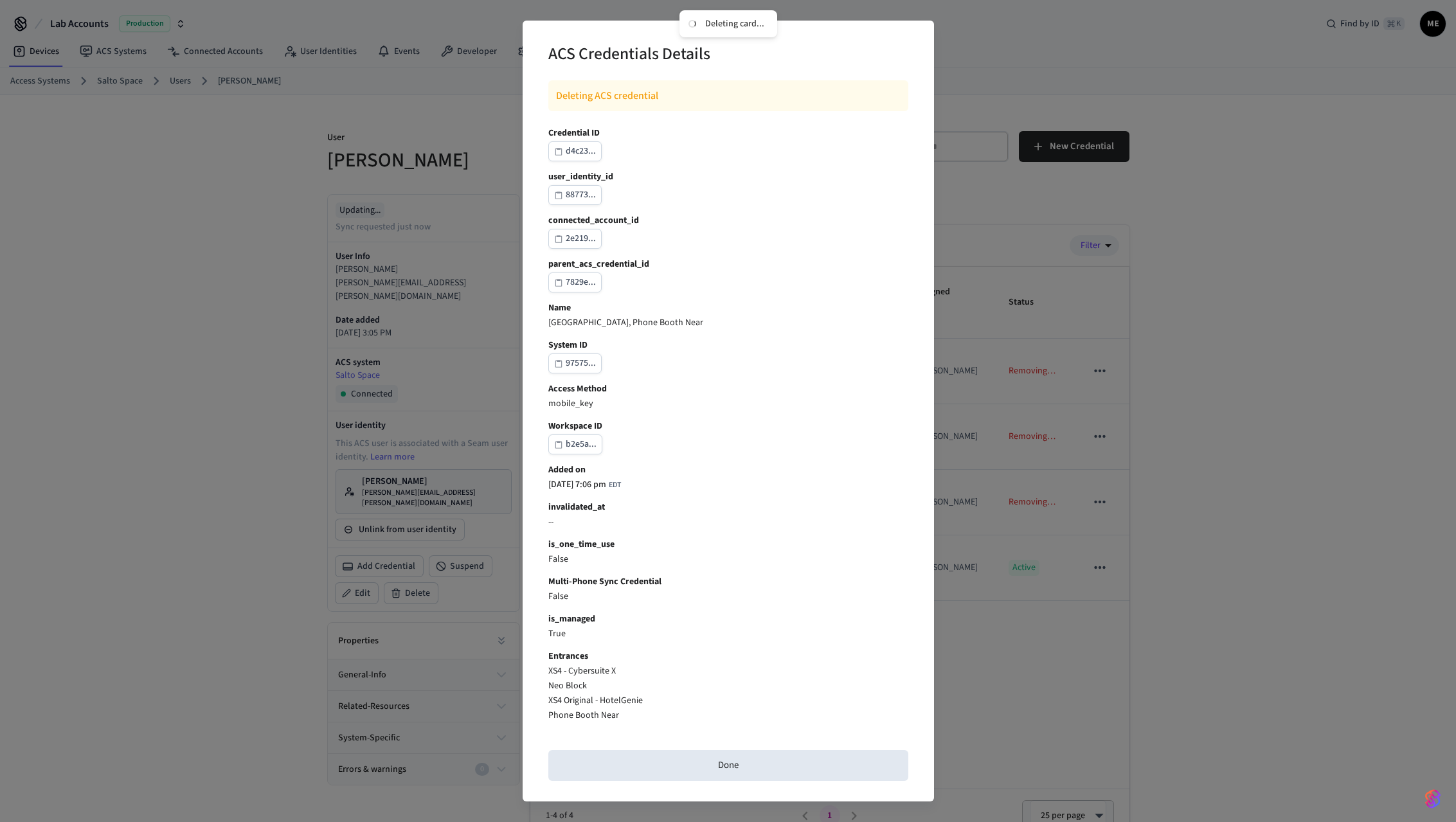
click at [1021, 461] on div "ACS Credentials Details Deleting ACS credential Credential ID d4c23... user_ide…" at bounding box center [728, 411] width 1456 height 822
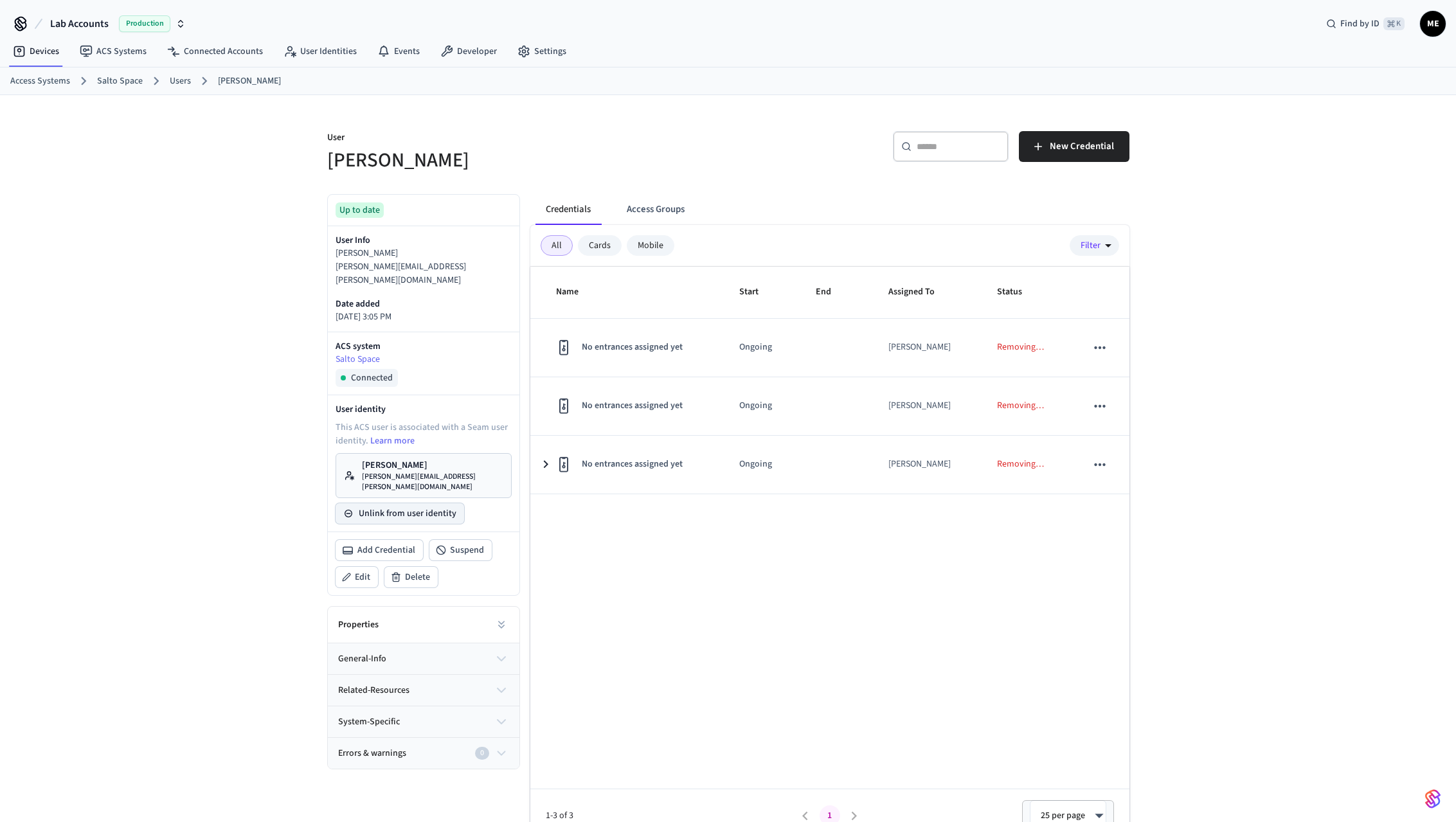
click at [440, 503] on button "Unlink from user identity" at bounding box center [400, 513] width 128 height 21
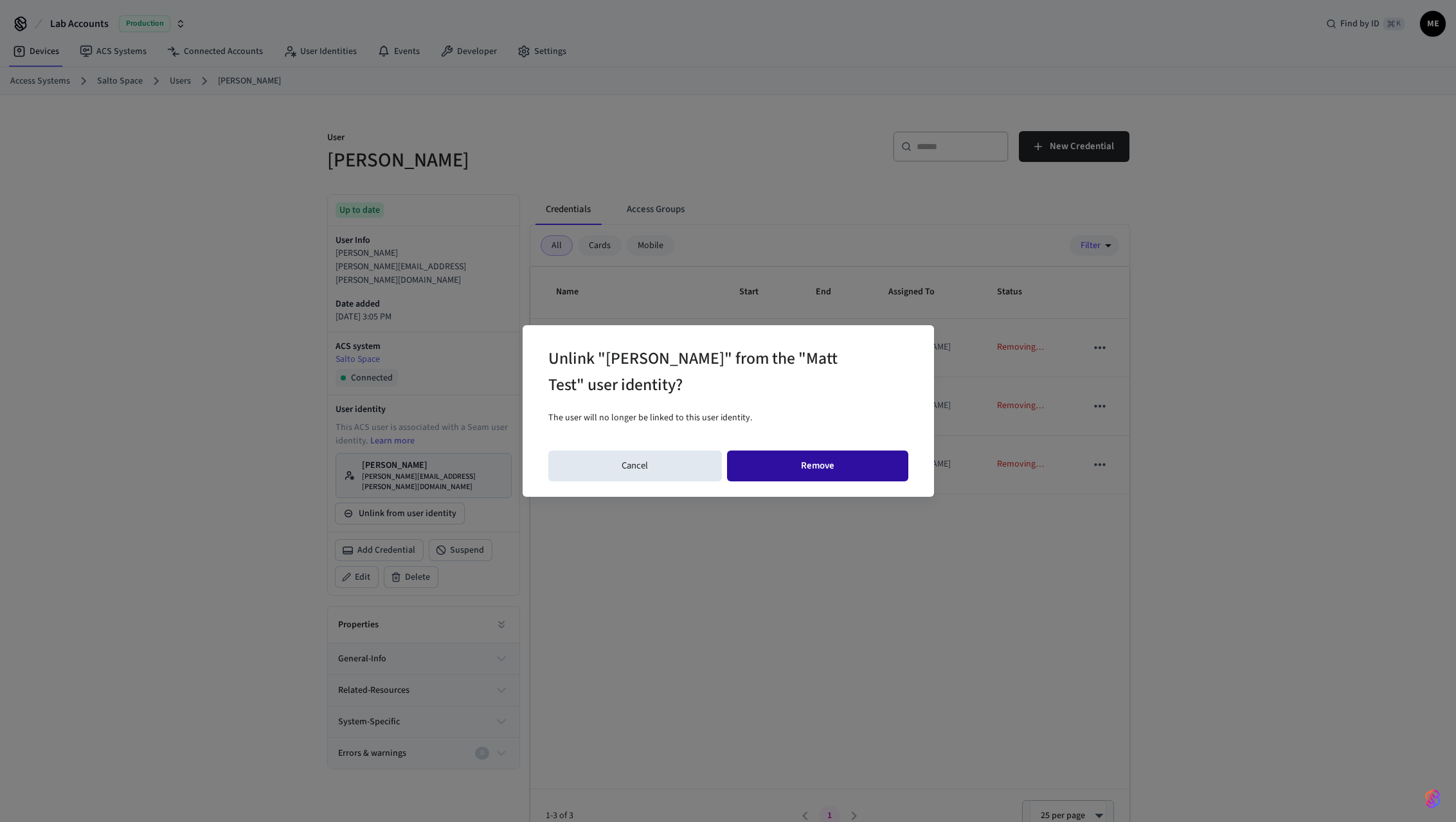
click at [843, 470] on button "Remove" at bounding box center [818, 465] width 181 height 31
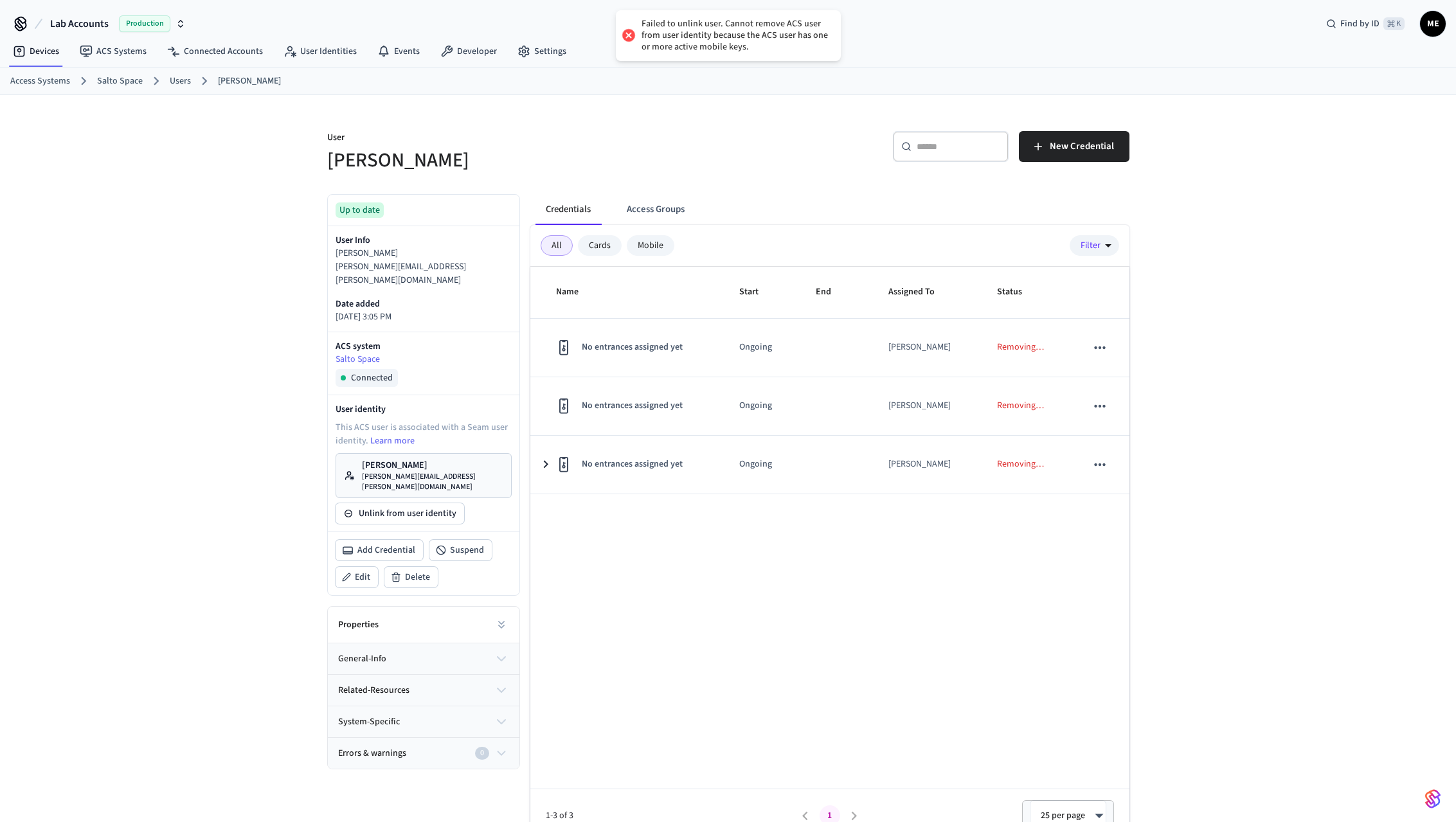
click at [181, 81] on link "Users" at bounding box center [181, 81] width 21 height 14
click at [187, 78] on link "Users" at bounding box center [181, 81] width 21 height 14
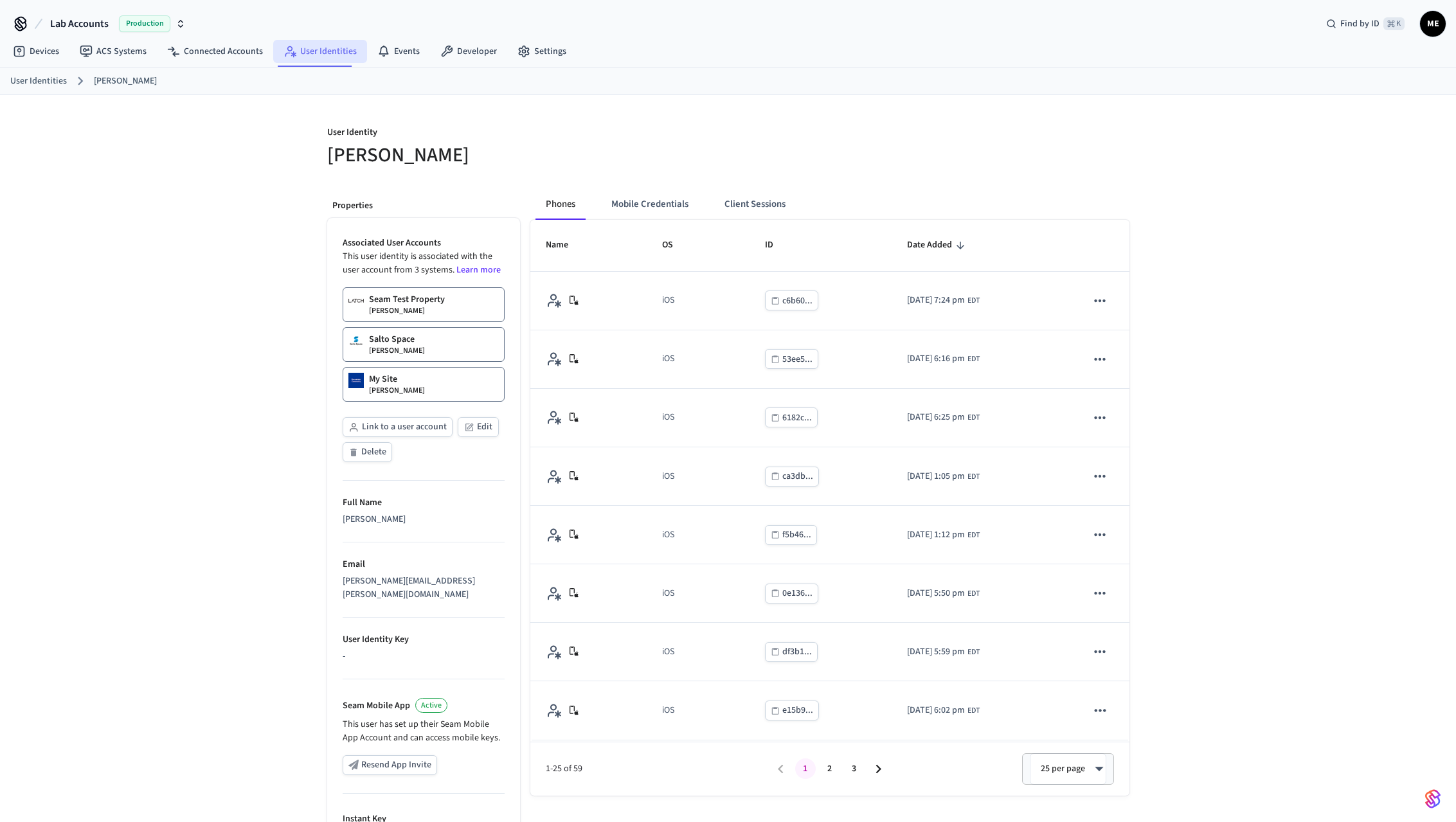
click at [320, 53] on link "User Identities" at bounding box center [320, 51] width 94 height 23
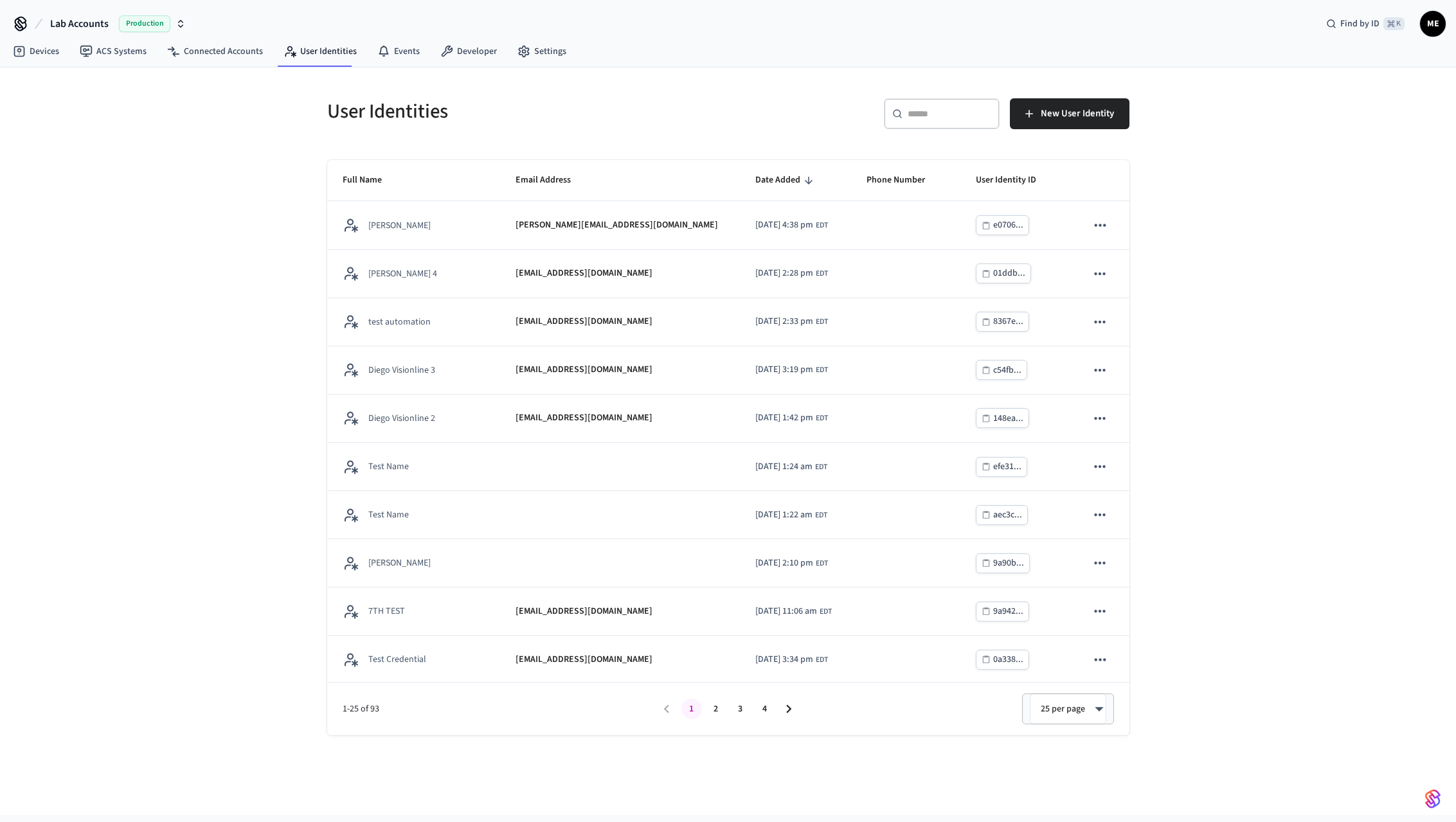
click at [922, 113] on input "text" at bounding box center [949, 113] width 84 height 13
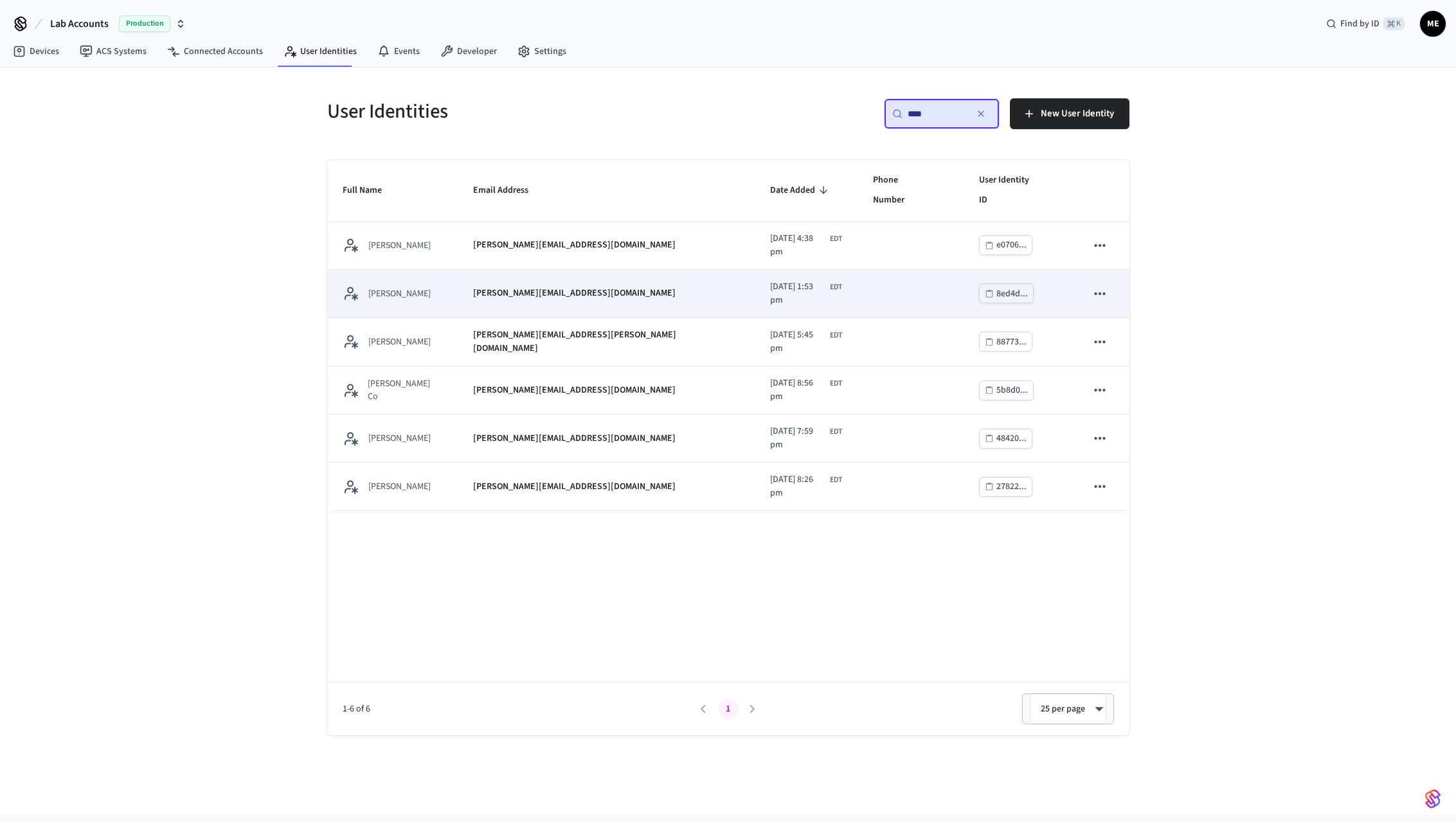
type input "****"
click at [520, 280] on td "[PERSON_NAME][EMAIL_ADDRESS][DOMAIN_NAME]" at bounding box center [606, 294] width 297 height 49
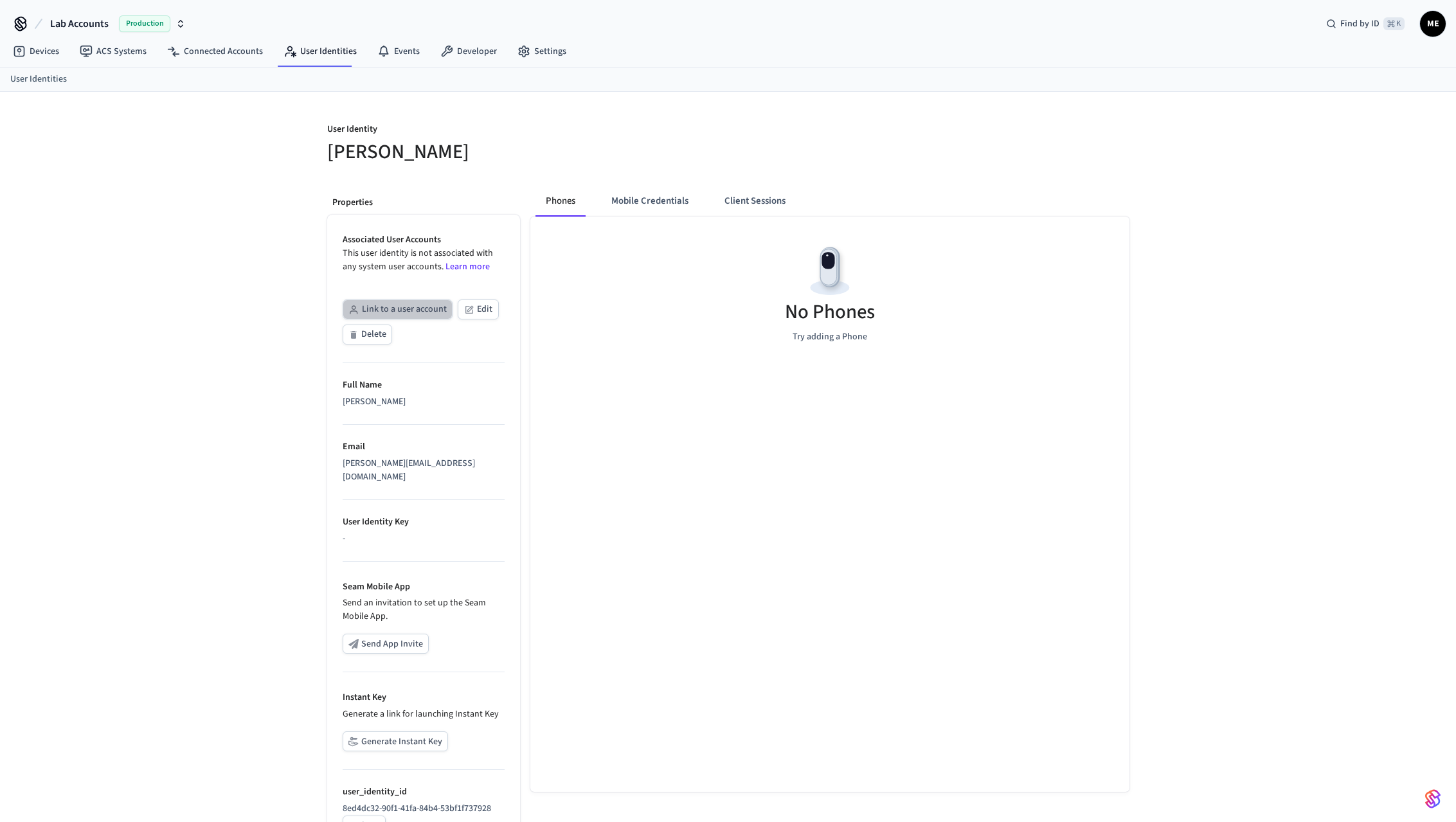
click at [402, 310] on button "Link to a user account" at bounding box center [398, 310] width 110 height 20
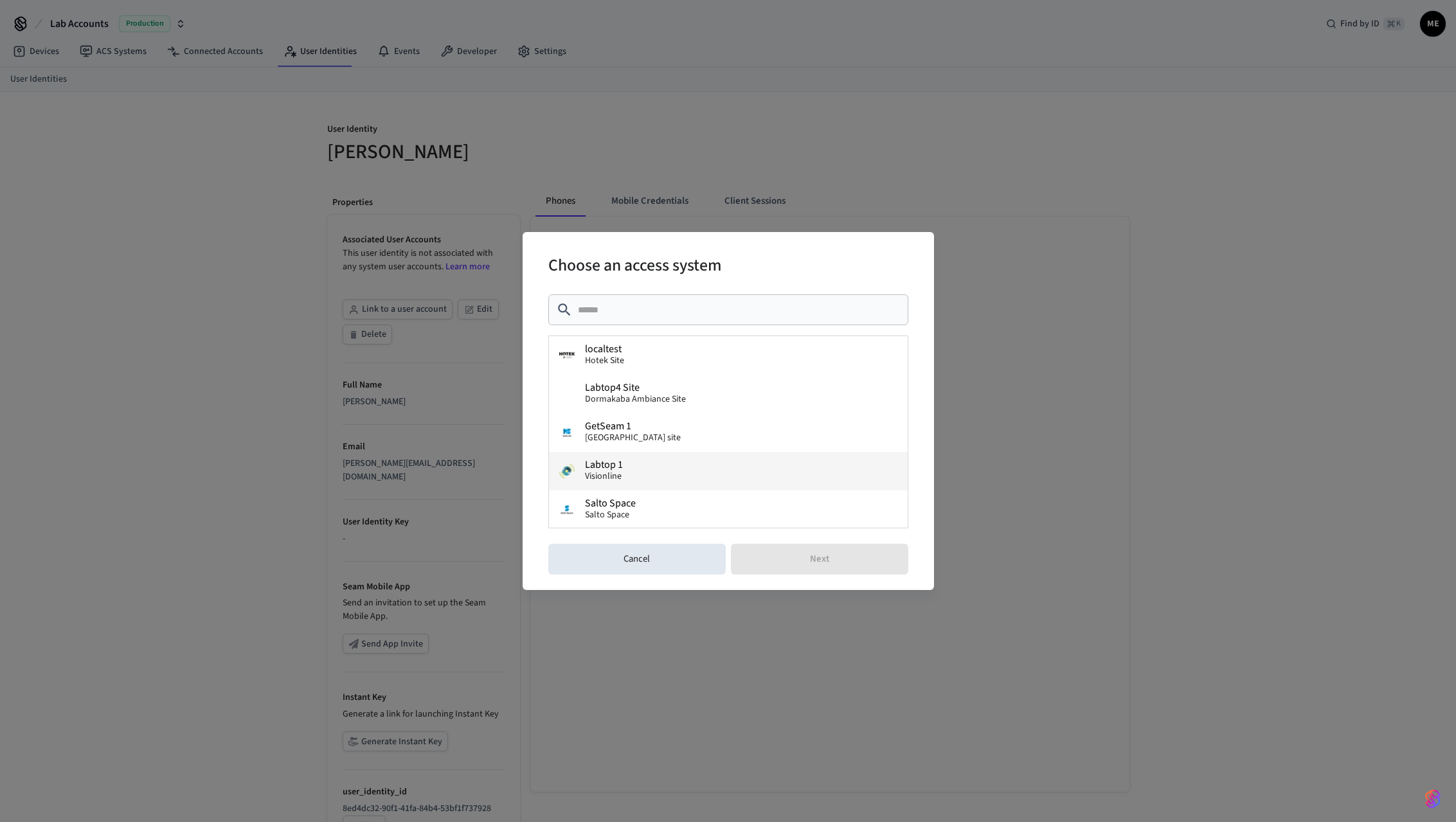
click at [644, 452] on button "Labtop 1 Visionline" at bounding box center [728, 471] width 359 height 39
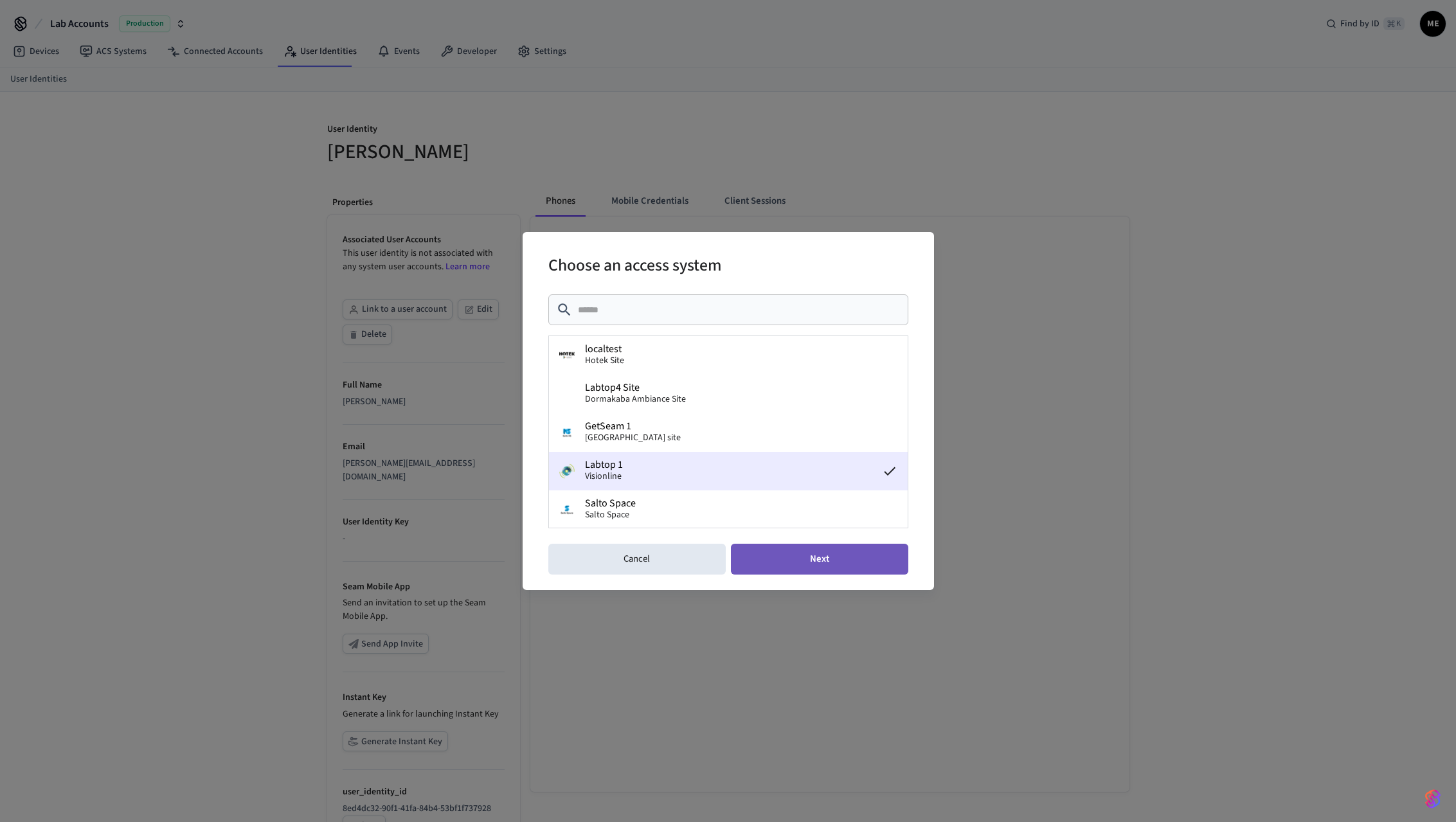
click at [792, 569] on button "Next" at bounding box center [819, 559] width 178 height 31
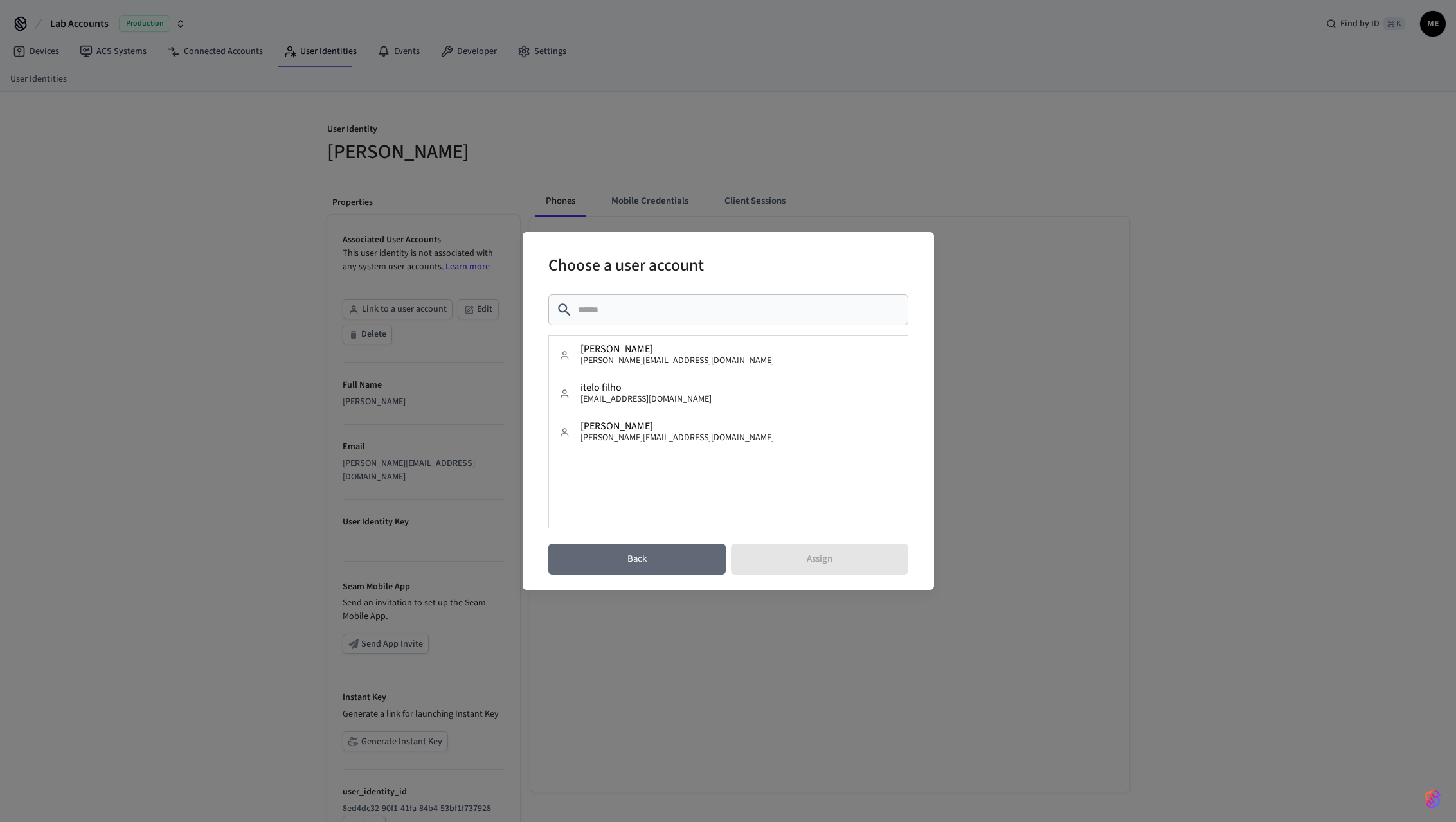
click at [684, 544] on button "Back" at bounding box center [637, 559] width 178 height 31
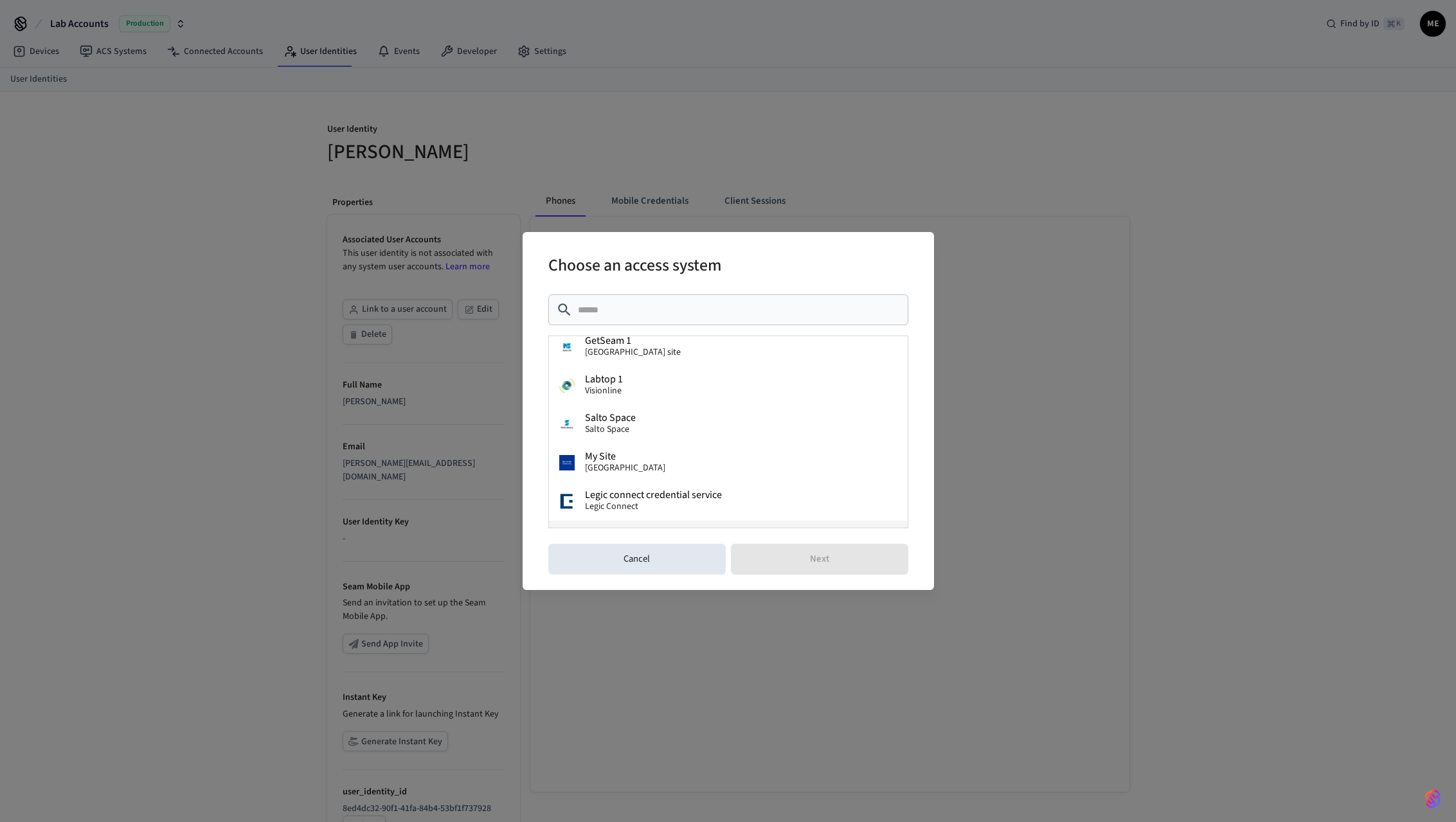
scroll to position [84, 0]
click at [745, 656] on div "Choose an access system ​ ​ localtest Hotek Site Labtop4 Site [GEOGRAPHIC_DATA]…" at bounding box center [728, 411] width 1456 height 822
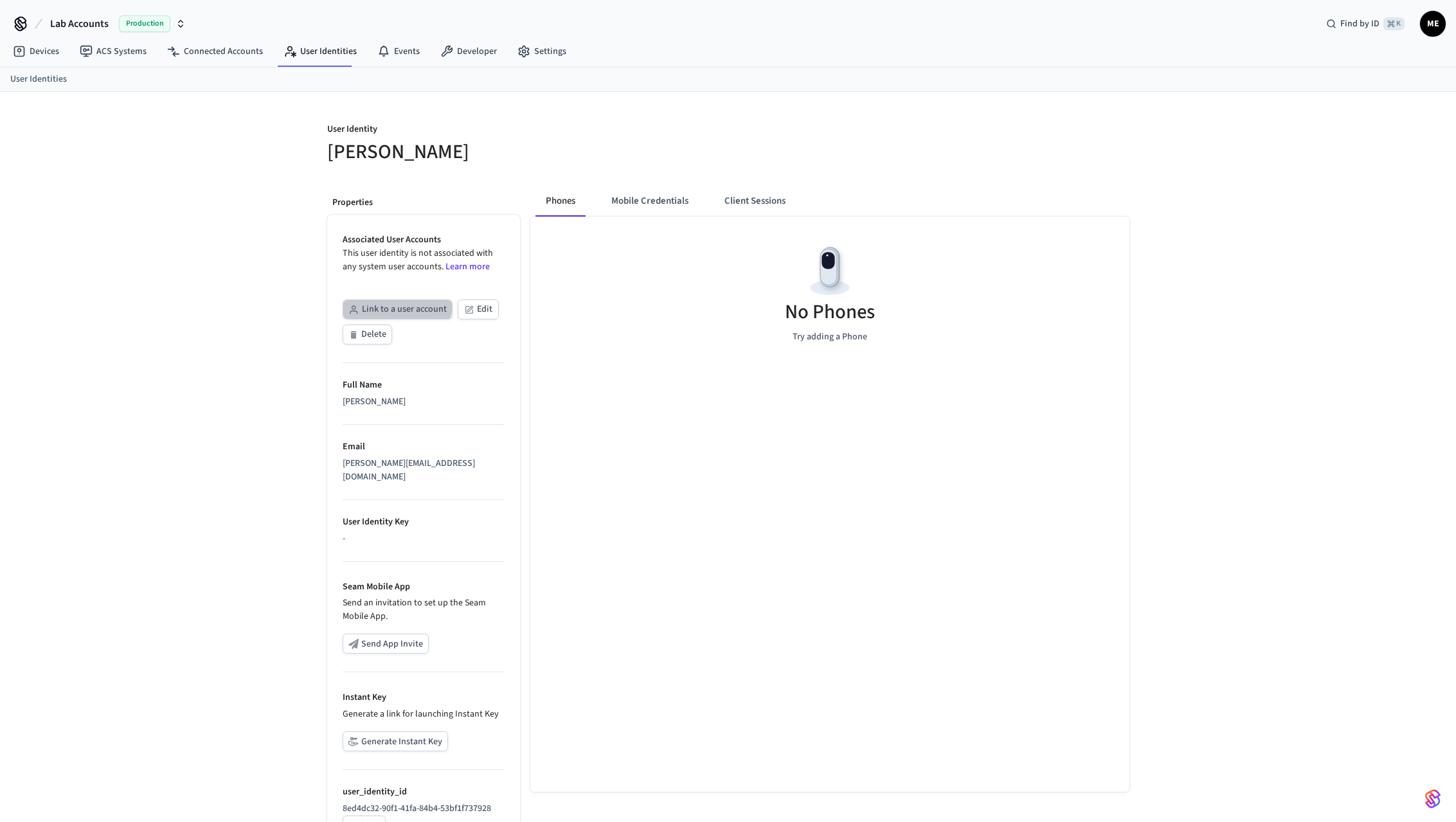
click at [393, 303] on button "Link to a user account" at bounding box center [398, 310] width 110 height 20
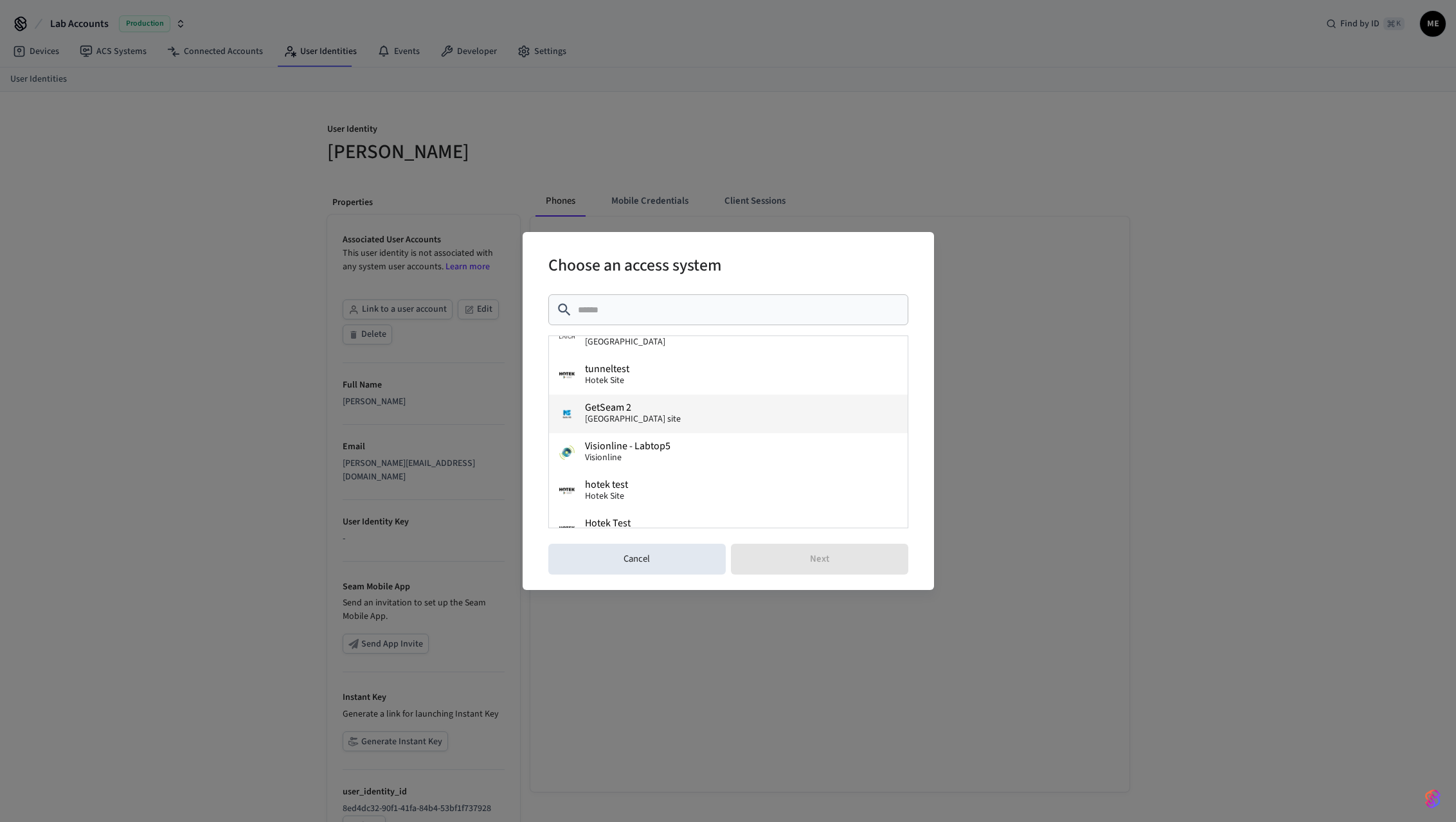
scroll to position [328, 0]
click at [653, 444] on span "Visionline - Labtop5" at bounding box center [628, 445] width 86 height 10
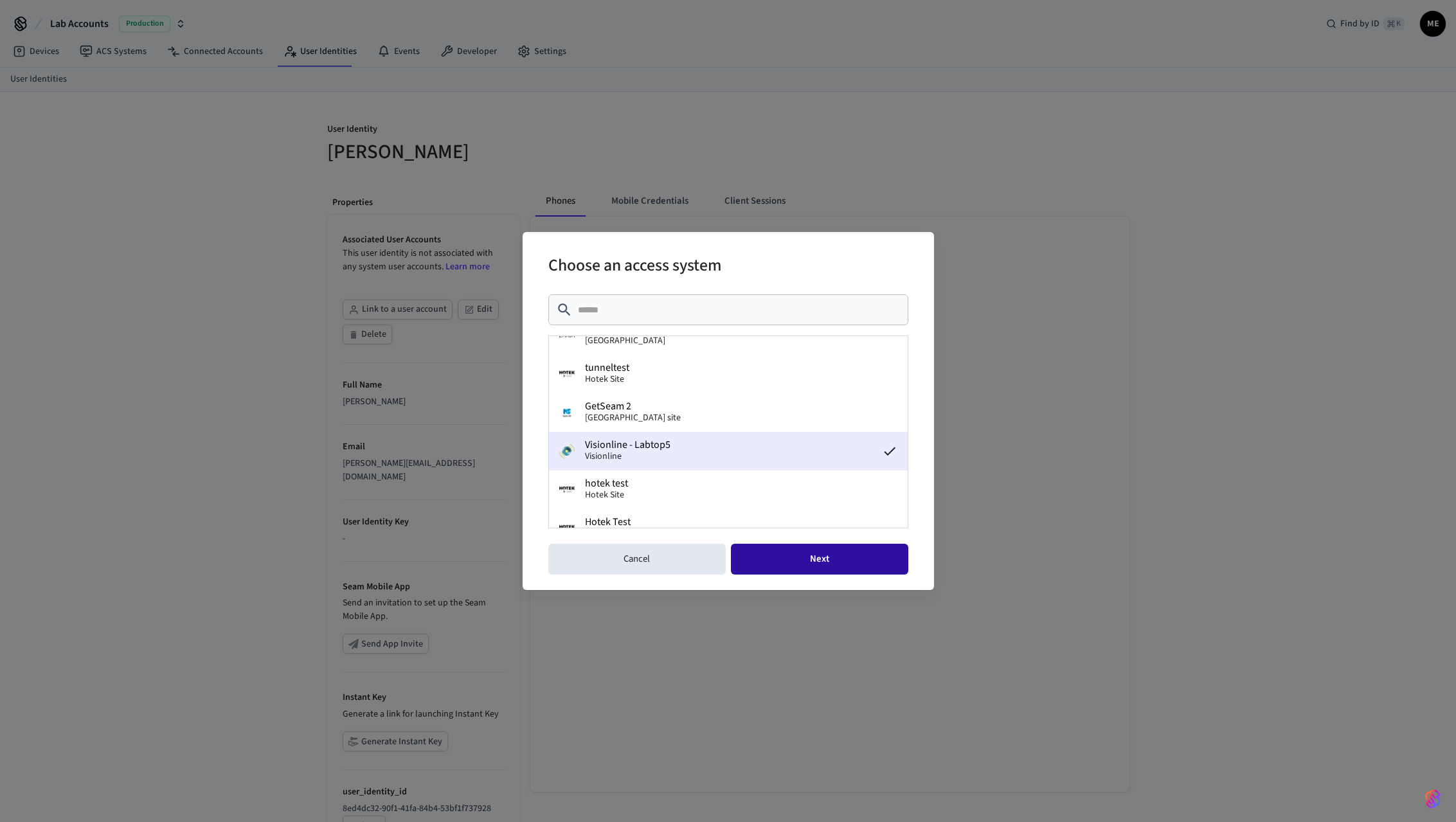
click at [792, 557] on button "Next" at bounding box center [819, 559] width 178 height 31
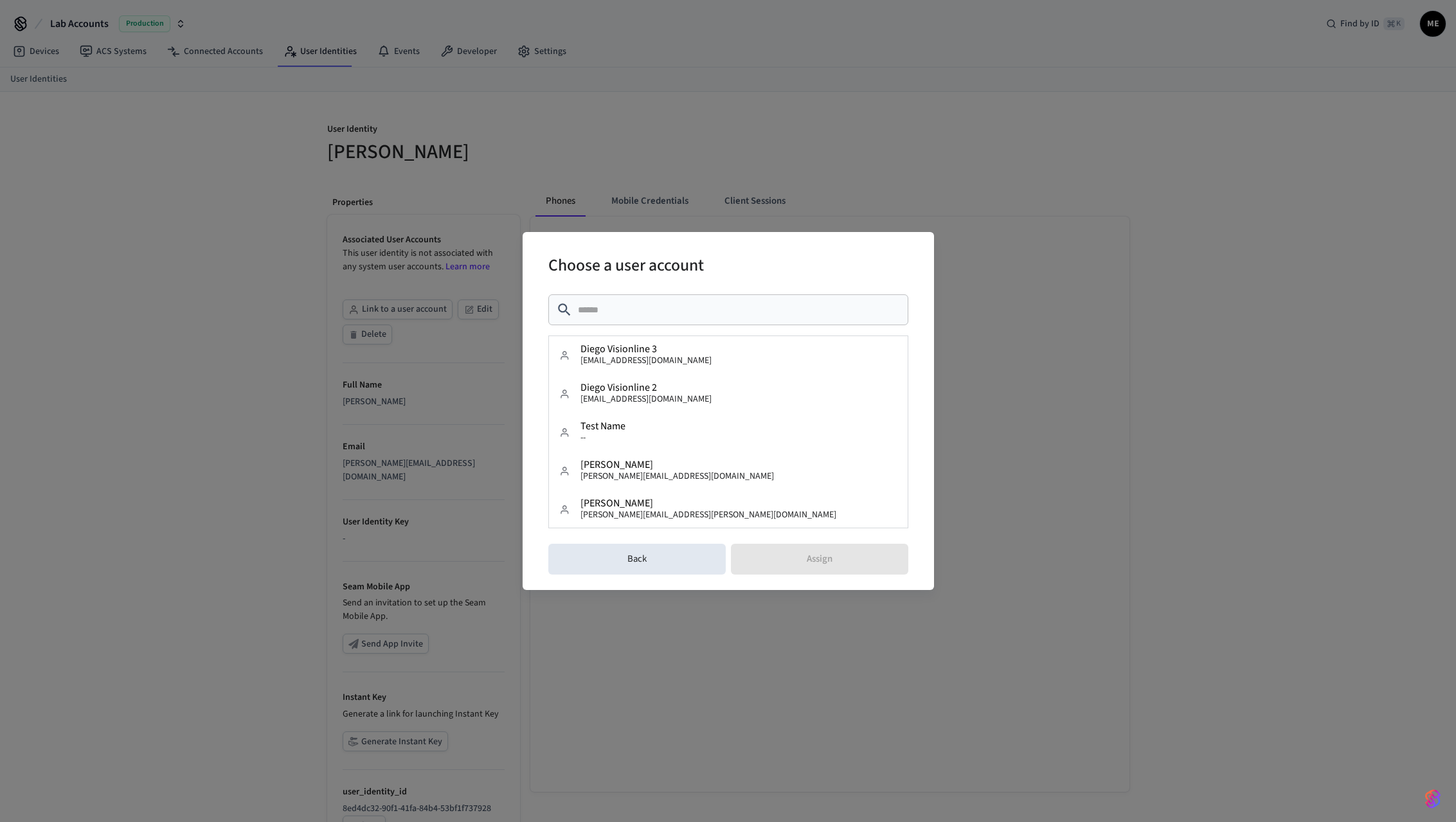
scroll to position [0, 0]
click at [639, 502] on div "Matt Test matthew.m.edmonds@gmail.com" at bounding box center [708, 509] width 256 height 24
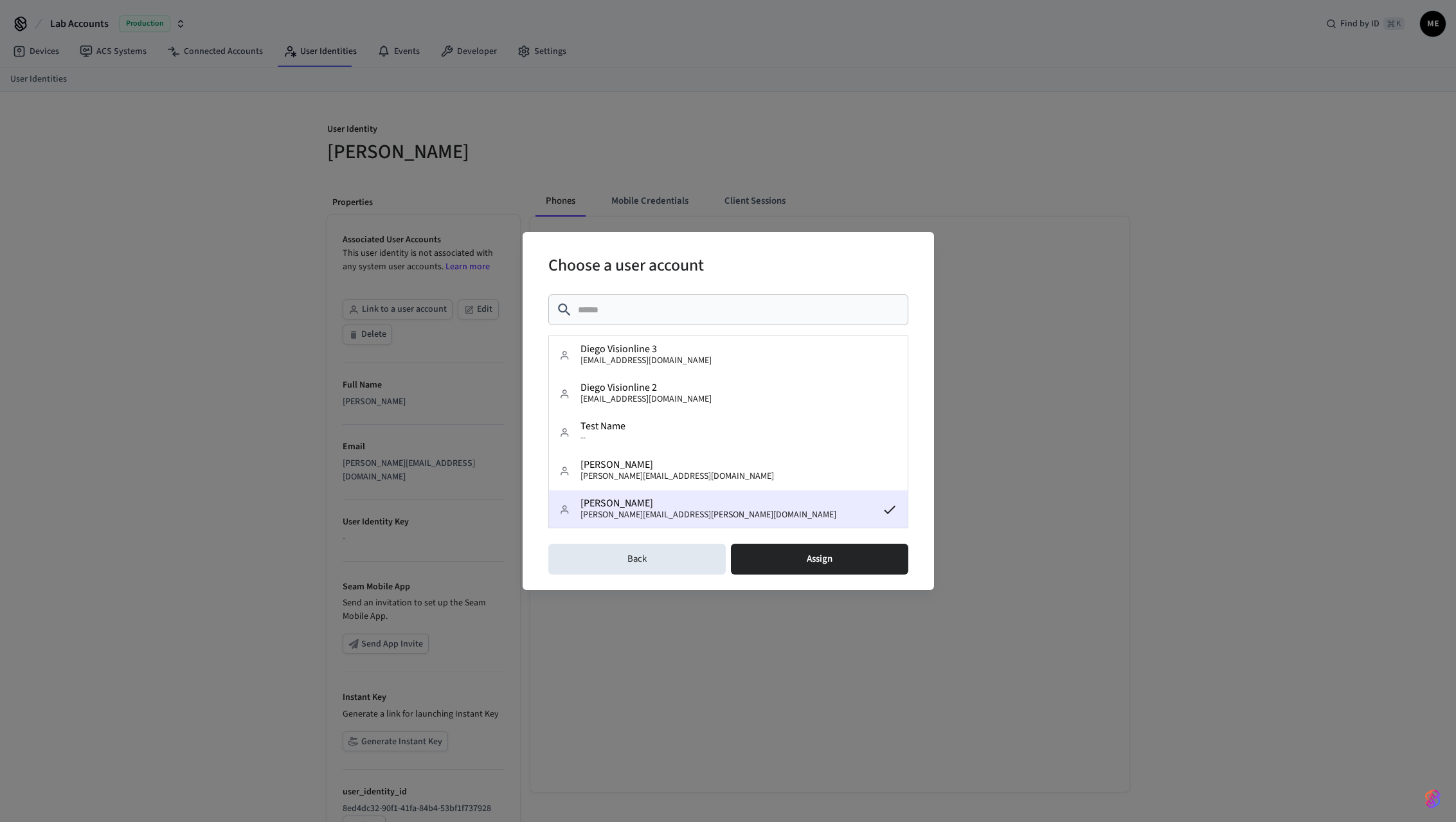
drag, startPoint x: 785, startPoint y: 545, endPoint x: 772, endPoint y: 542, distance: 13.3
click at [785, 545] on button "Assign" at bounding box center [819, 559] width 178 height 31
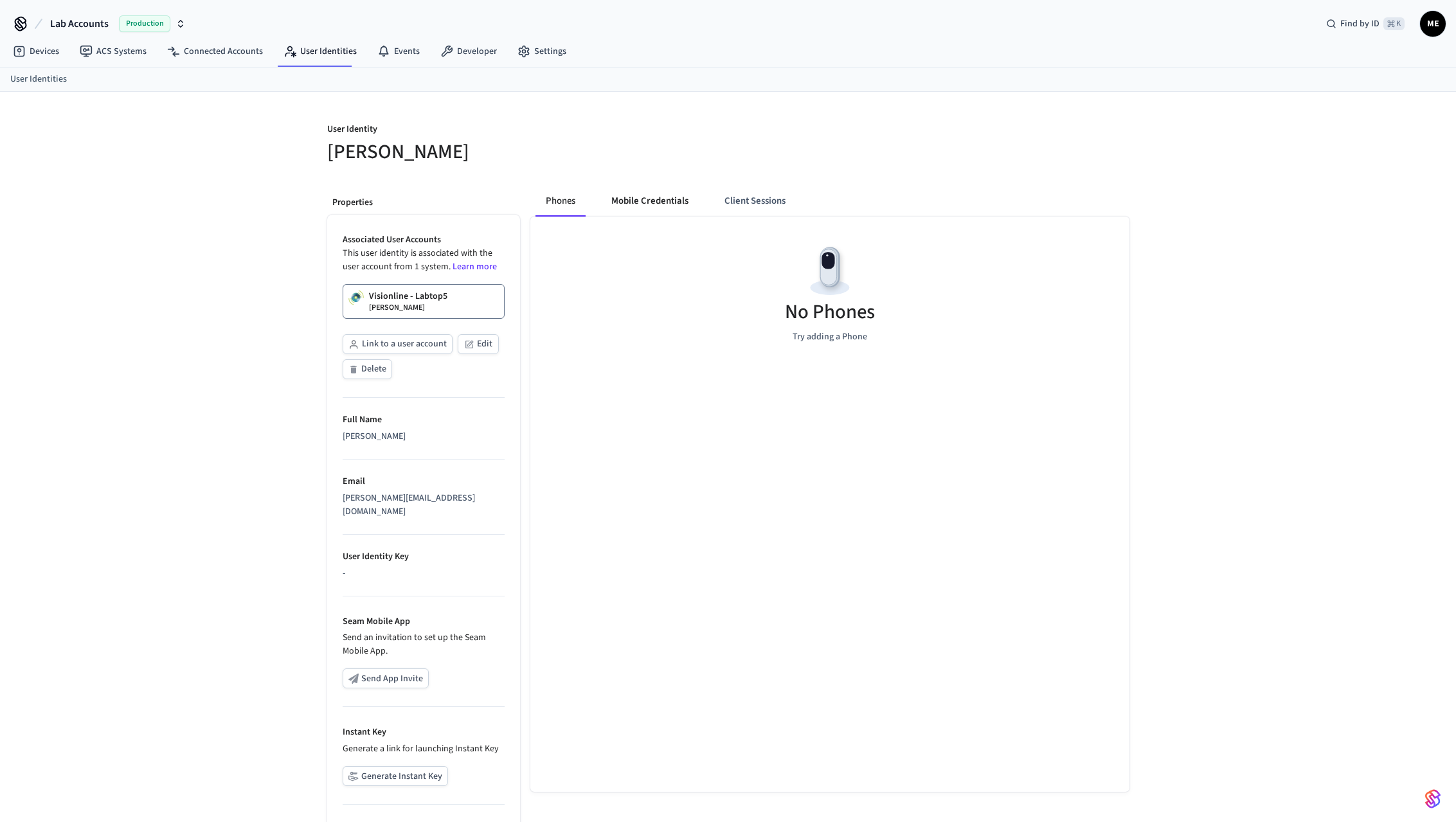
click at [678, 199] on button "Mobile Credentials" at bounding box center [649, 201] width 98 height 31
click at [453, 293] on link "Visionline - Labtop5 Matt Test" at bounding box center [423, 301] width 162 height 35
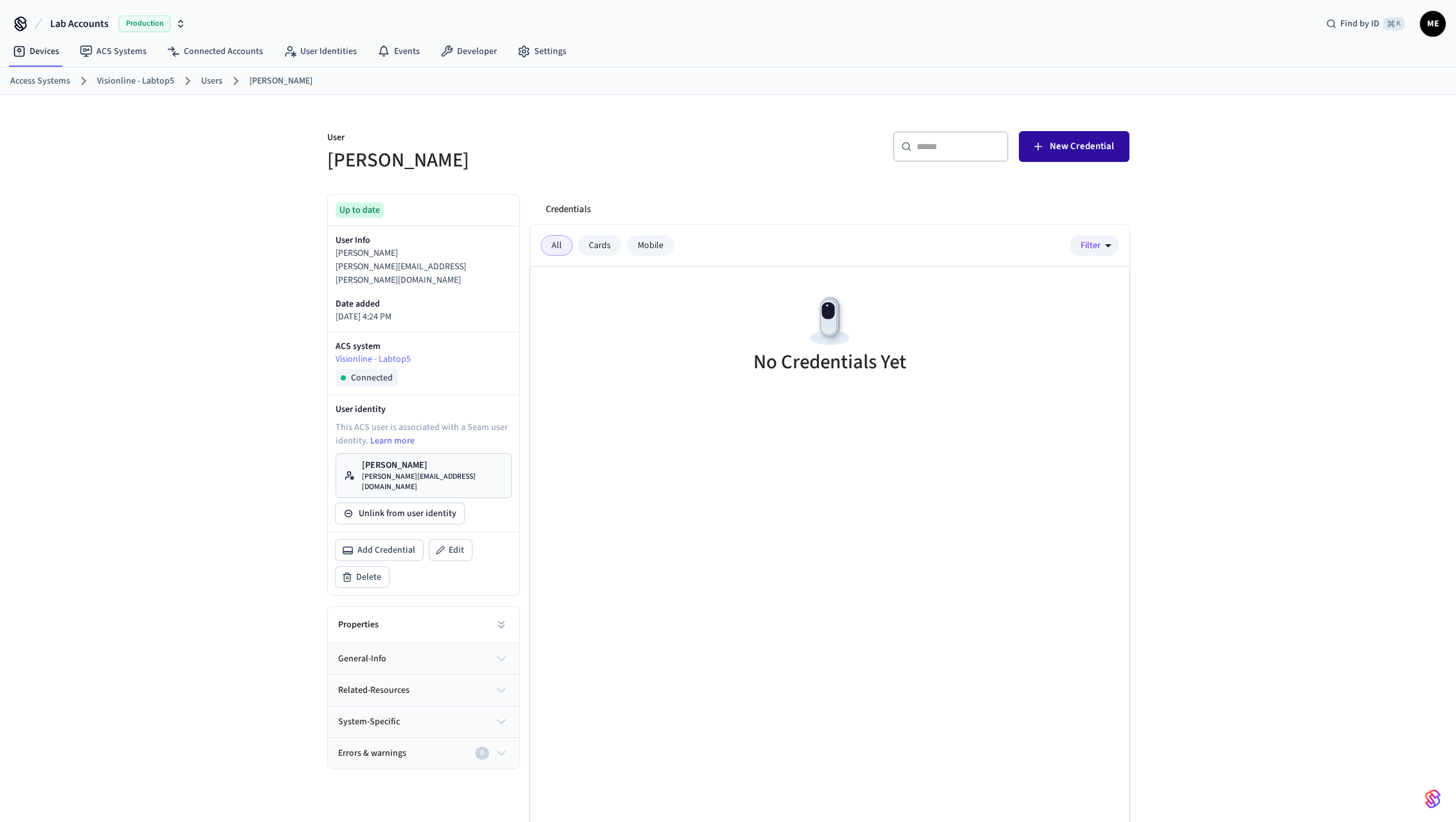
click at [1091, 155] on button "New Credential" at bounding box center [1074, 146] width 111 height 31
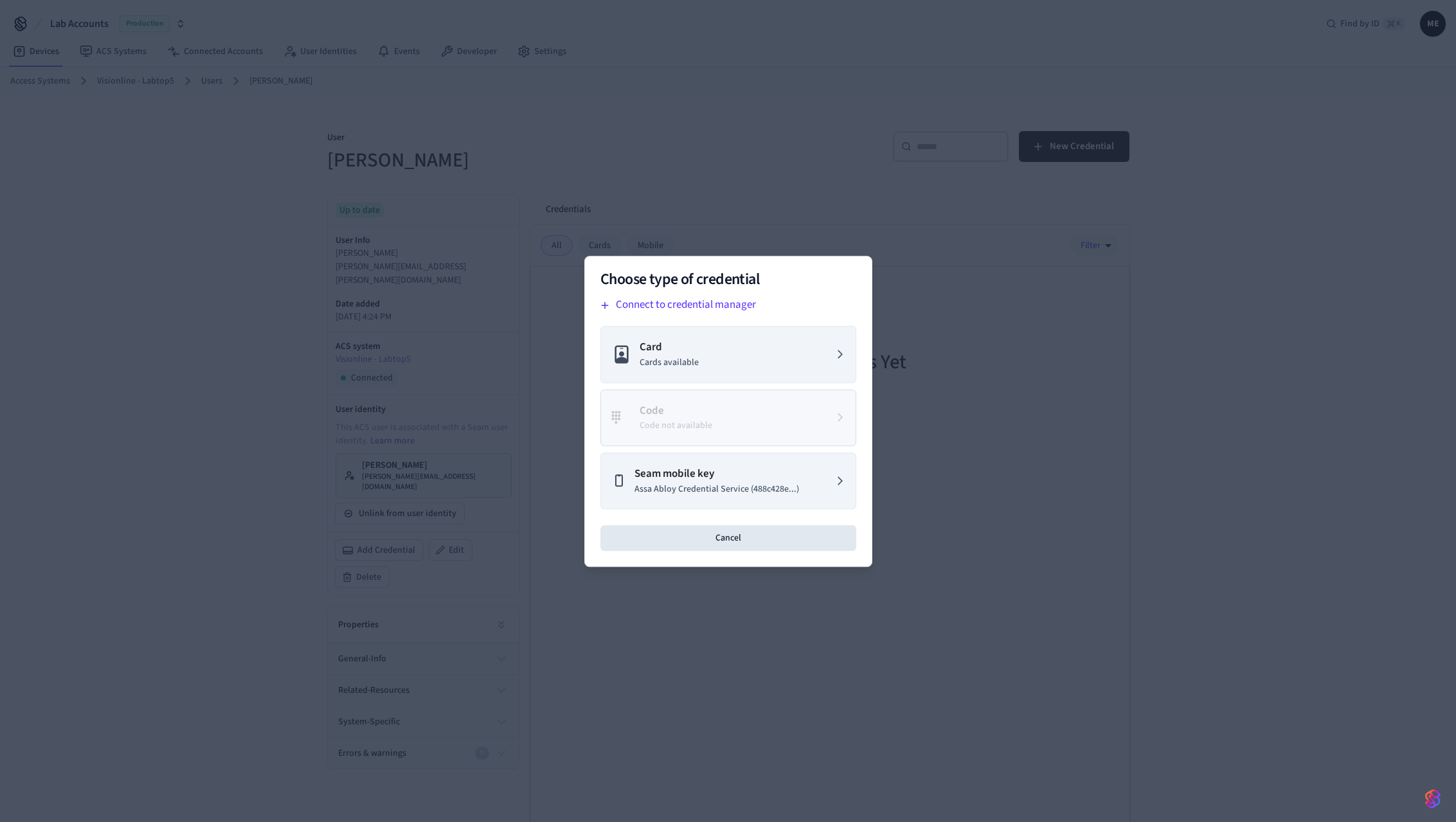
click at [733, 484] on p "Assa Abloy Credential Service (488c428e...)" at bounding box center [717, 489] width 165 height 14
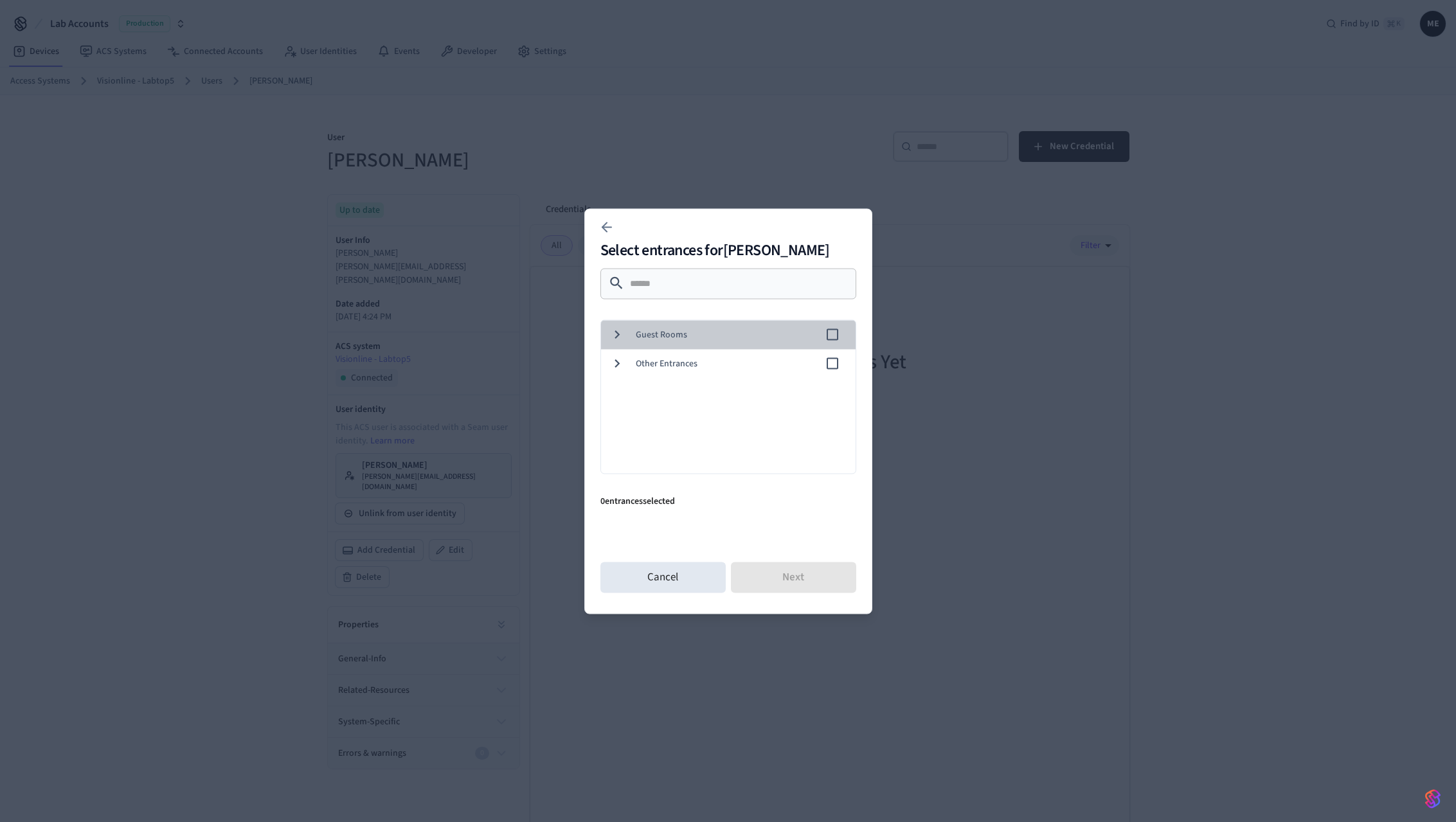
click at [645, 335] on span "Guest Rooms" at bounding box center [730, 334] width 189 height 14
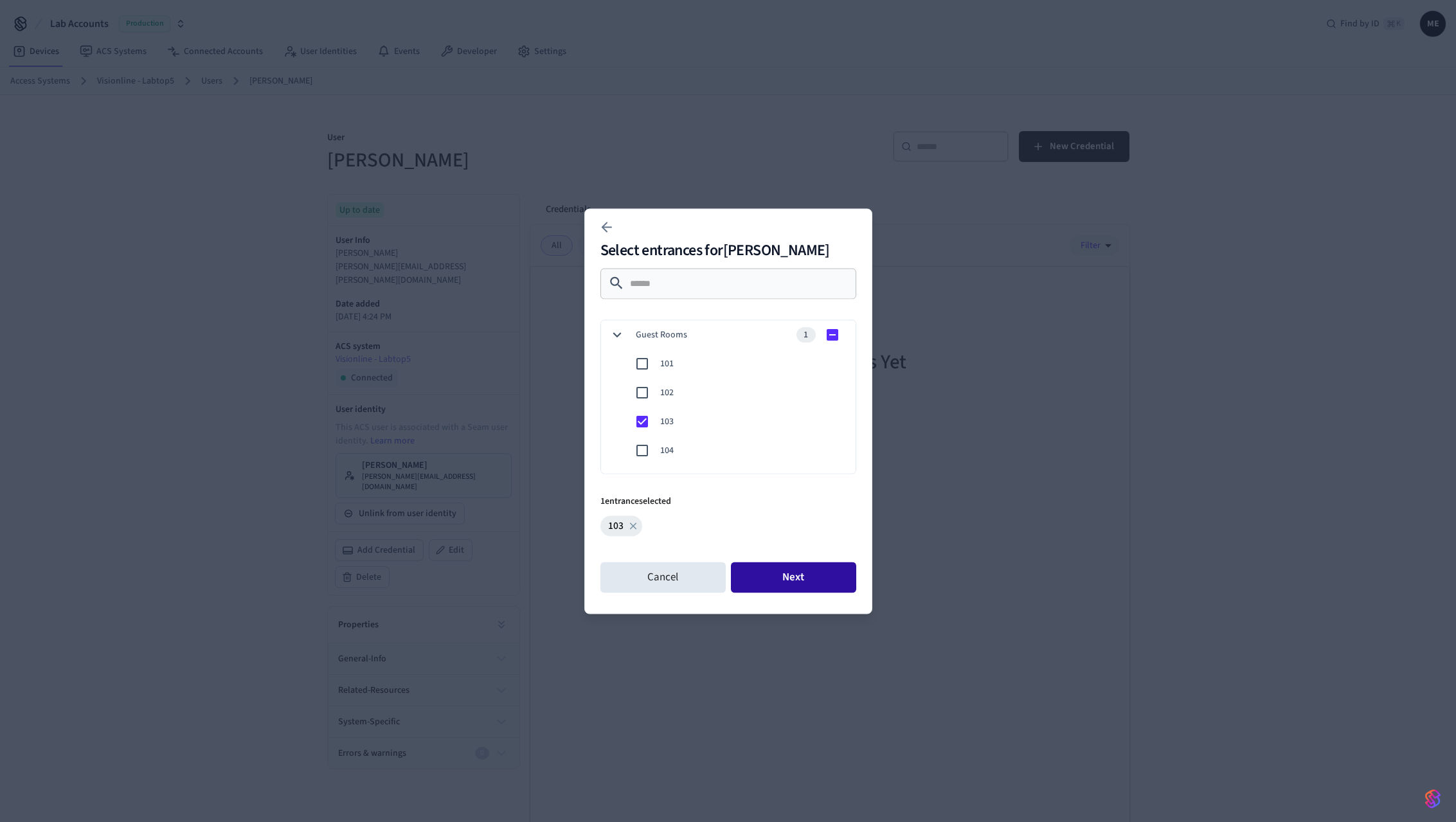
click at [818, 584] on button "Next" at bounding box center [794, 577] width 126 height 31
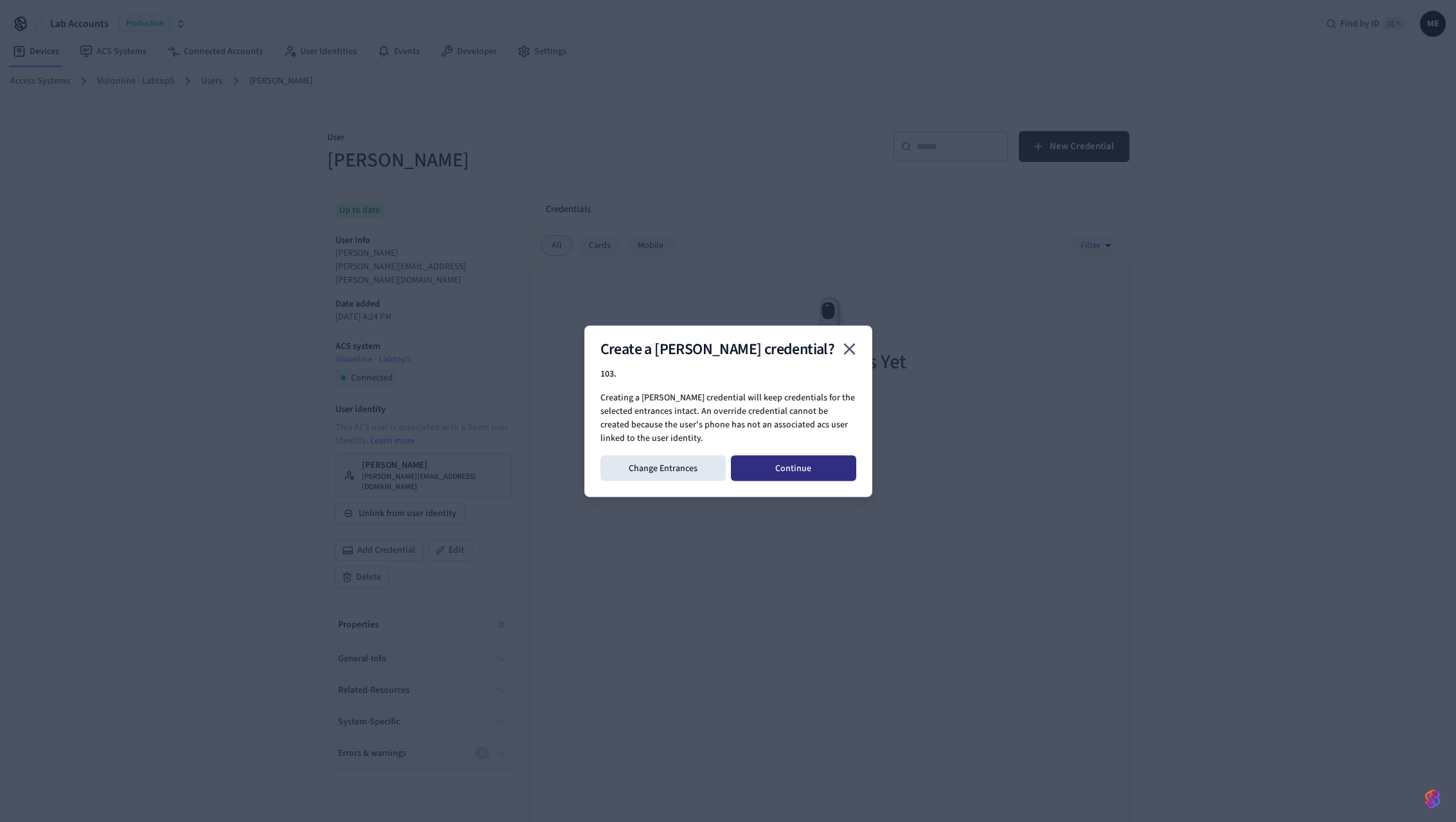
click at [809, 463] on button "Continue" at bounding box center [794, 468] width 126 height 26
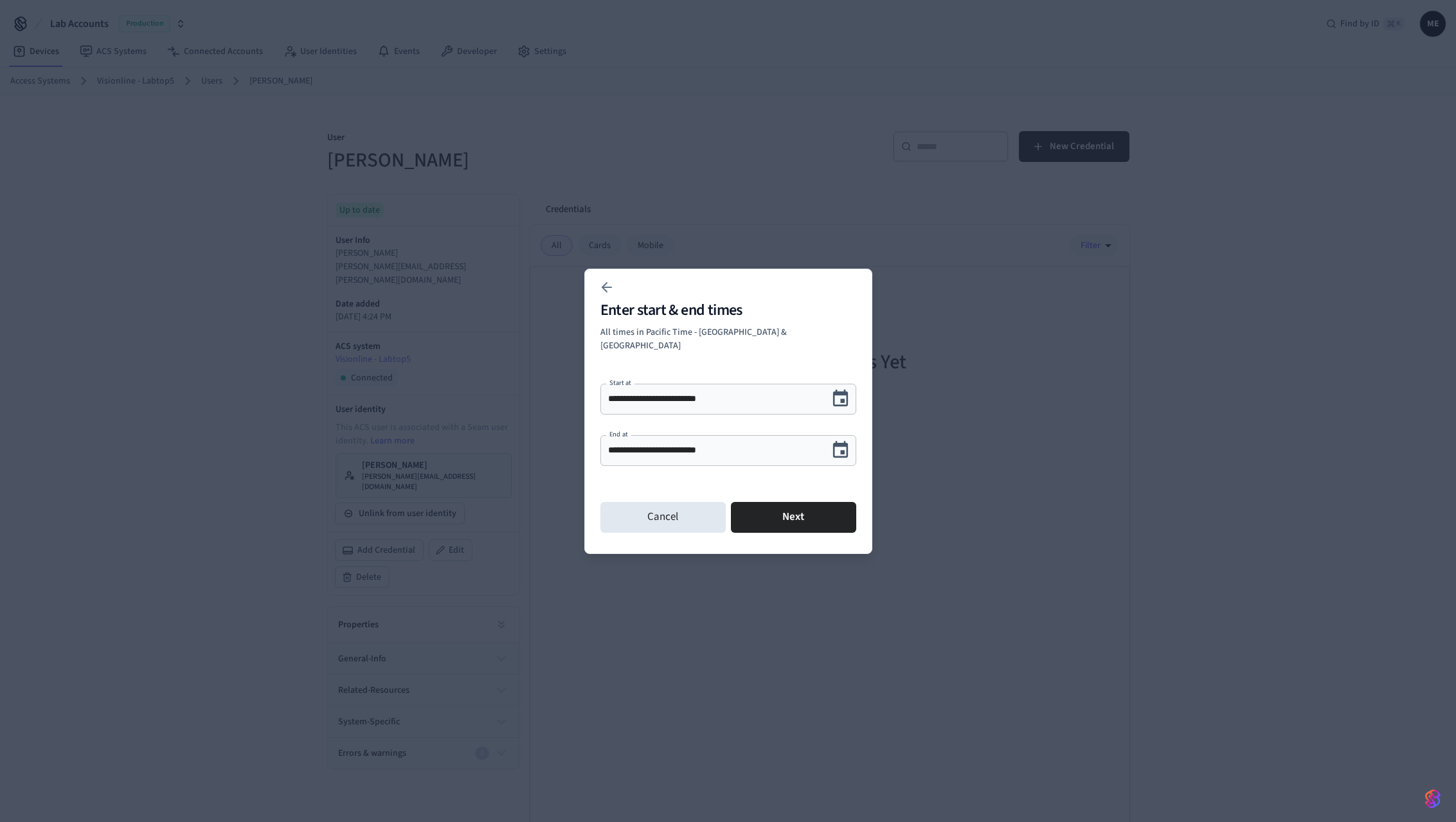
click at [807, 457] on div "**********" at bounding box center [728, 450] width 256 height 31
click at [842, 450] on icon "Choose date, selected date is Oct 10, 2025" at bounding box center [841, 449] width 16 height 16
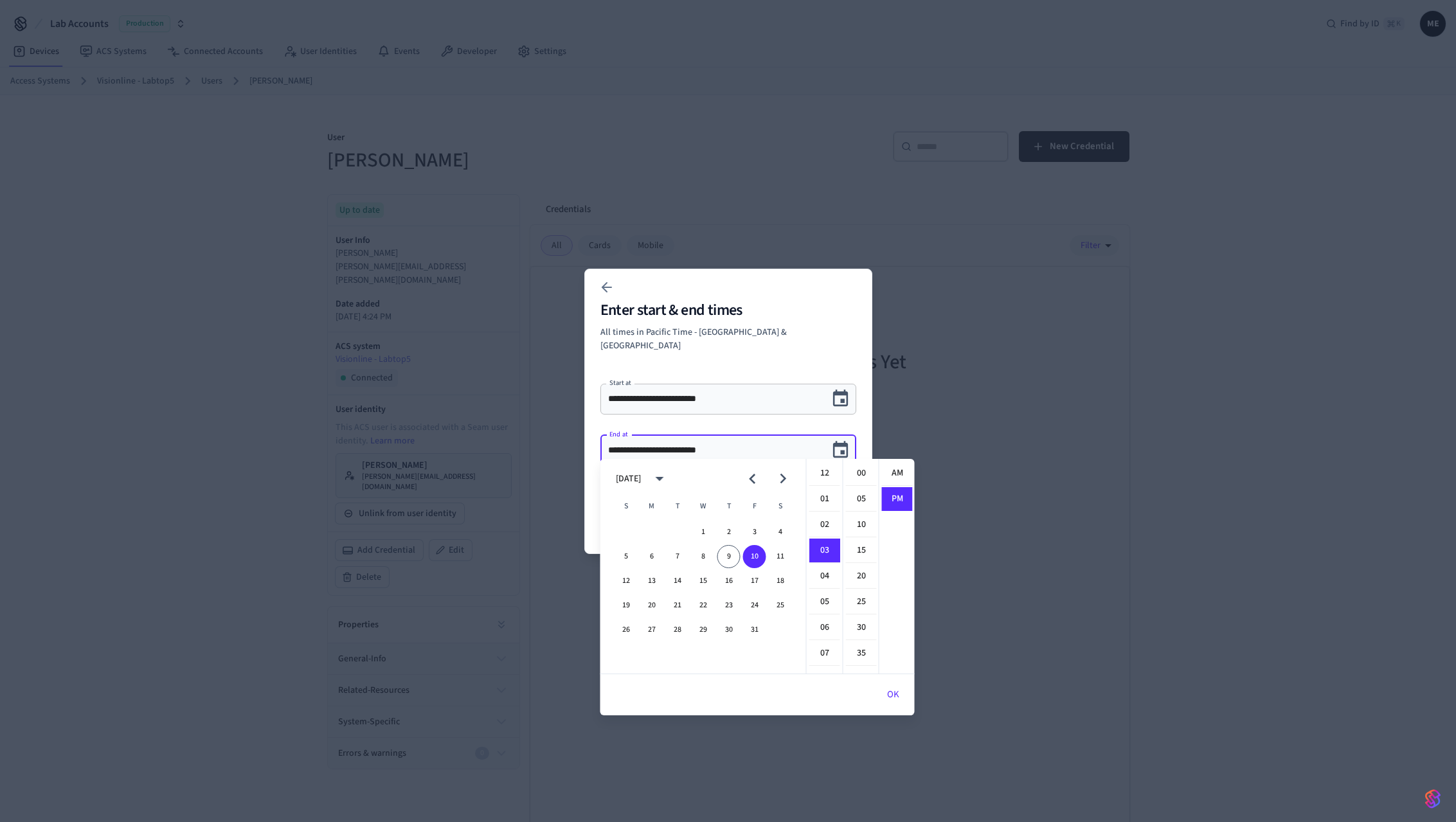
scroll to position [24, 0]
click at [749, 624] on button "31" at bounding box center [754, 630] width 23 height 23
type input "**********"
click at [891, 701] on button "OK" at bounding box center [893, 694] width 43 height 31
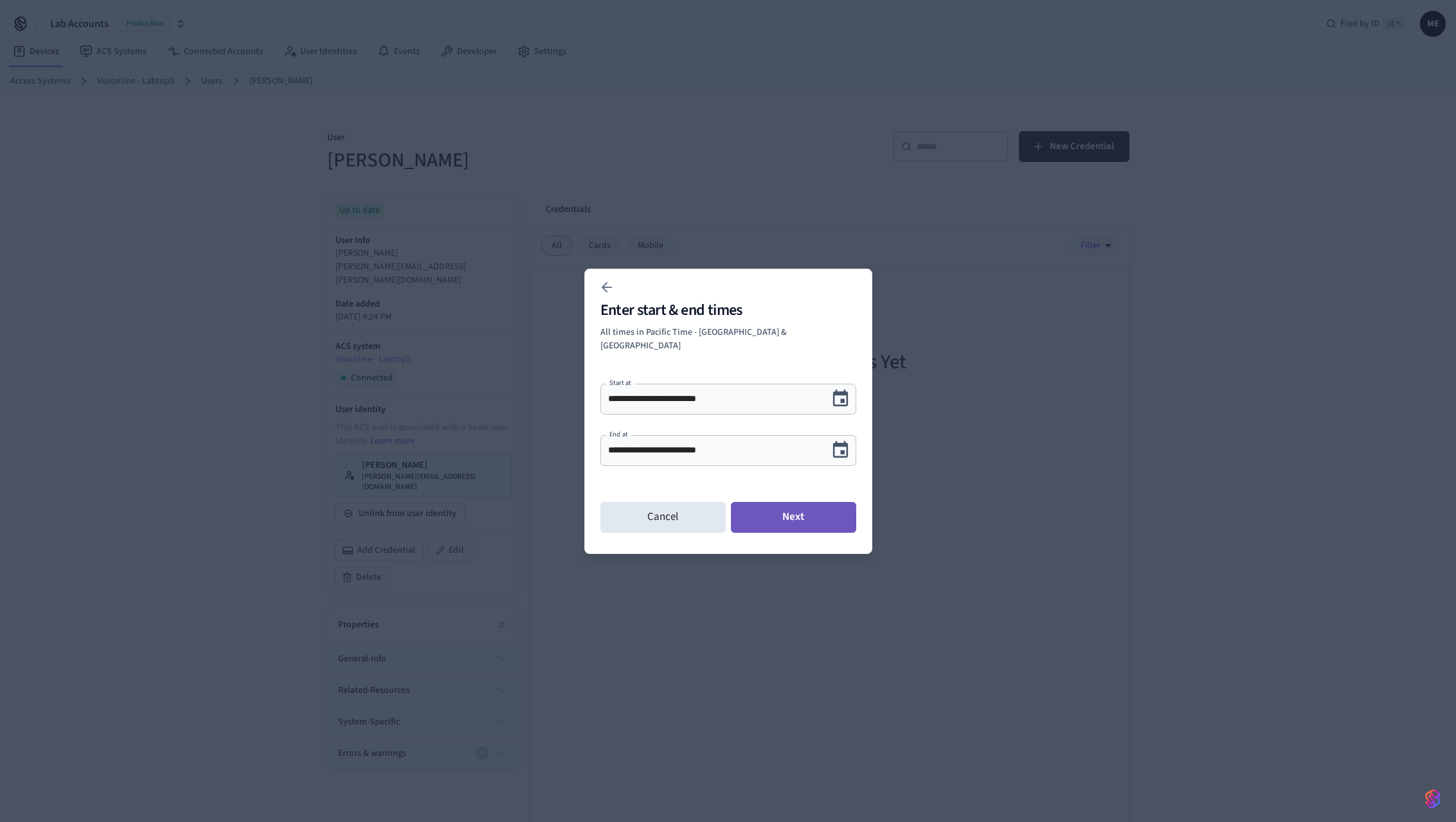
click at [814, 509] on button "Next" at bounding box center [794, 517] width 126 height 31
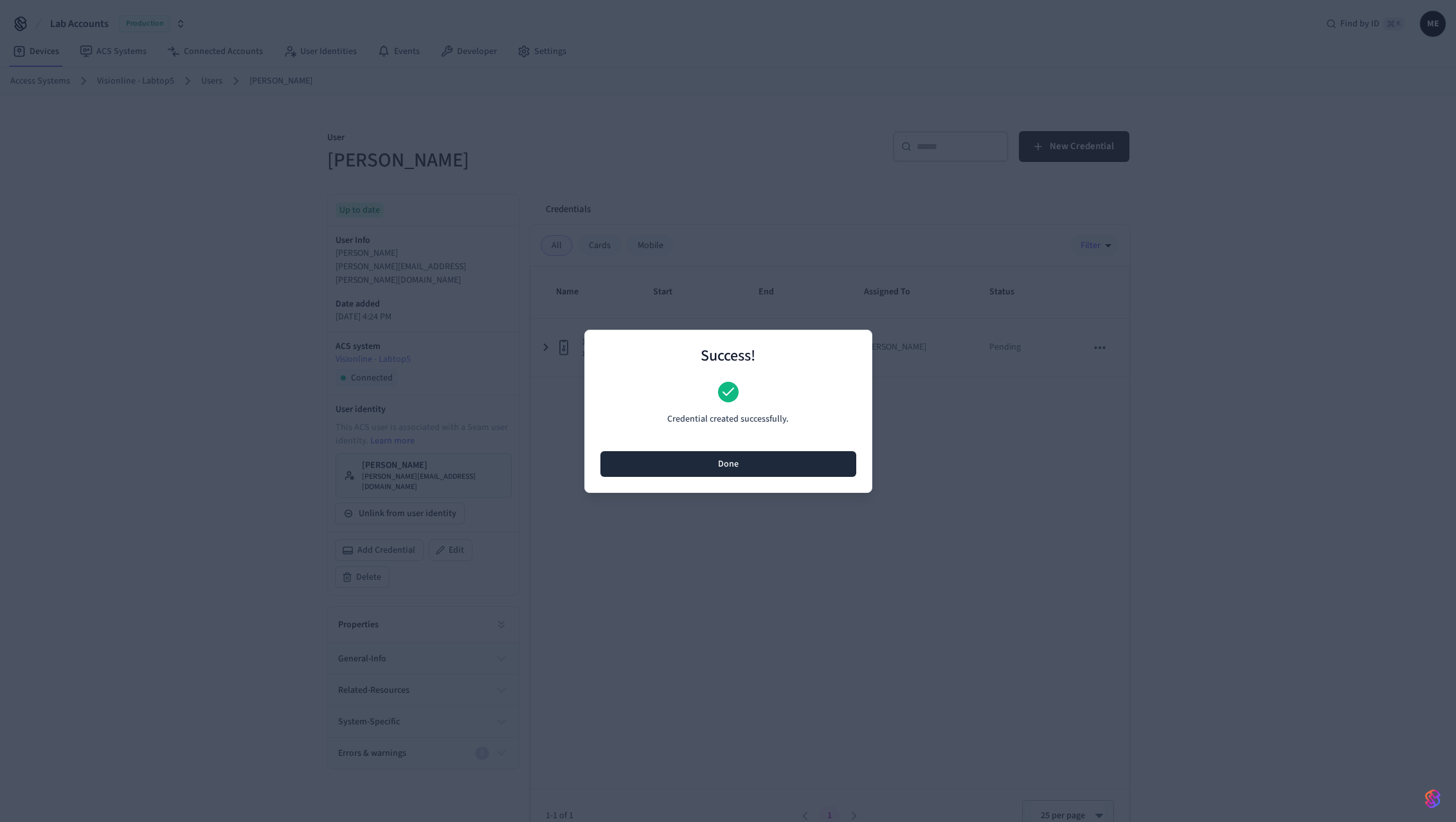
click at [791, 470] on button "Done" at bounding box center [728, 464] width 256 height 26
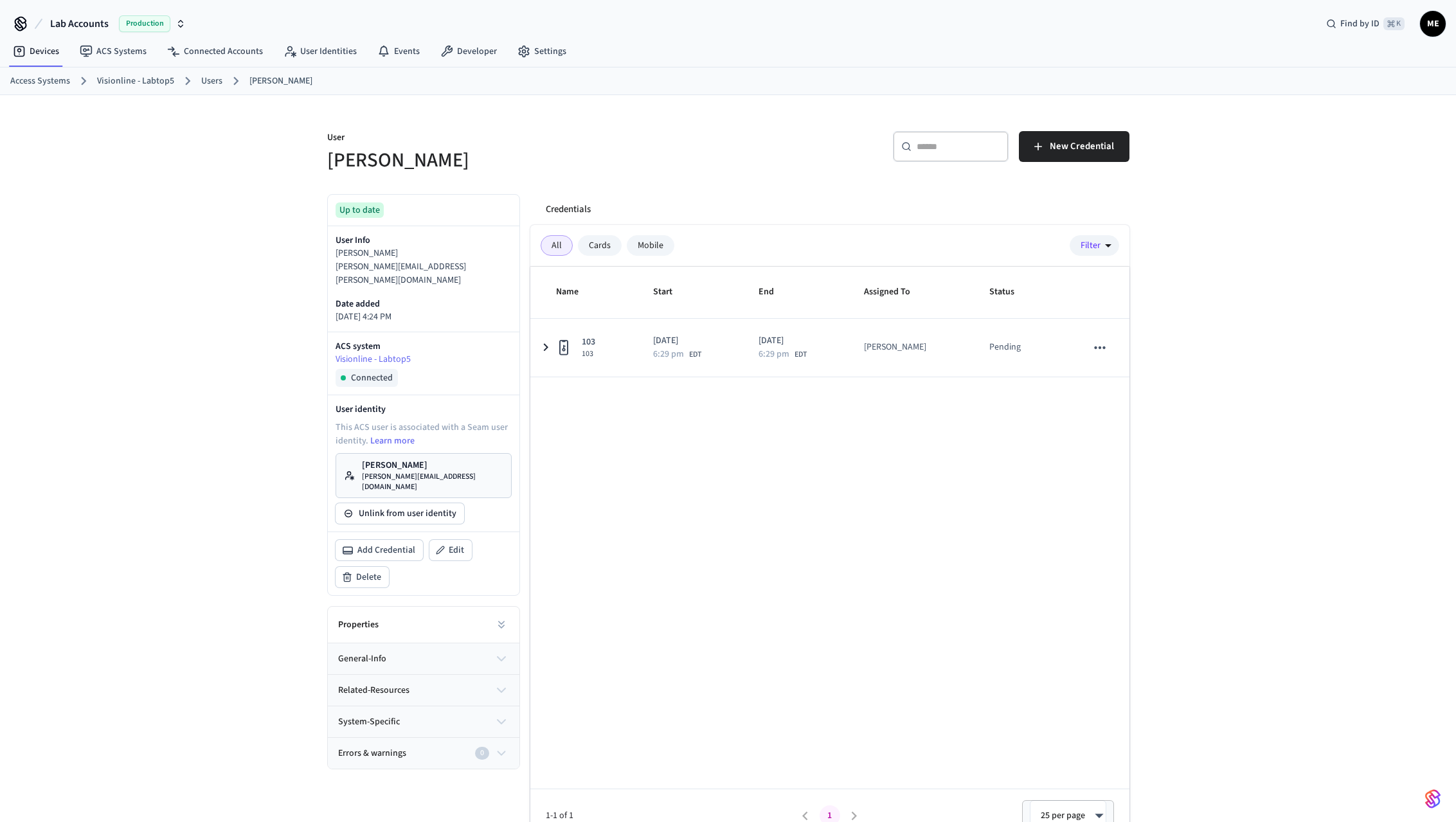
click at [433, 453] on link "[PERSON_NAME] Testing [PERSON_NAME][EMAIL_ADDRESS][DOMAIN_NAME]" at bounding box center [423, 475] width 176 height 45
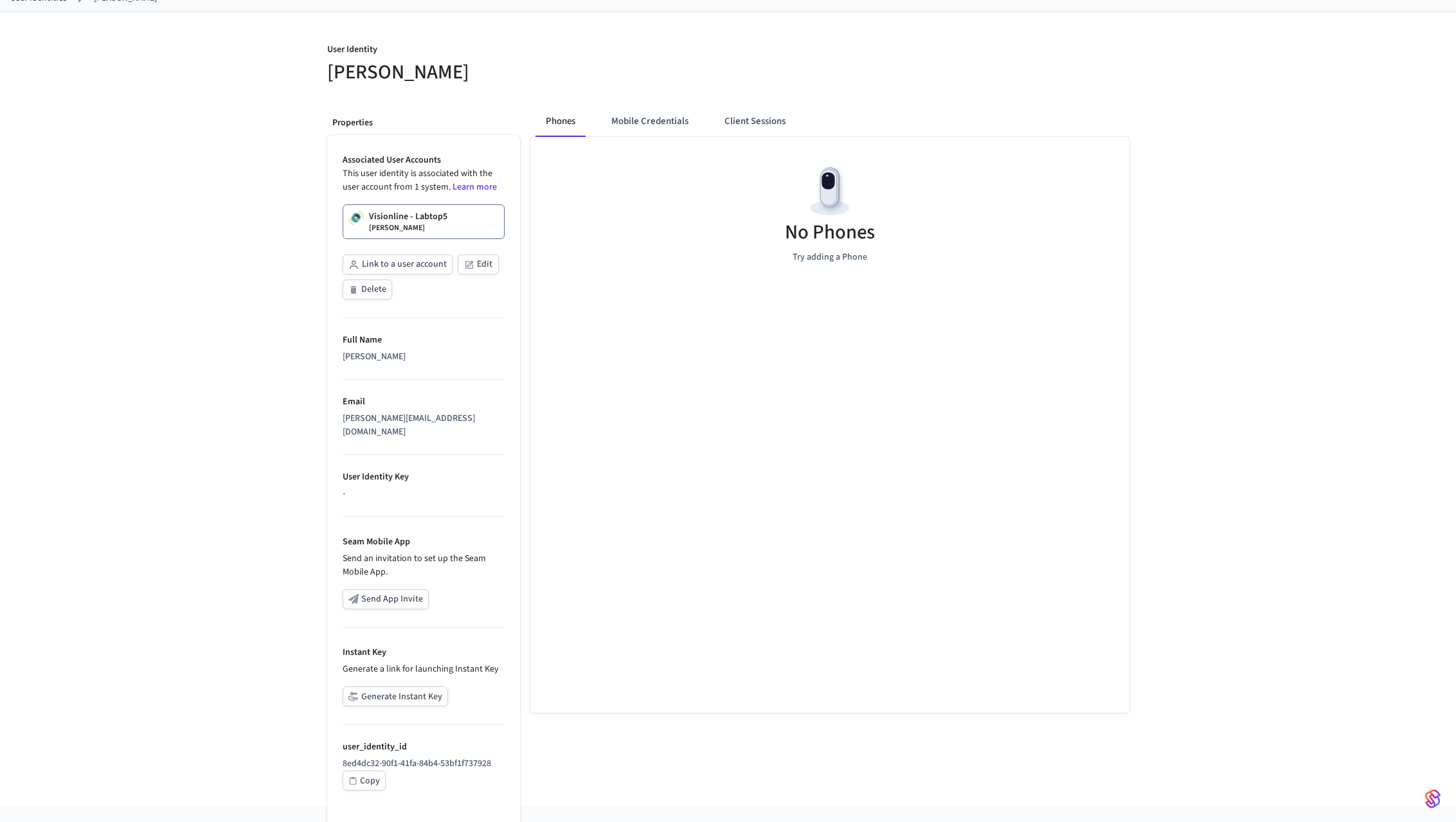
scroll to position [82, 0]
click at [416, 689] on button "Generate Instant Key" at bounding box center [395, 697] width 106 height 20
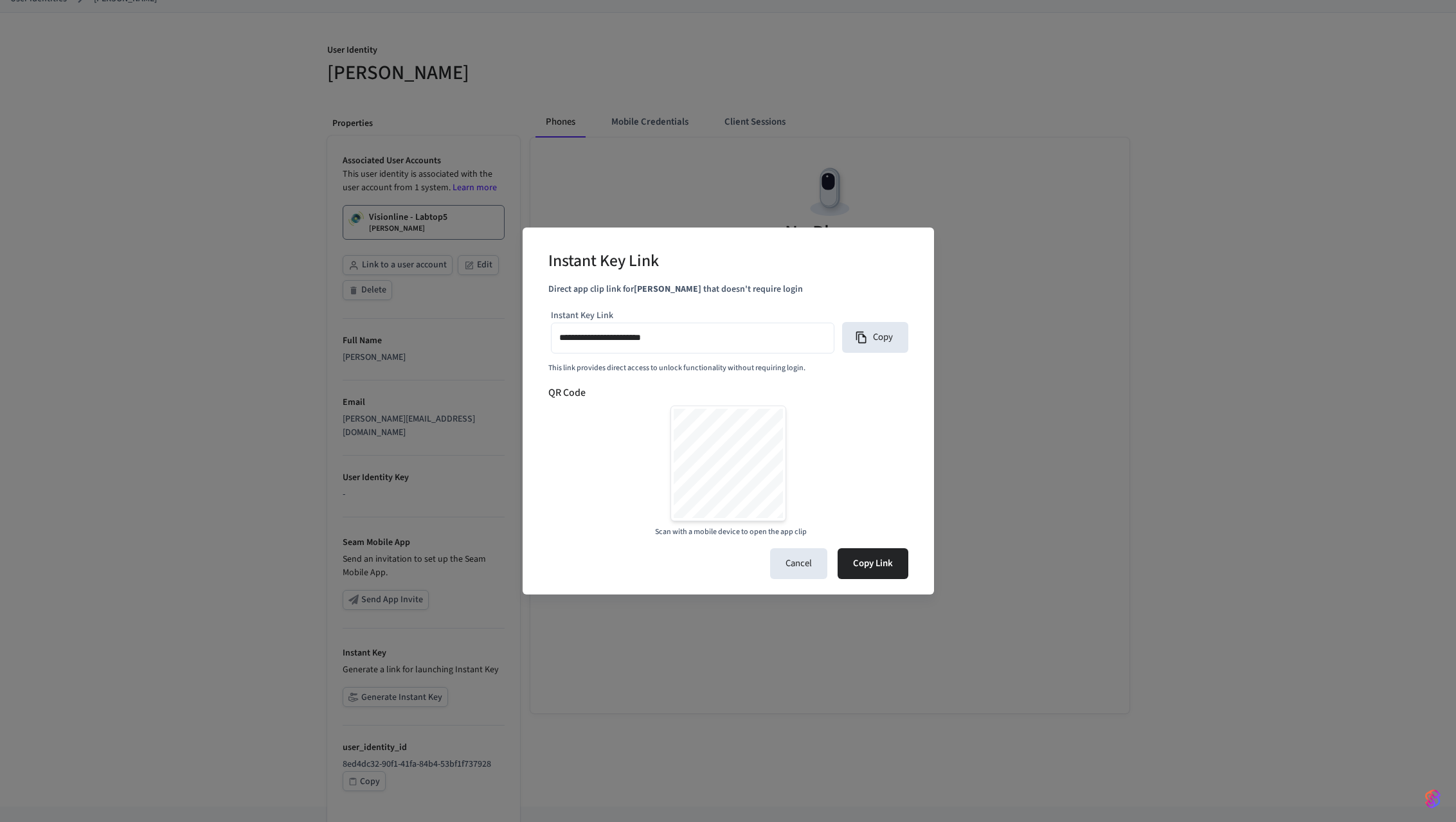
click at [702, 333] on input "**********" at bounding box center [693, 338] width 267 height 19
click at [723, 621] on div "**********" at bounding box center [728, 411] width 1456 height 822
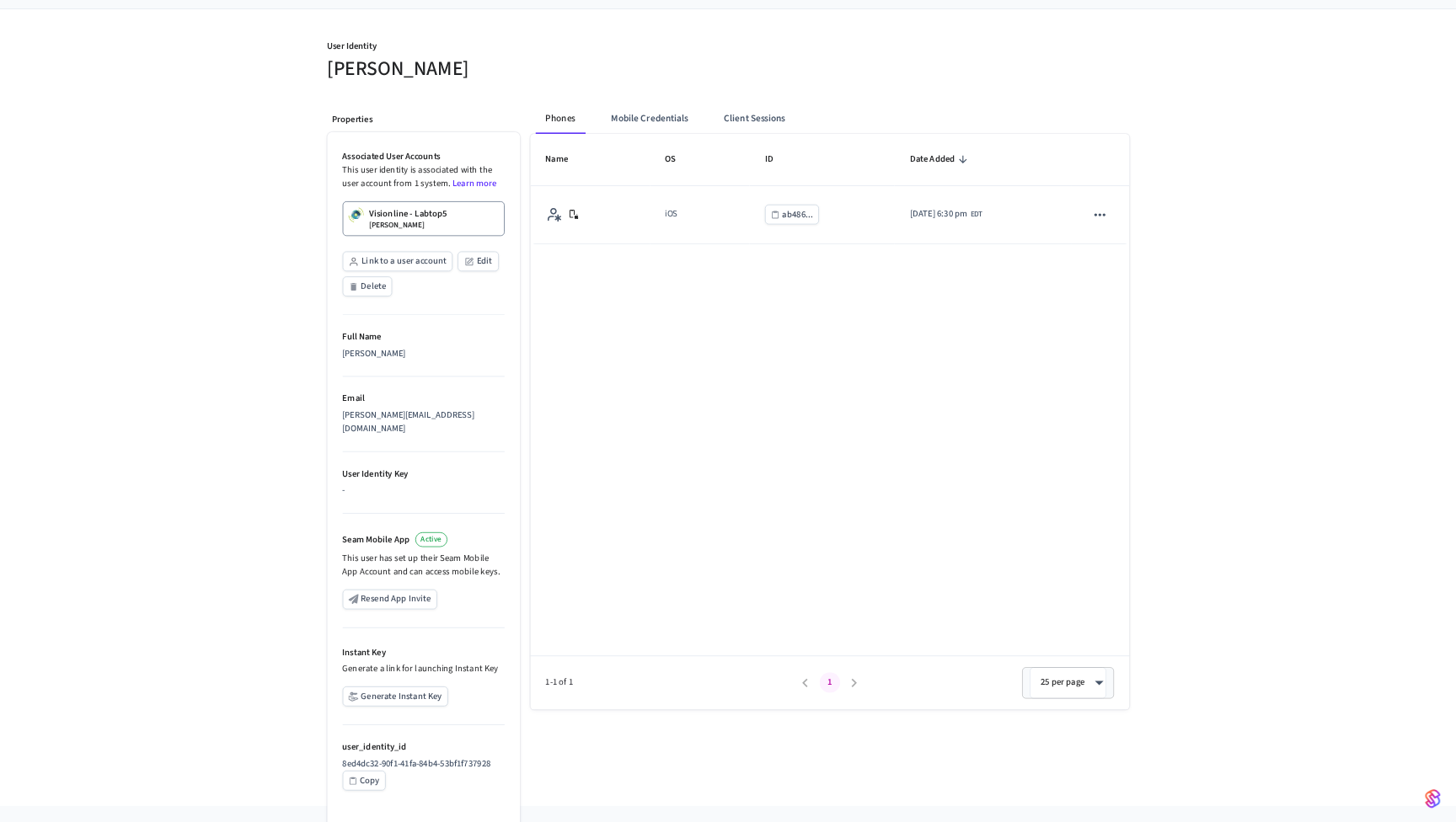
scroll to position [112, 0]
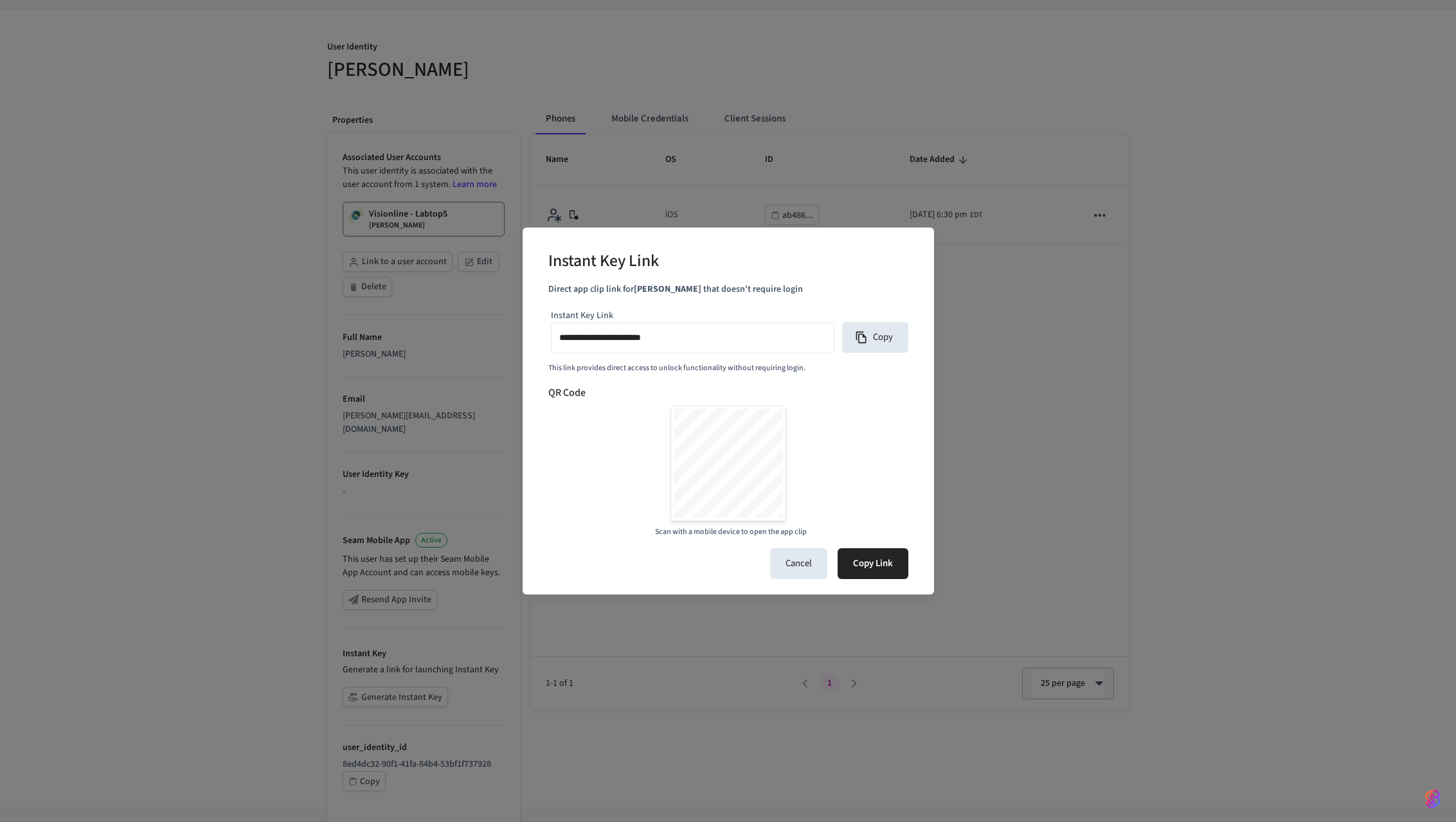
type input "**********"
click at [747, 347] on input "**********" at bounding box center [693, 338] width 267 height 19
